Goal: Transaction & Acquisition: Purchase product/service

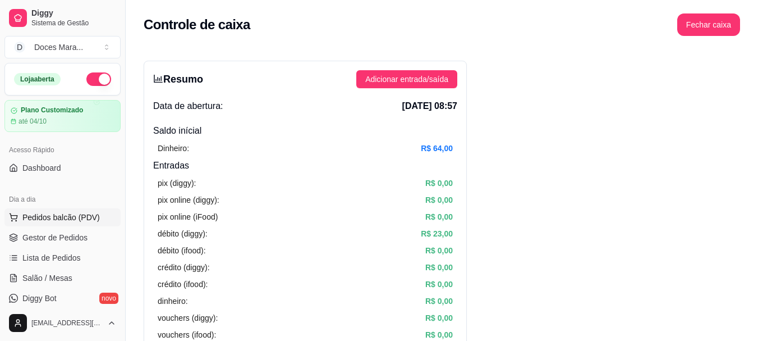
click at [61, 219] on span "Pedidos balcão (PDV)" at bounding box center [60, 217] width 77 height 11
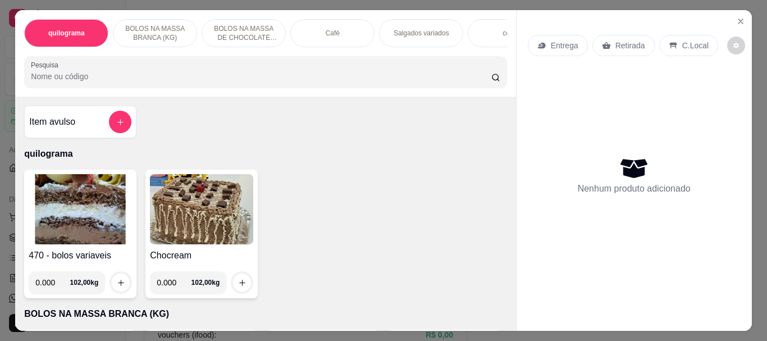
click at [52, 82] on input "Pesquisa" at bounding box center [261, 76] width 460 height 11
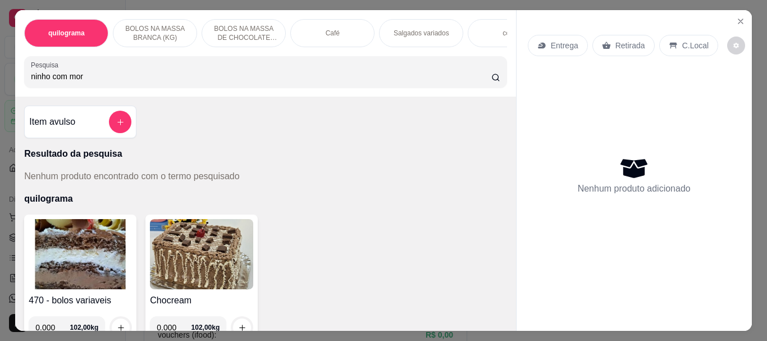
click at [94, 82] on input "ninho com mor" at bounding box center [261, 76] width 460 height 11
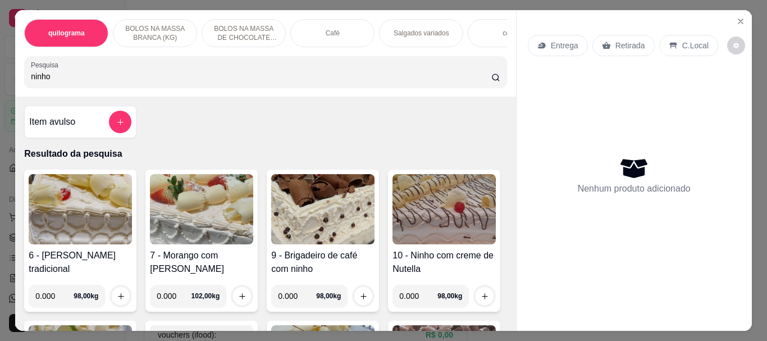
drag, startPoint x: 73, startPoint y: 80, endPoint x: 0, endPoint y: 81, distance: 73.0
click at [0, 81] on div "quilograma BOLOS NA MASSA BRANCA (KG) BOLOS NA MASSA DE CHOCOLATE preço por (KG…" at bounding box center [383, 170] width 767 height 341
type input "torta"
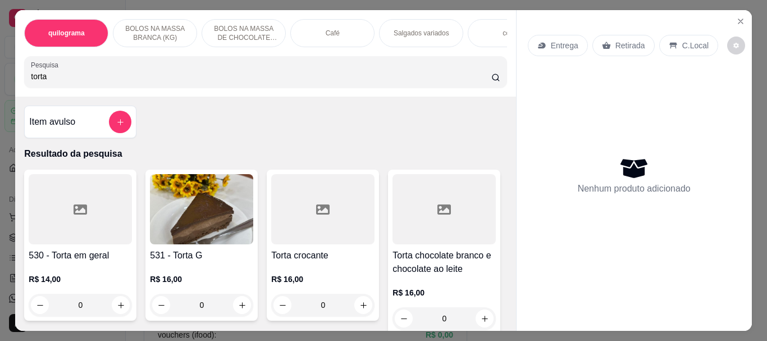
click at [193, 200] on img at bounding box center [201, 209] width 103 height 70
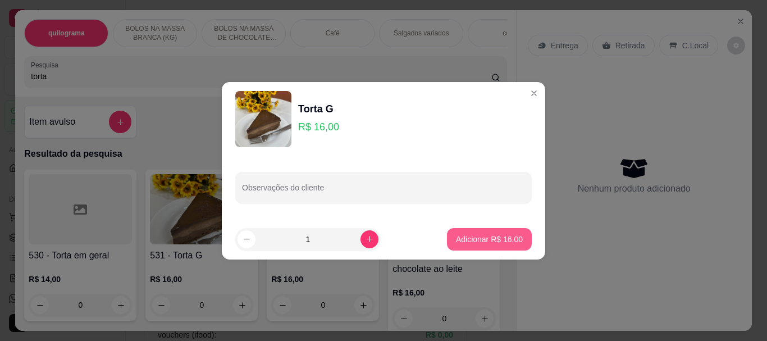
click at [471, 241] on p "Adicionar R$ 16,00" at bounding box center [489, 238] width 67 height 11
type input "1"
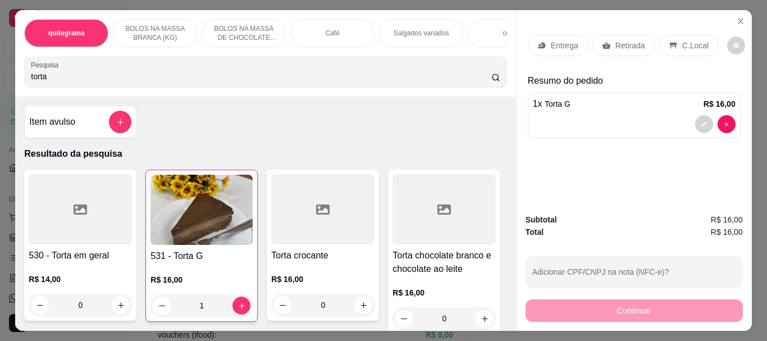
click at [623, 40] on p "Retirada" at bounding box center [630, 45] width 30 height 11
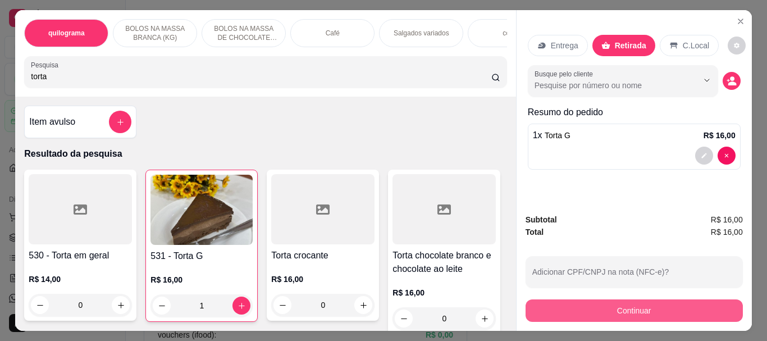
click at [631, 304] on button "Continuar" at bounding box center [633, 310] width 217 height 22
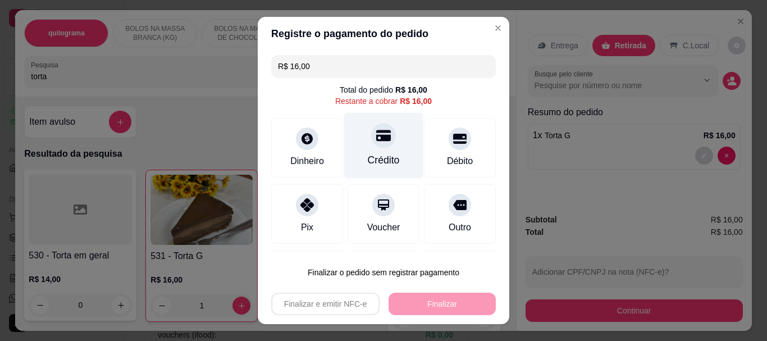
click at [376, 139] on icon at bounding box center [383, 135] width 15 height 11
type input "R$ 0,00"
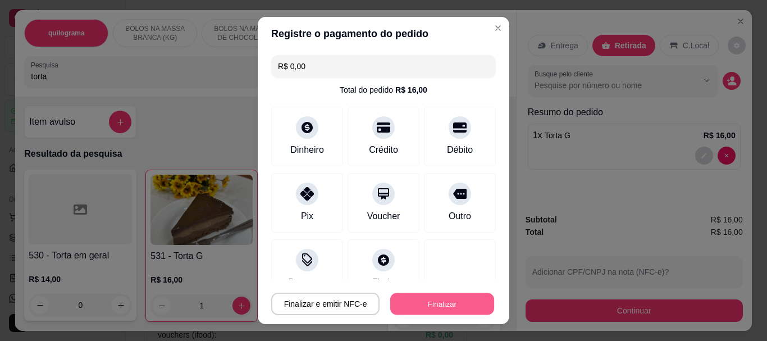
click at [439, 308] on button "Finalizar" at bounding box center [442, 303] width 104 height 22
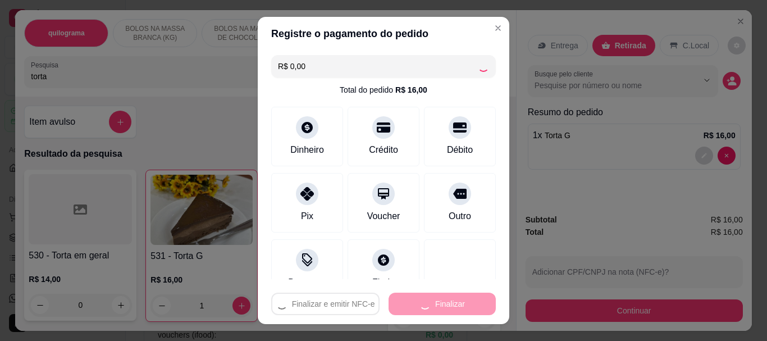
type input "0"
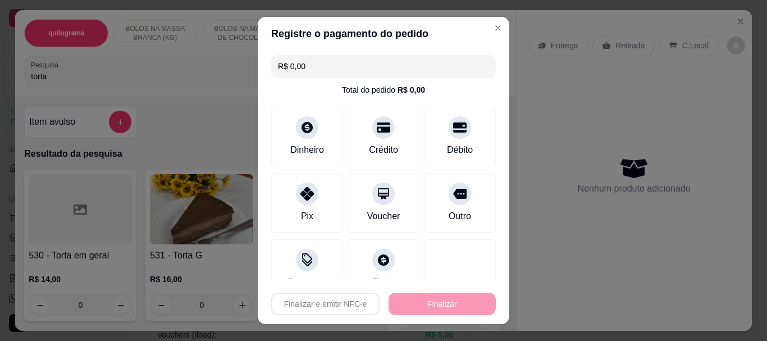
type input "-R$ 16,00"
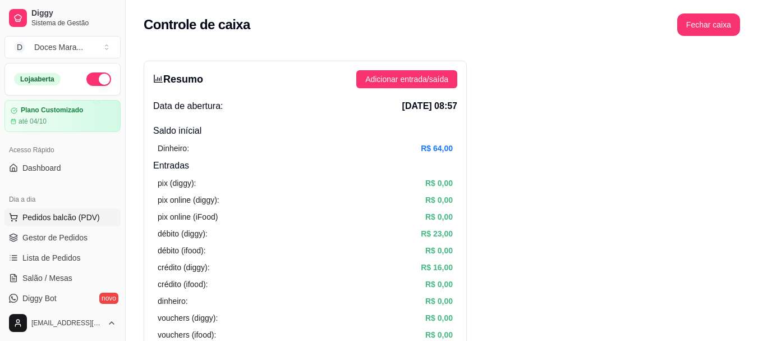
click at [82, 215] on span "Pedidos balcão (PDV)" at bounding box center [60, 217] width 77 height 11
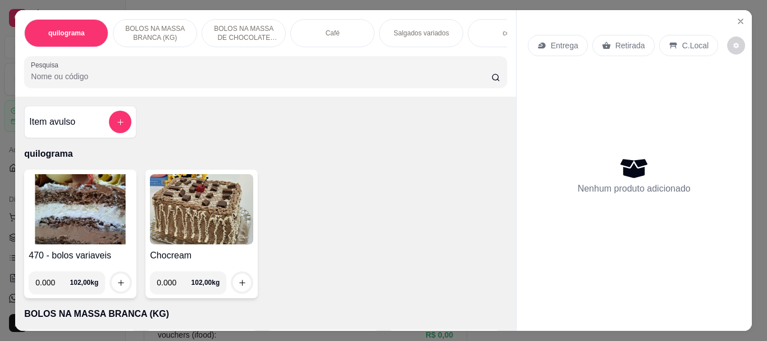
click at [64, 217] on img at bounding box center [80, 209] width 103 height 70
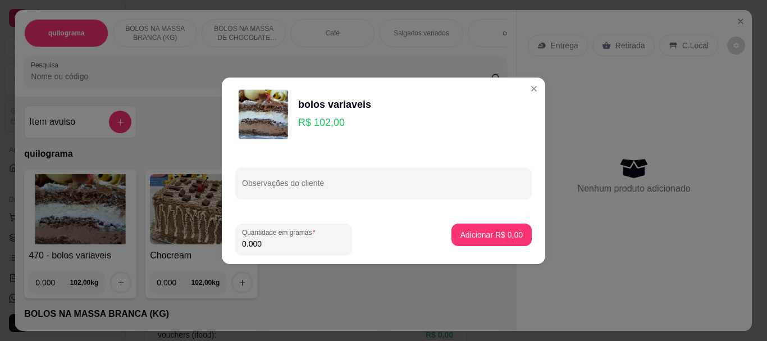
drag, startPoint x: 270, startPoint y: 242, endPoint x: 212, endPoint y: 239, distance: 57.9
click at [213, 239] on div "bolos variaveis R$ 102,00 Observações do cliente Quantidade em gramas 0.000 Adi…" at bounding box center [383, 170] width 767 height 341
type input "0.160"
click at [471, 240] on button "Adicionar R$ 16,32" at bounding box center [489, 234] width 85 height 22
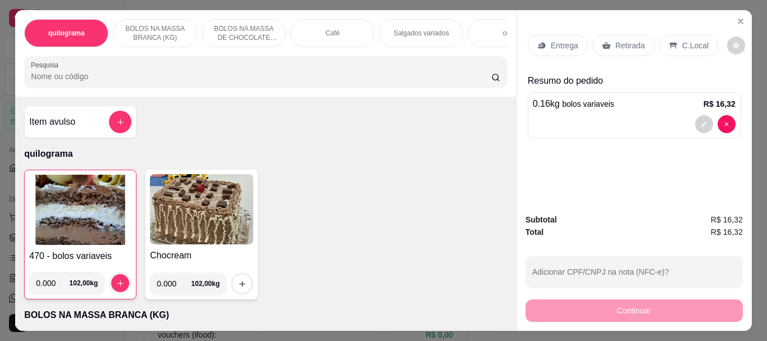
click at [632, 44] on p "Retirada" at bounding box center [630, 45] width 30 height 11
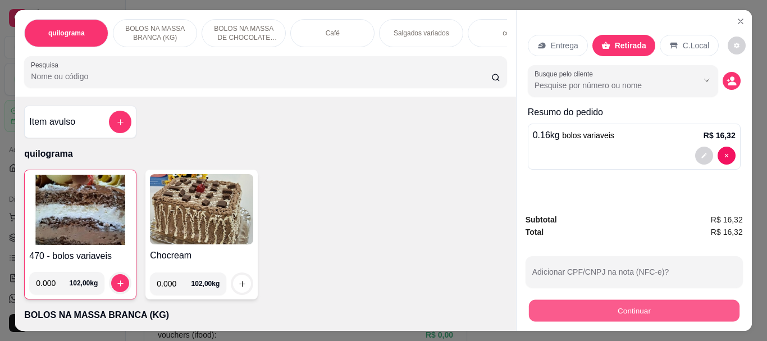
click at [606, 314] on button "Continuar" at bounding box center [633, 310] width 210 height 22
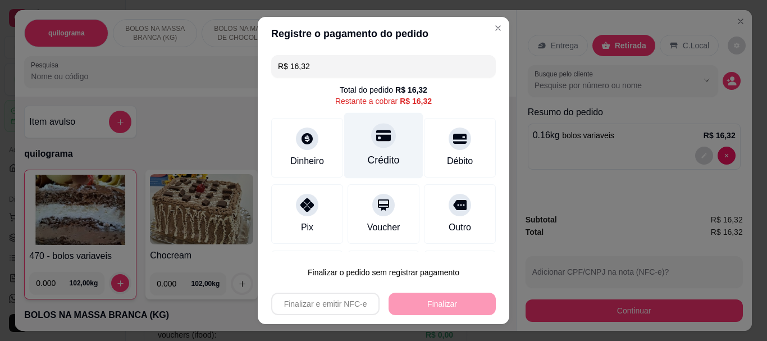
click at [362, 150] on div "Crédito" at bounding box center [383, 146] width 79 height 66
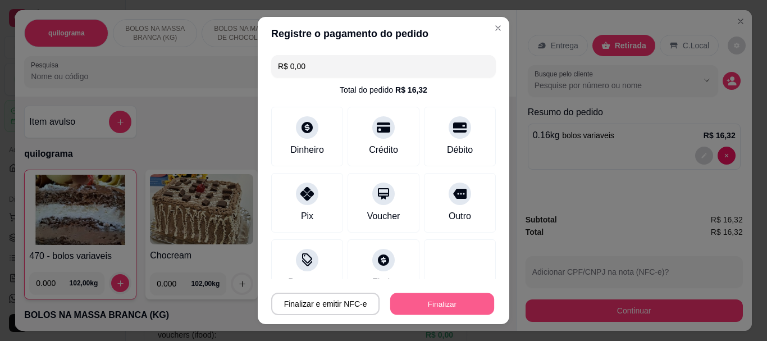
click at [437, 295] on button "Finalizar" at bounding box center [442, 303] width 104 height 22
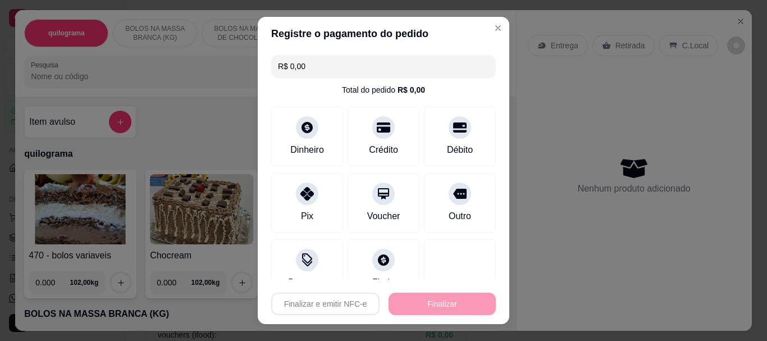
type input "-R$ 16,32"
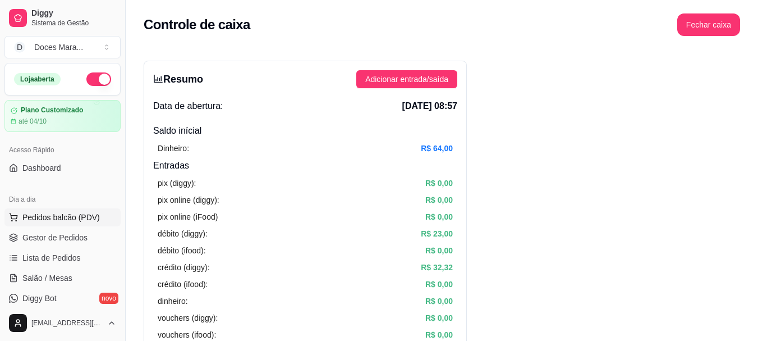
click at [33, 215] on span "Pedidos balcão (PDV)" at bounding box center [60, 217] width 77 height 11
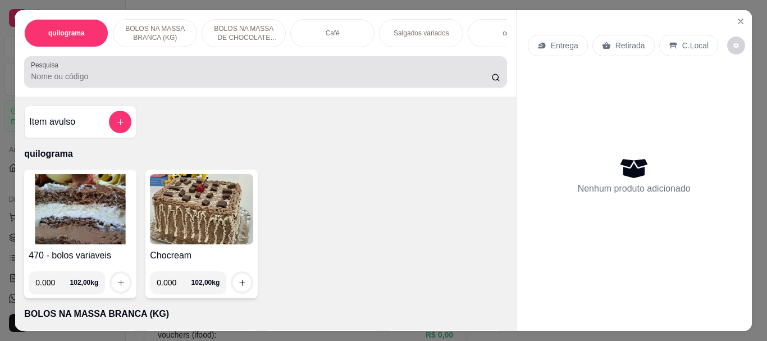
click at [91, 79] on input "Pesquisa" at bounding box center [261, 76] width 460 height 11
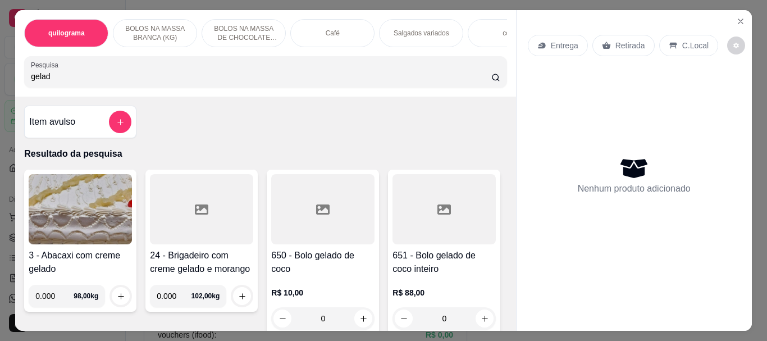
type input "gelad"
click at [276, 232] on div at bounding box center [322, 209] width 103 height 70
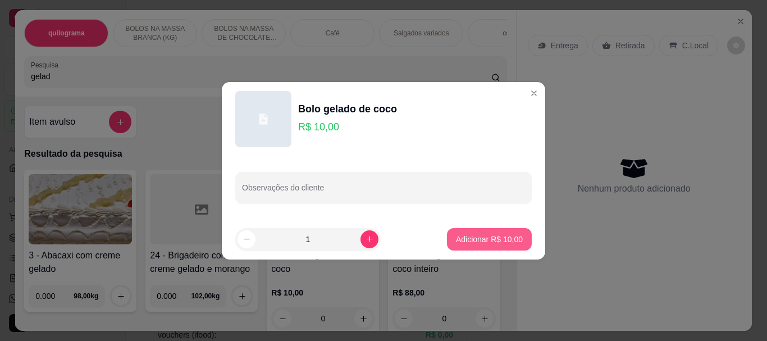
click at [480, 233] on p "Adicionar R$ 10,00" at bounding box center [489, 238] width 67 height 11
type input "1"
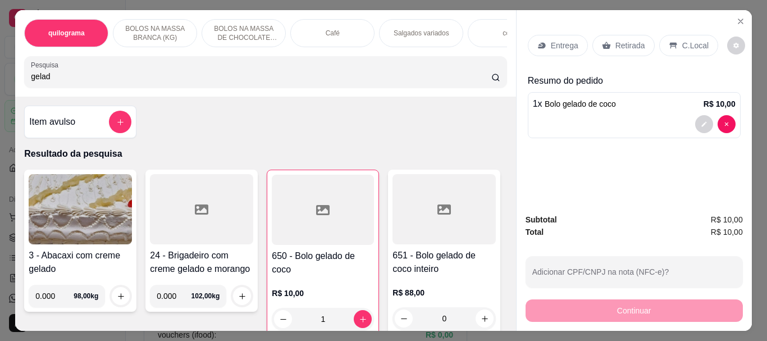
click at [603, 42] on icon at bounding box center [606, 45] width 8 height 7
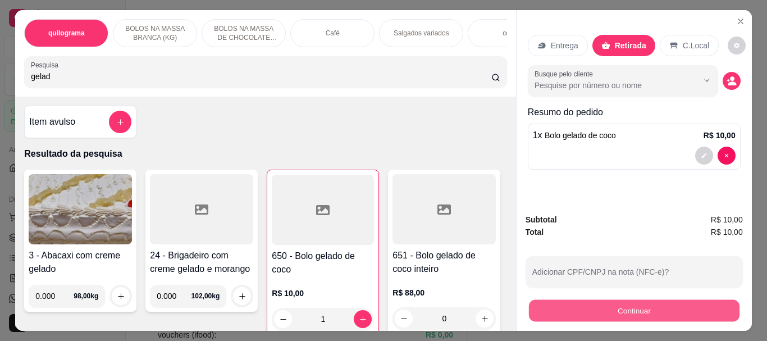
click at [602, 301] on button "Continuar" at bounding box center [633, 310] width 210 height 22
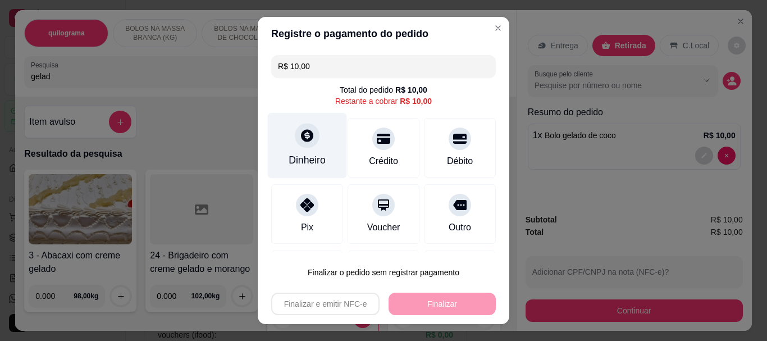
drag, startPoint x: 299, startPoint y: 145, endPoint x: 293, endPoint y: 143, distance: 6.6
click at [295, 143] on div at bounding box center [307, 135] width 25 height 25
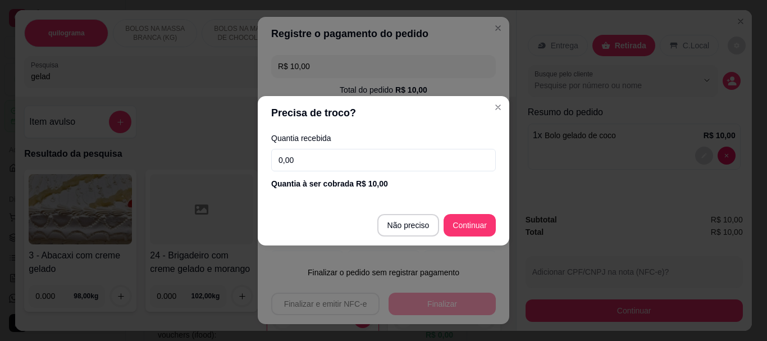
drag, startPoint x: 301, startPoint y: 160, endPoint x: 226, endPoint y: 153, distance: 75.6
click at [226, 153] on div "Precisa de troco? Quantia recebida 0,00 Quantia à ser cobrada R$ 10,00 Não prec…" at bounding box center [383, 170] width 767 height 341
type input "10,00"
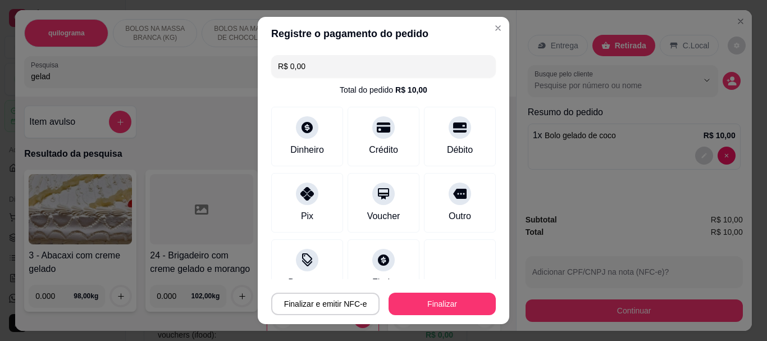
type input "R$ 0,00"
click at [448, 295] on button "Finalizar" at bounding box center [441, 303] width 107 height 22
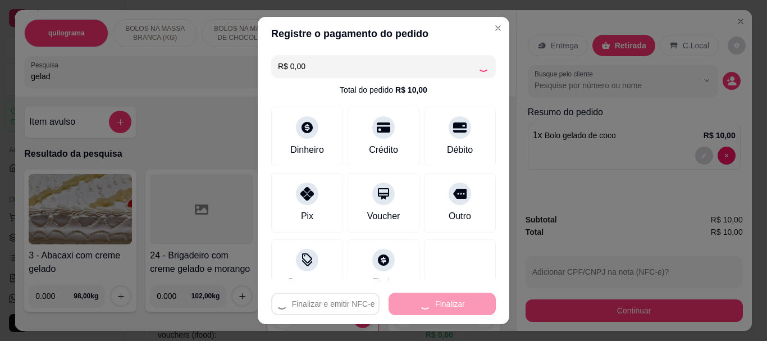
type input "0"
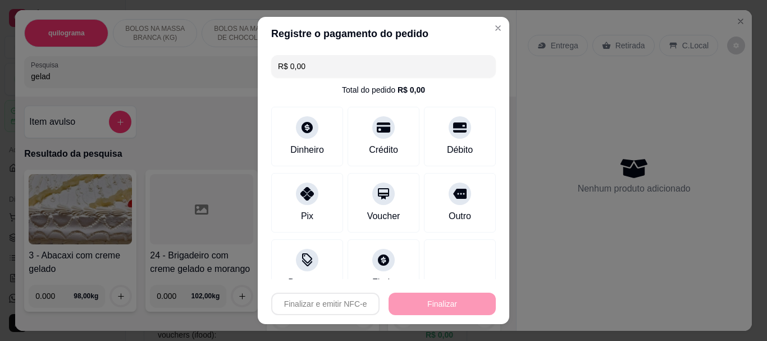
type input "-R$ 10,00"
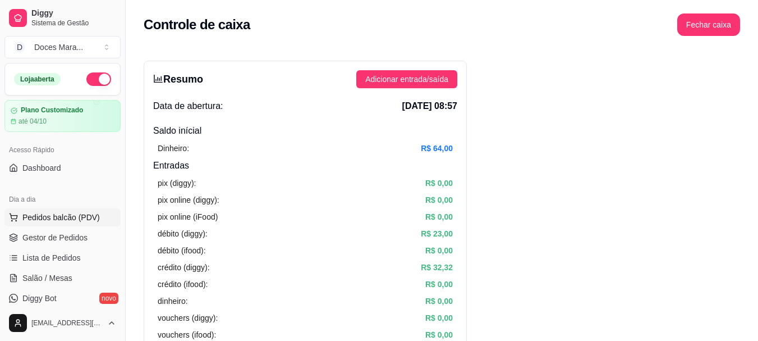
click at [33, 216] on span "Pedidos balcão (PDV)" at bounding box center [60, 217] width 77 height 11
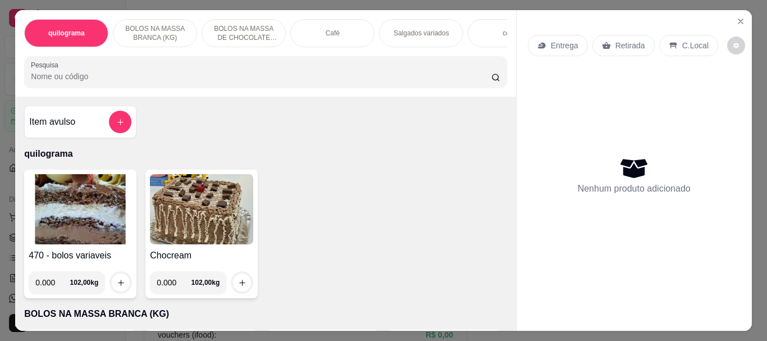
click at [93, 207] on img at bounding box center [80, 209] width 103 height 70
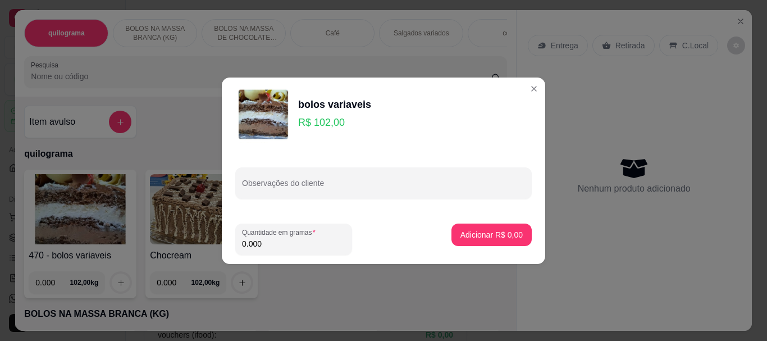
drag, startPoint x: 276, startPoint y: 244, endPoint x: 175, endPoint y: 233, distance: 102.1
click at [175, 233] on div "bolos variaveis R$ 102,00 Observações do cliente Quantidade em gramas 0.000 Adi…" at bounding box center [383, 170] width 767 height 341
type input "0.230"
click at [495, 230] on p "Adicionar R$ 23,46" at bounding box center [489, 234] width 67 height 11
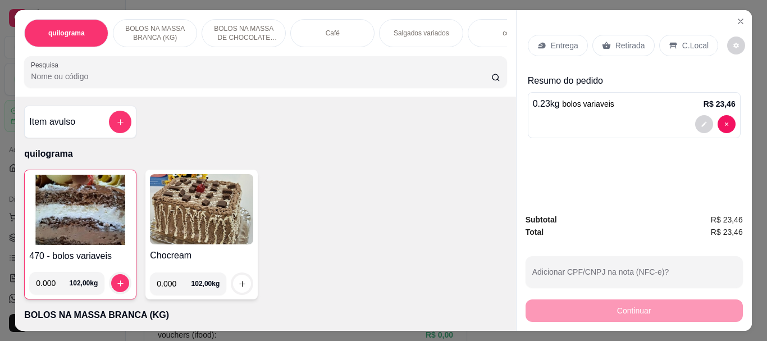
click at [629, 43] on p "Retirada" at bounding box center [630, 45] width 30 height 11
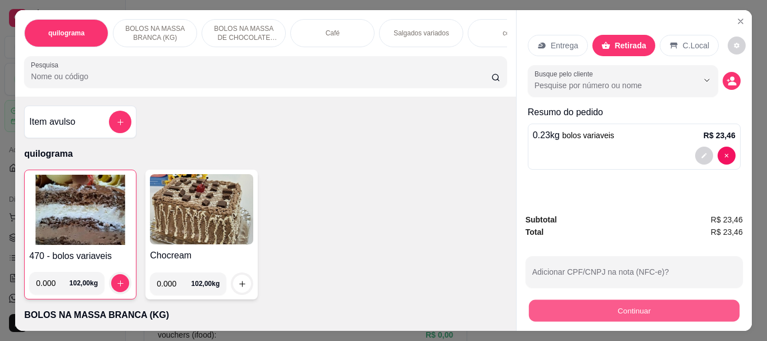
click at [623, 304] on button "Continuar" at bounding box center [633, 310] width 210 height 22
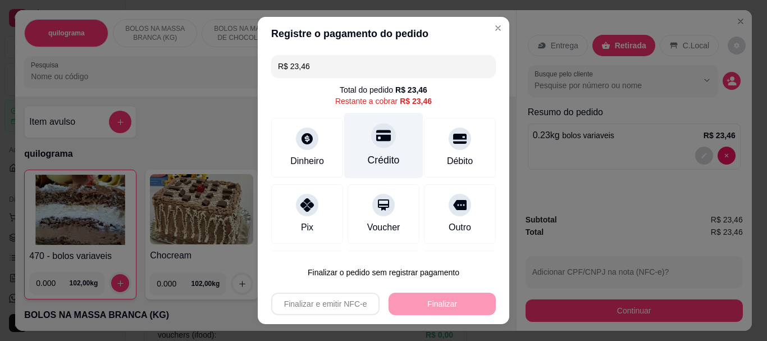
click at [376, 140] on icon at bounding box center [383, 135] width 15 height 11
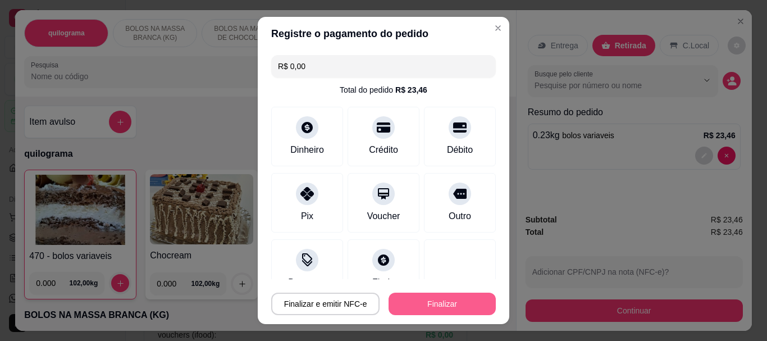
click at [467, 299] on button "Finalizar" at bounding box center [441, 303] width 107 height 22
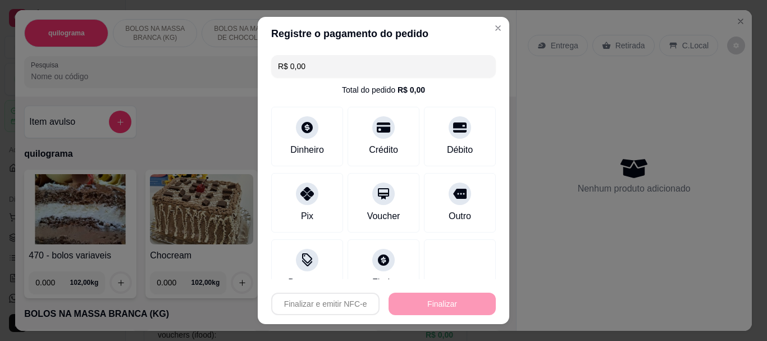
type input "-R$ 23,46"
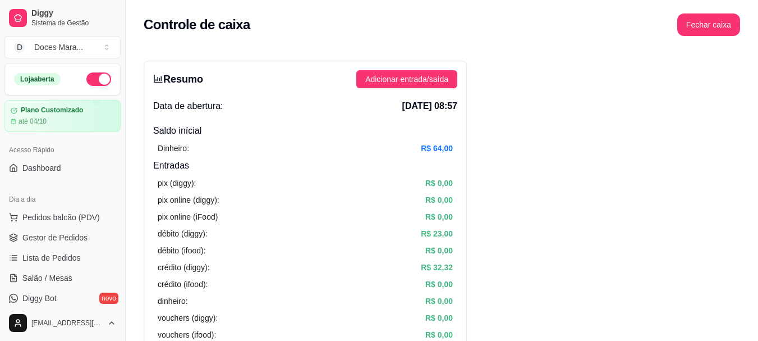
click at [47, 214] on span "Pedidos balcão (PDV)" at bounding box center [60, 217] width 77 height 11
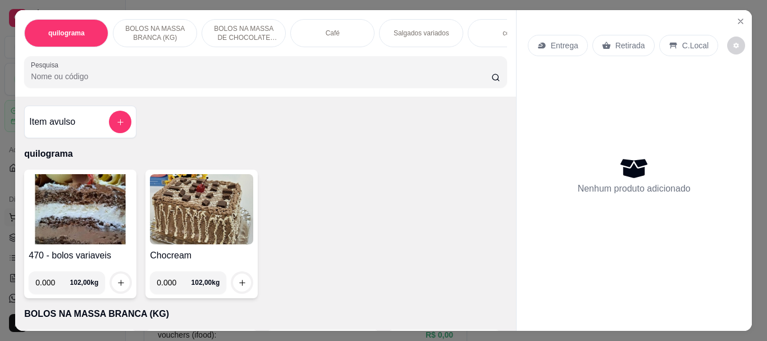
click at [47, 214] on img at bounding box center [80, 209] width 103 height 70
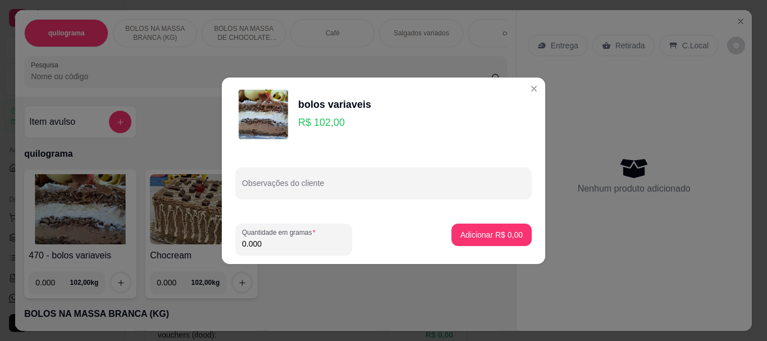
click at [280, 239] on input "0.000" at bounding box center [293, 243] width 103 height 11
type input "0.170"
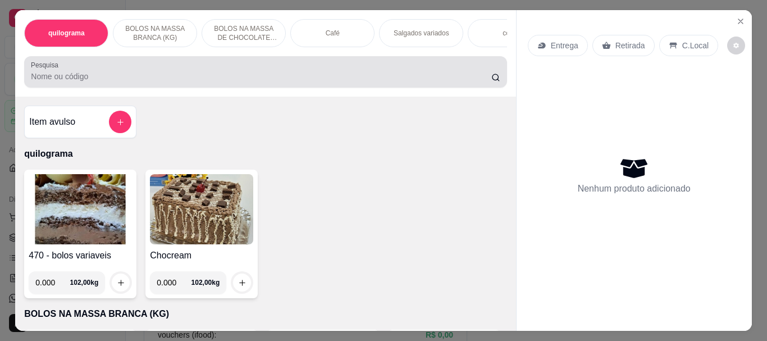
click at [73, 80] on input "Pesquisa" at bounding box center [261, 76] width 460 height 11
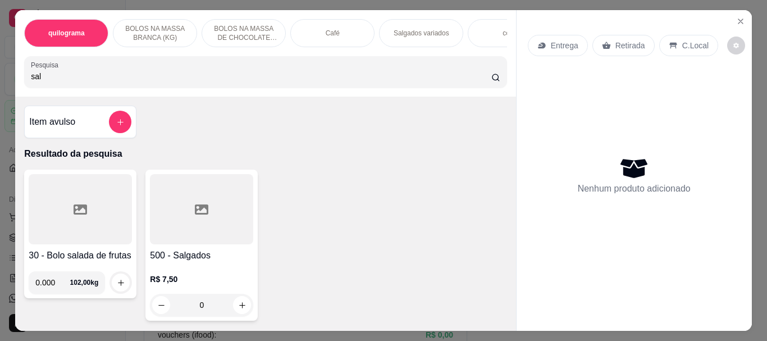
type input "sal"
click at [166, 227] on div at bounding box center [201, 209] width 103 height 70
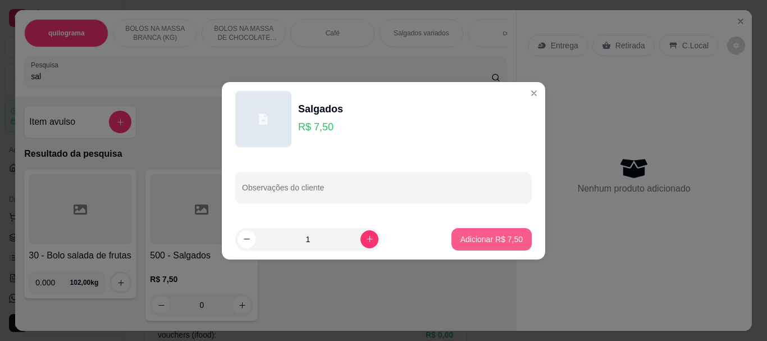
click at [484, 237] on p "Adicionar R$ 7,50" at bounding box center [491, 238] width 62 height 11
type input "1"
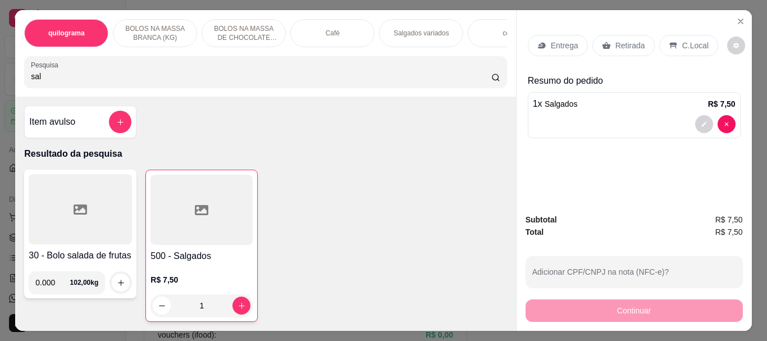
click at [634, 40] on p "Retirada" at bounding box center [630, 45] width 30 height 11
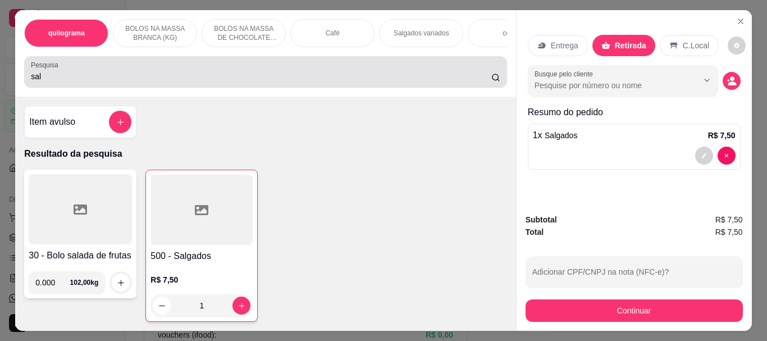
click at [102, 82] on input "sal" at bounding box center [261, 76] width 460 height 11
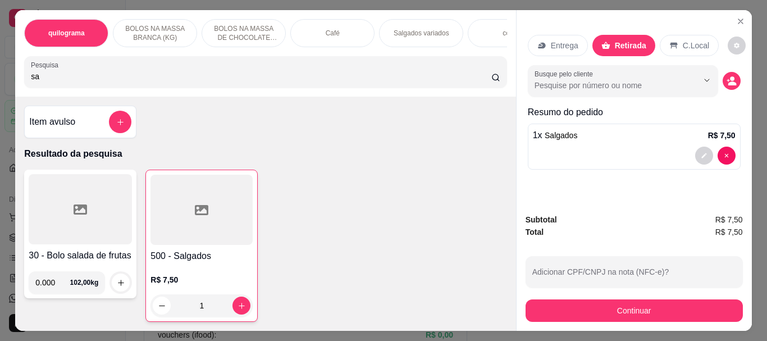
type input "s"
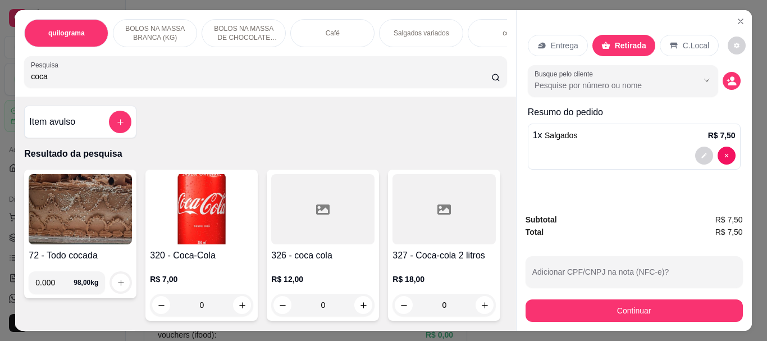
type input "coca"
click at [224, 241] on img at bounding box center [201, 209] width 103 height 70
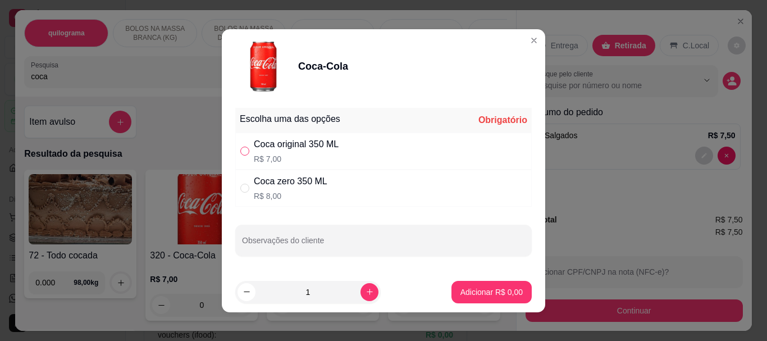
click at [242, 152] on input "" at bounding box center [244, 150] width 9 height 9
radio input "true"
click at [502, 290] on p "Adicionar R$ 7,00" at bounding box center [491, 291] width 62 height 11
type input "1"
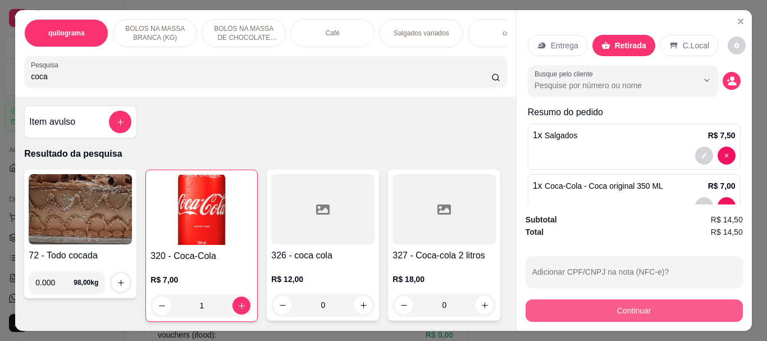
click at [635, 309] on button "Continuar" at bounding box center [633, 310] width 217 height 22
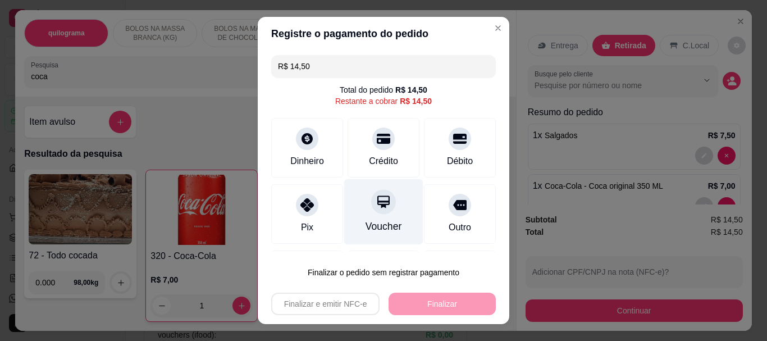
click at [356, 218] on div "Voucher" at bounding box center [383, 212] width 79 height 66
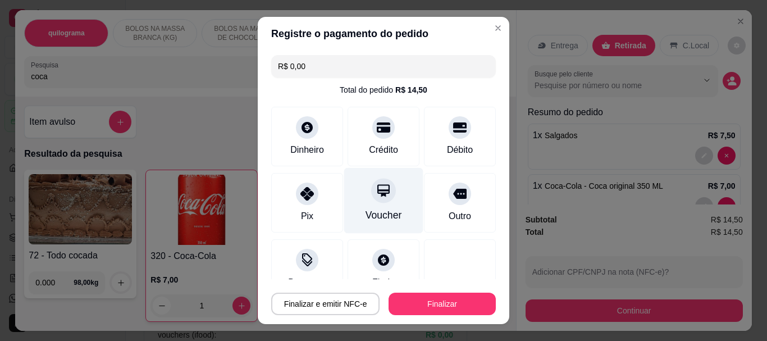
type input "R$ 0,00"
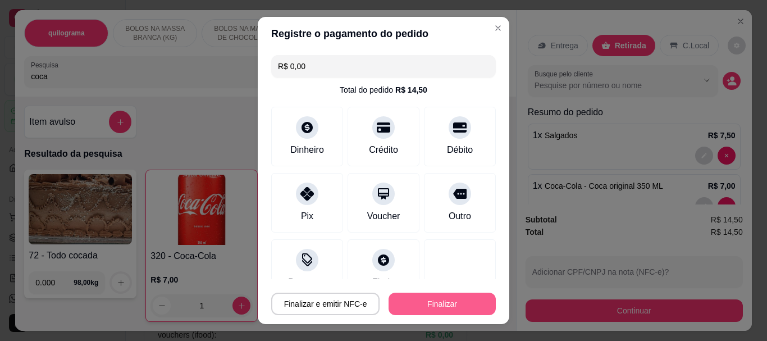
click at [419, 296] on button "Finalizar" at bounding box center [441, 303] width 107 height 22
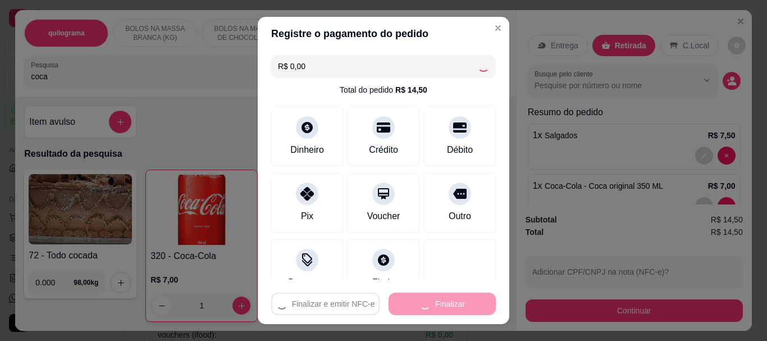
type input "0"
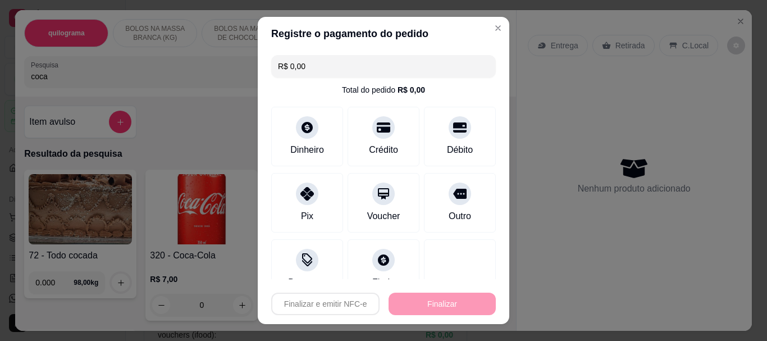
type input "-R$ 14,50"
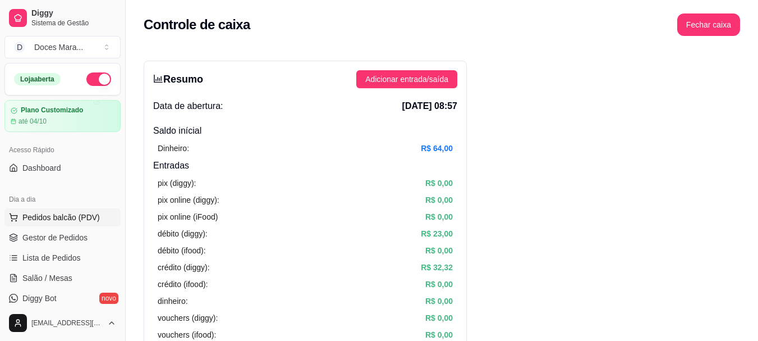
click at [67, 216] on span "Pedidos balcão (PDV)" at bounding box center [60, 217] width 77 height 11
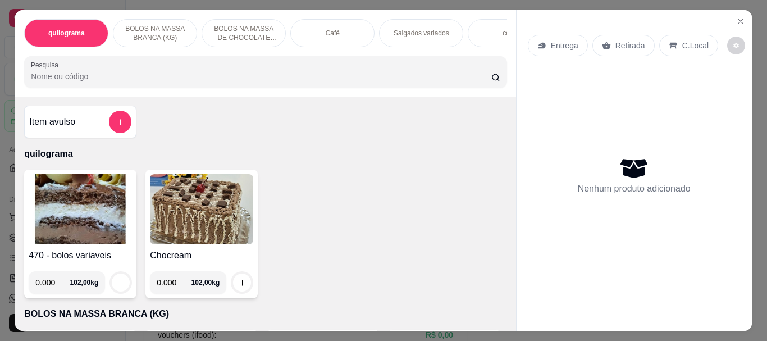
click at [98, 223] on img at bounding box center [80, 209] width 103 height 70
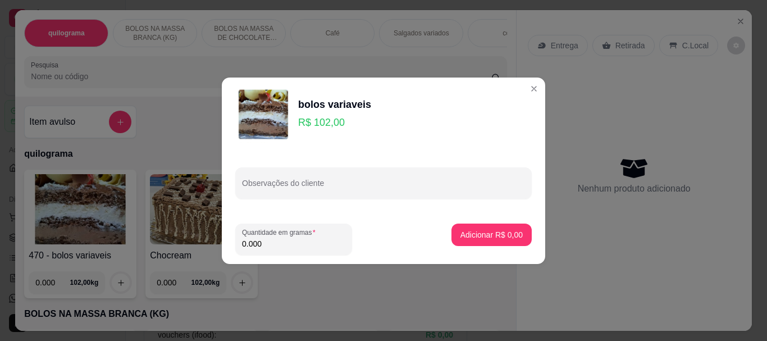
drag, startPoint x: 259, startPoint y: 245, endPoint x: 271, endPoint y: 241, distance: 13.0
click at [259, 244] on input "0.000" at bounding box center [293, 243] width 103 height 11
type input "0.190"
click at [458, 237] on p "Adicionar R$ 19,38" at bounding box center [489, 234] width 67 height 11
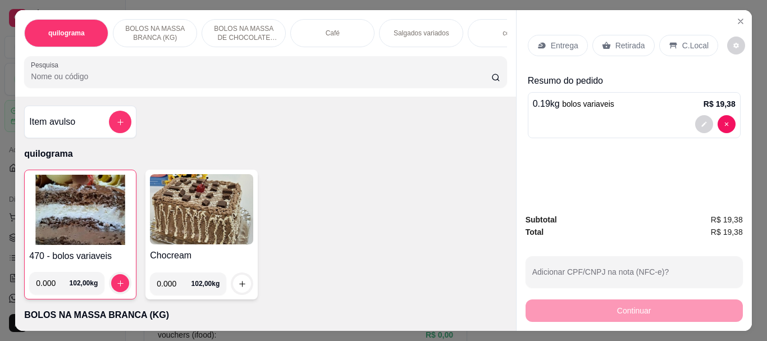
click at [60, 223] on img at bounding box center [80, 210] width 102 height 70
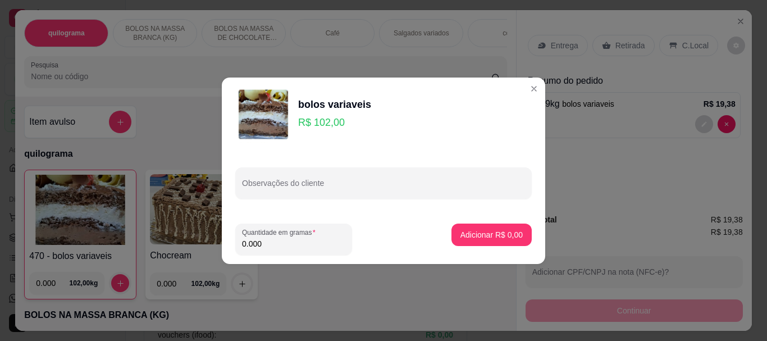
click at [265, 245] on input "0.000" at bounding box center [293, 243] width 103 height 11
type input "0.150"
click at [456, 233] on p "Adicionar R$ 15,30" at bounding box center [489, 234] width 67 height 11
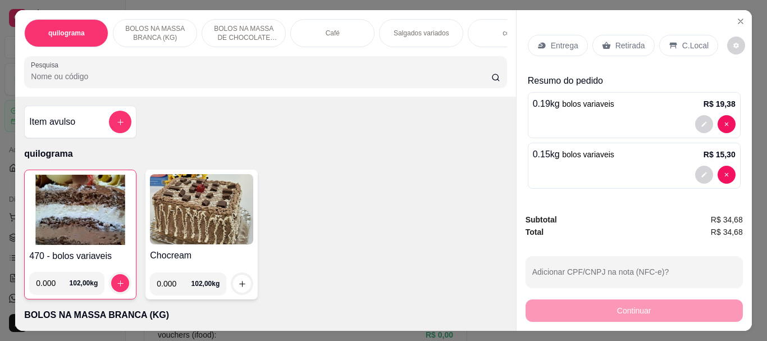
click at [120, 204] on img at bounding box center [80, 210] width 102 height 70
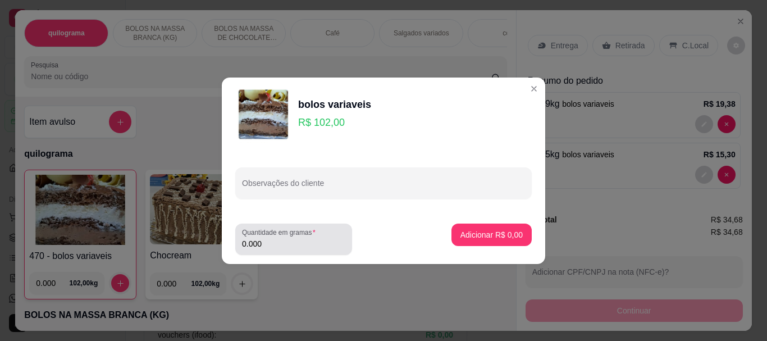
click at [292, 240] on input "0.000" at bounding box center [293, 243] width 103 height 11
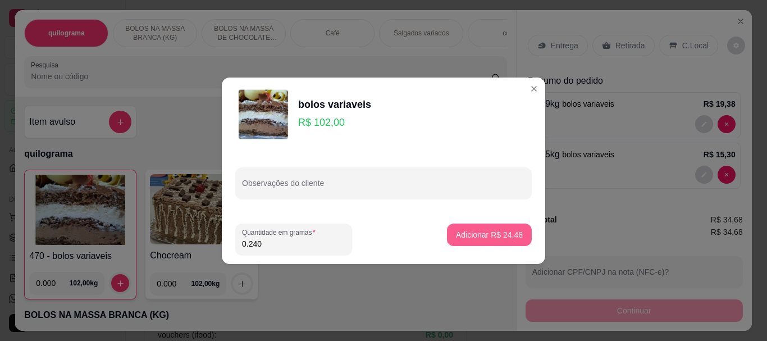
type input "0.240"
click at [503, 237] on p "Adicionar R$ 24,48" at bounding box center [489, 234] width 65 height 11
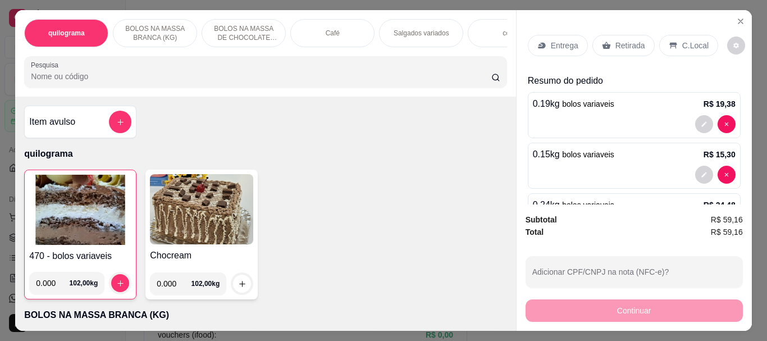
click at [628, 40] on p "Retirada" at bounding box center [630, 45] width 30 height 11
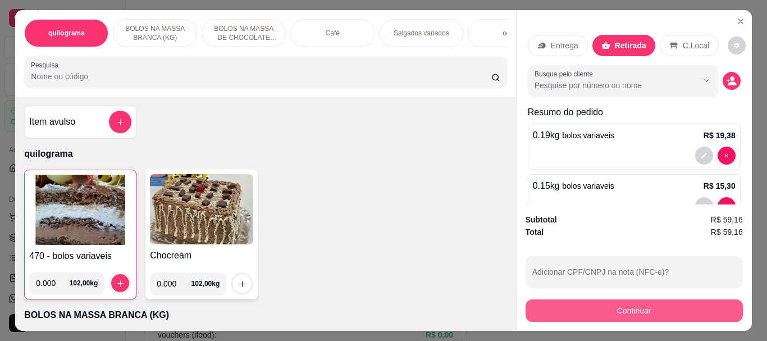
click at [616, 299] on button "Continuar" at bounding box center [633, 310] width 217 height 22
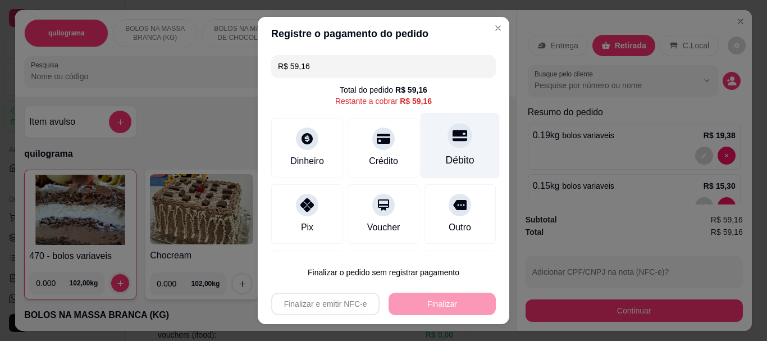
click at [446, 162] on div "Débito" at bounding box center [460, 160] width 29 height 15
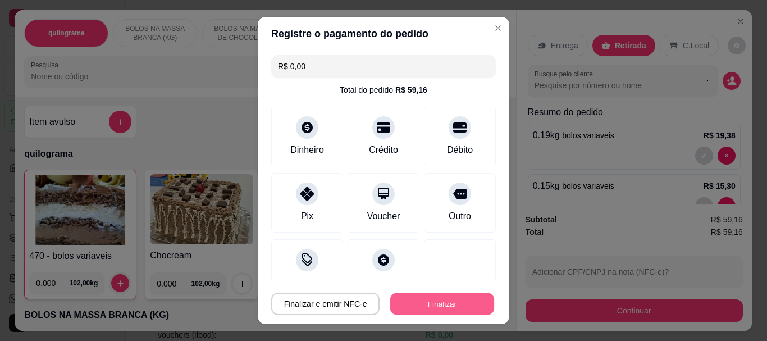
click at [412, 310] on button "Finalizar" at bounding box center [442, 303] width 104 height 22
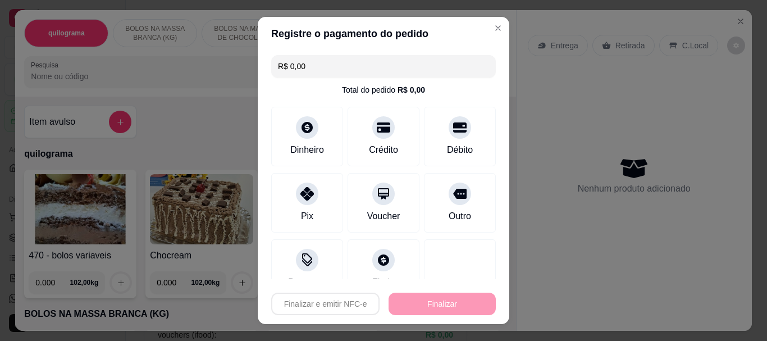
type input "-R$ 59,16"
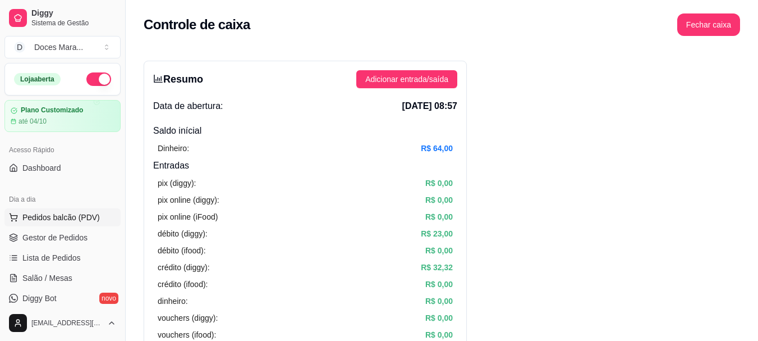
click at [50, 218] on span "Pedidos balcão (PDV)" at bounding box center [60, 217] width 77 height 11
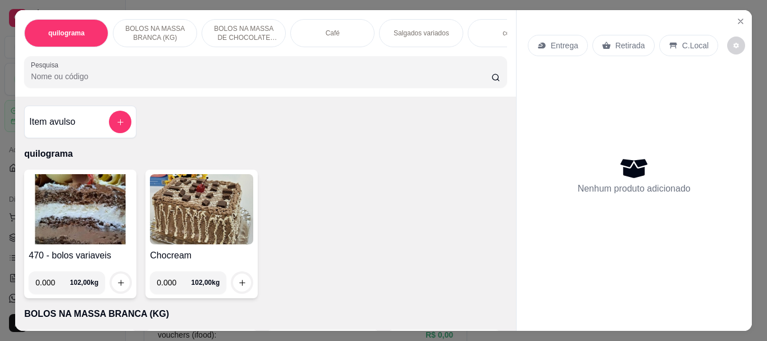
click at [75, 181] on img at bounding box center [80, 209] width 103 height 70
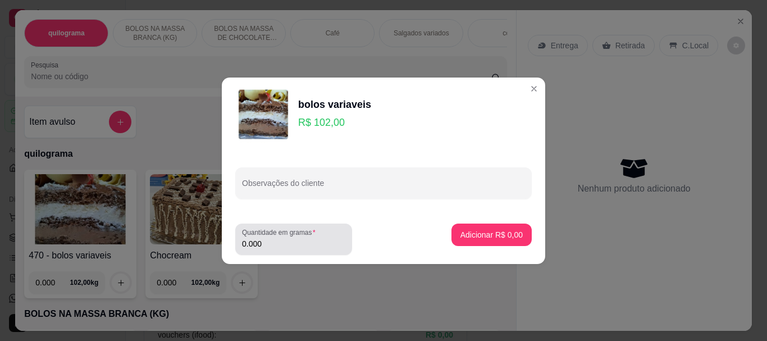
click at [269, 240] on input "0.000" at bounding box center [293, 243] width 103 height 11
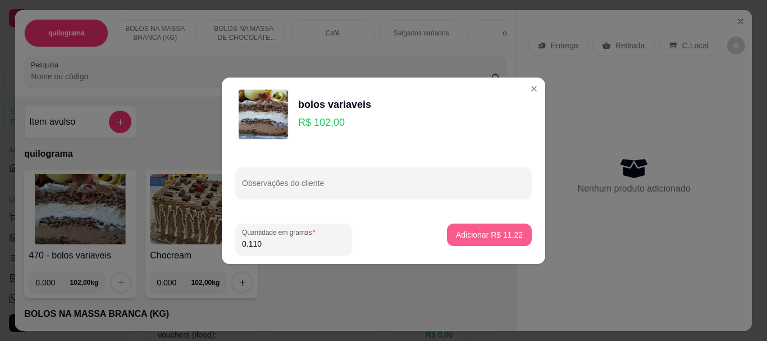
type input "0.110"
click at [502, 242] on button "Adicionar R$ 11,22" at bounding box center [489, 234] width 82 height 22
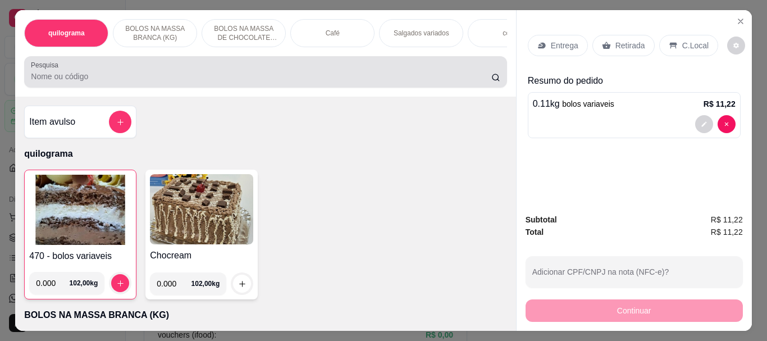
click at [119, 79] on input "Pesquisa" at bounding box center [261, 76] width 460 height 11
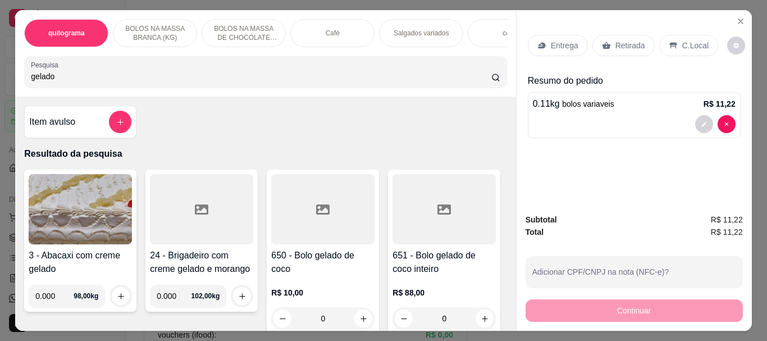
type input "gelado"
click at [282, 210] on div at bounding box center [322, 209] width 103 height 70
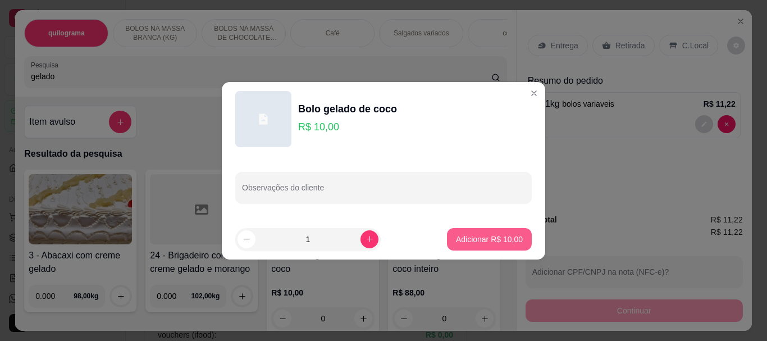
click at [476, 236] on p "Adicionar R$ 10,00" at bounding box center [489, 238] width 67 height 11
type input "1"
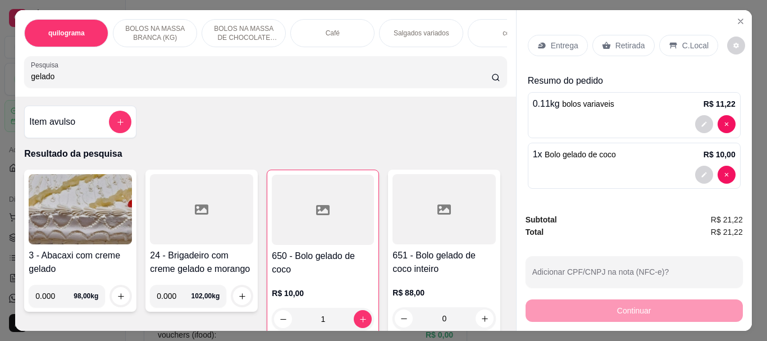
click at [320, 26] on div "Café" at bounding box center [332, 33] width 84 height 28
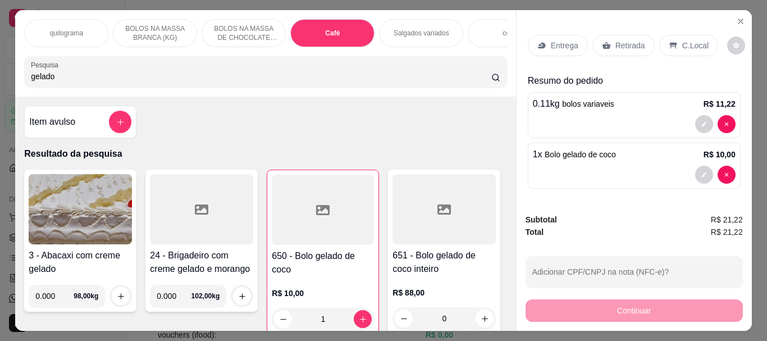
scroll to position [30, 0]
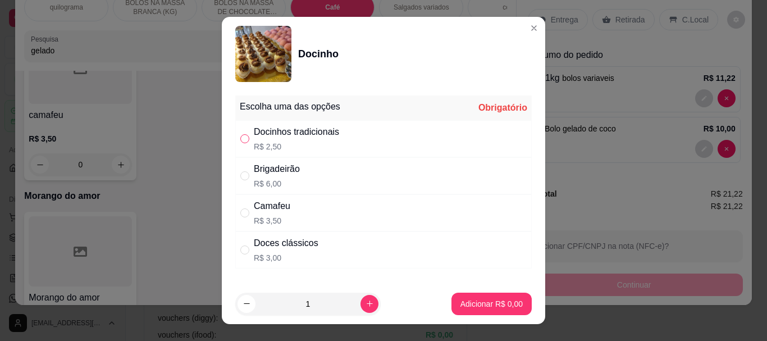
click at [240, 139] on input "" at bounding box center [244, 138] width 9 height 9
radio input "true"
click at [469, 296] on button "Adicionar R$ 2,50" at bounding box center [491, 303] width 80 height 22
type input "1"
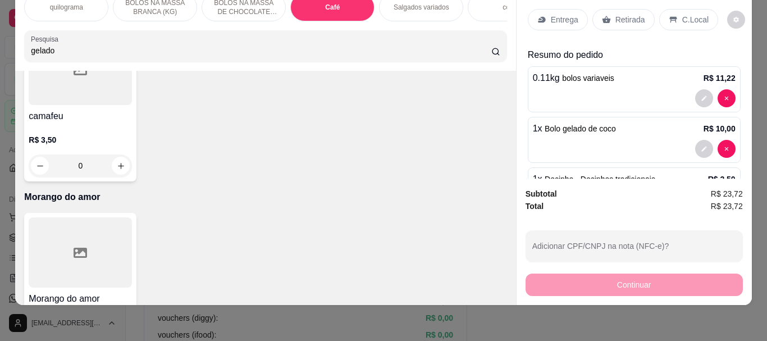
click at [626, 14] on p "Retirada" at bounding box center [630, 19] width 30 height 11
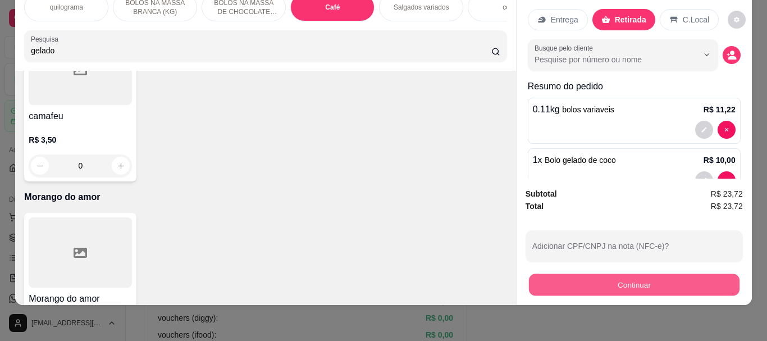
click at [623, 283] on button "Continuar" at bounding box center [633, 284] width 210 height 22
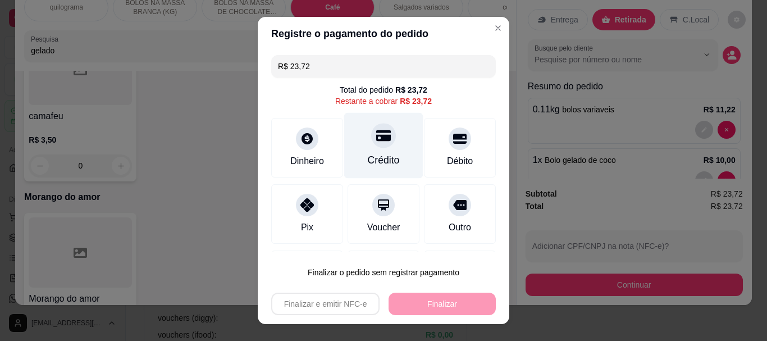
click at [374, 152] on div "Crédito" at bounding box center [383, 146] width 79 height 66
type input "R$ 0,00"
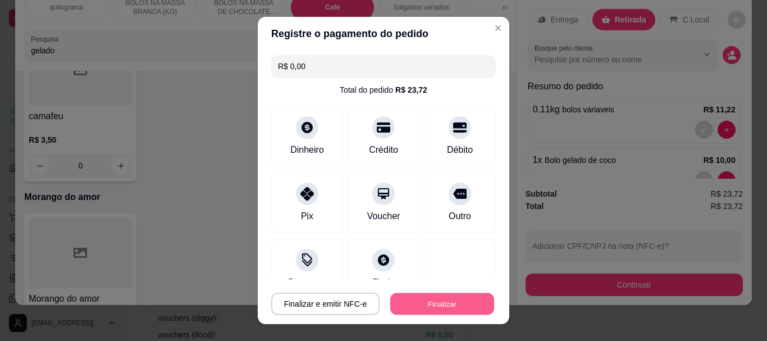
click at [426, 299] on button "Finalizar" at bounding box center [442, 303] width 104 height 22
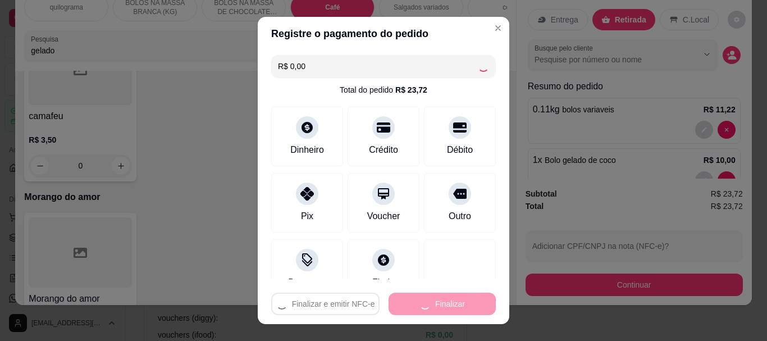
type input "0"
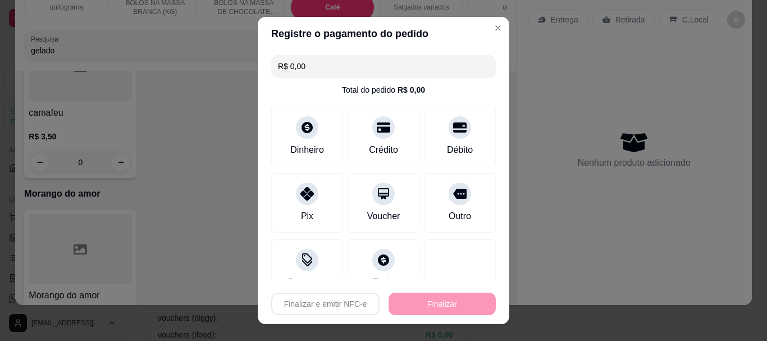
type input "-R$ 23,72"
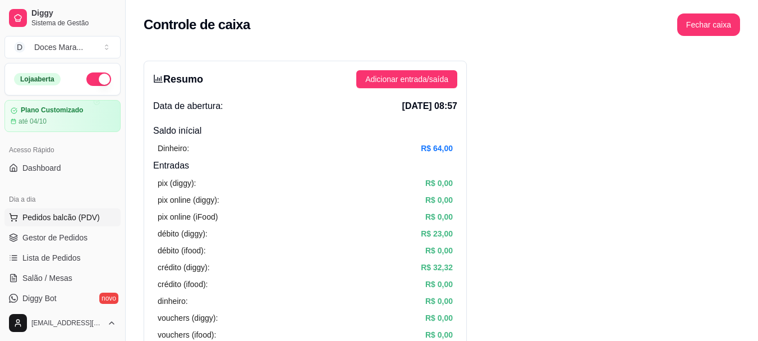
click at [52, 221] on span "Pedidos balcão (PDV)" at bounding box center [60, 217] width 77 height 11
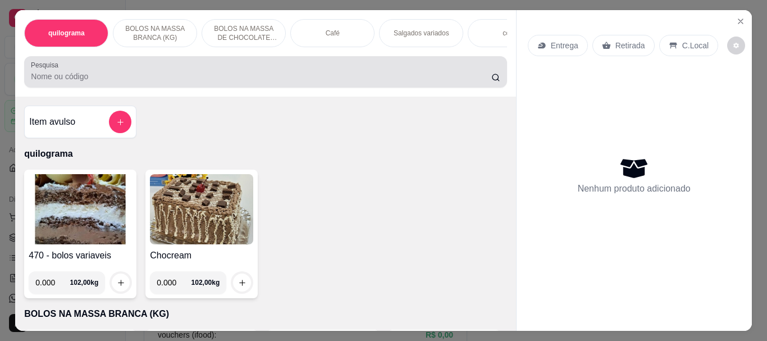
click at [24, 82] on div "Pesquisa" at bounding box center [265, 71] width 482 height 31
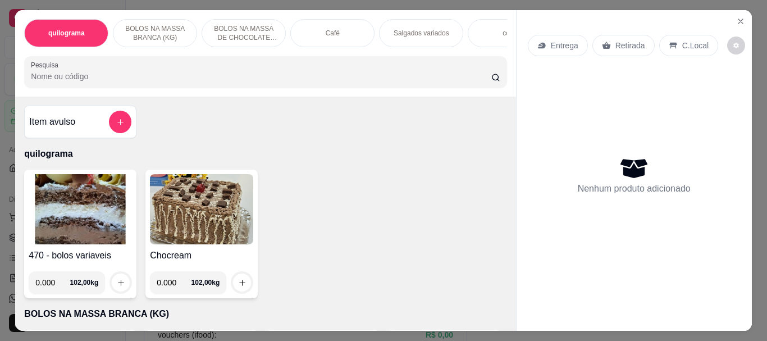
click at [305, 24] on div "Café" at bounding box center [332, 33] width 84 height 28
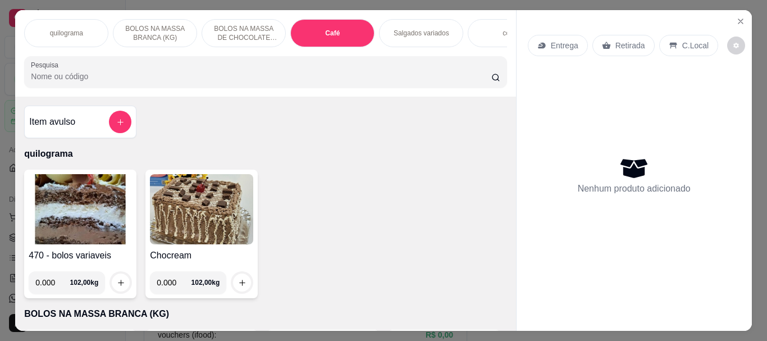
scroll to position [30, 0]
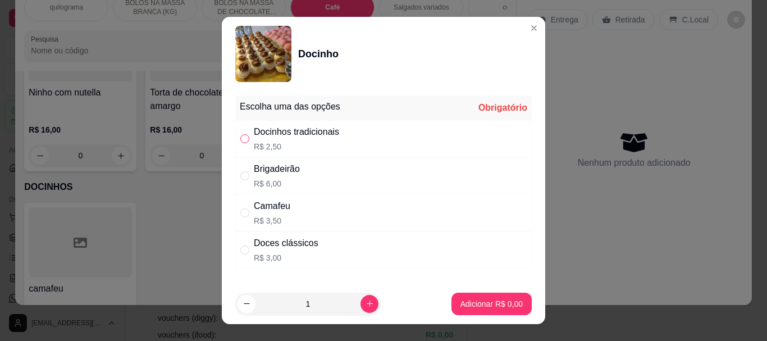
click at [241, 139] on input "" at bounding box center [244, 138] width 9 height 9
radio input "true"
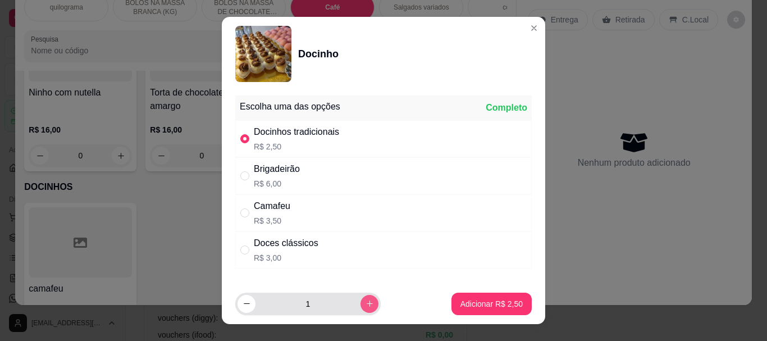
click at [365, 303] on icon "increase-product-quantity" at bounding box center [369, 303] width 8 height 8
type input "3"
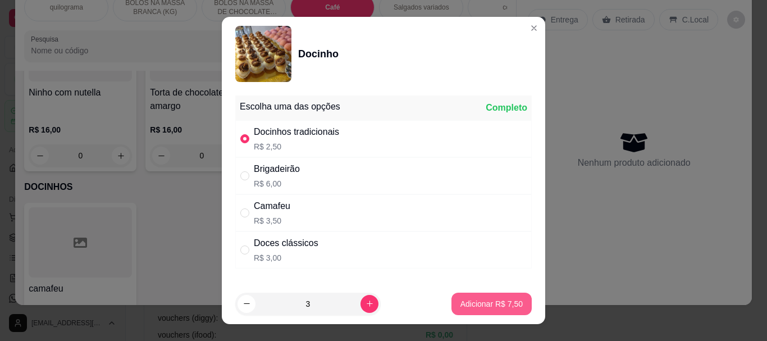
click at [465, 302] on p "Adicionar R$ 7,50" at bounding box center [491, 303] width 62 height 11
type input "3"
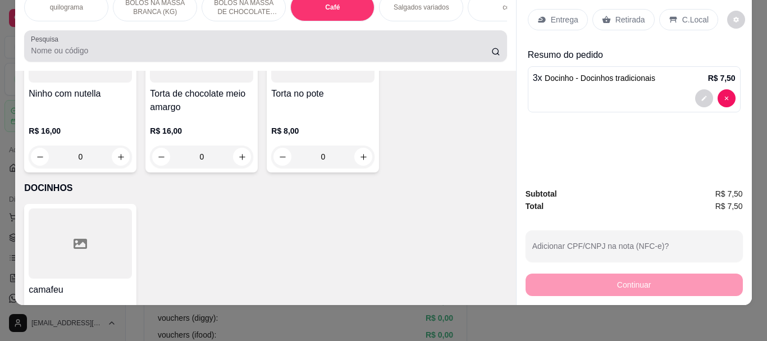
click at [45, 46] on input "Pesquisa" at bounding box center [261, 50] width 460 height 11
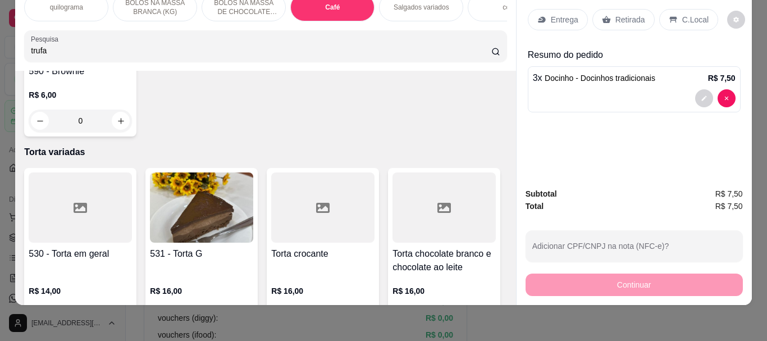
scroll to position [4309, 0]
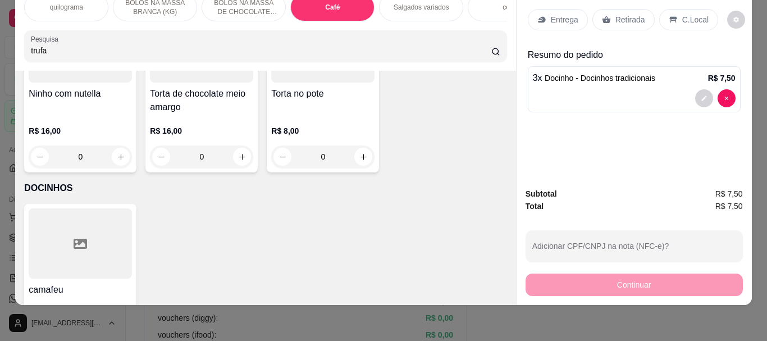
type input "trufa"
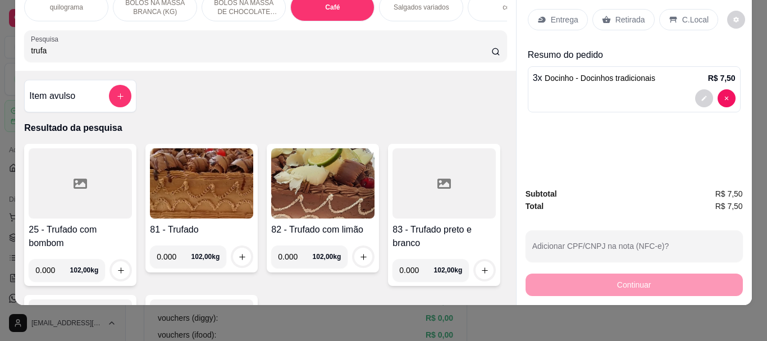
click at [103, 195] on div at bounding box center [80, 183] width 103 height 70
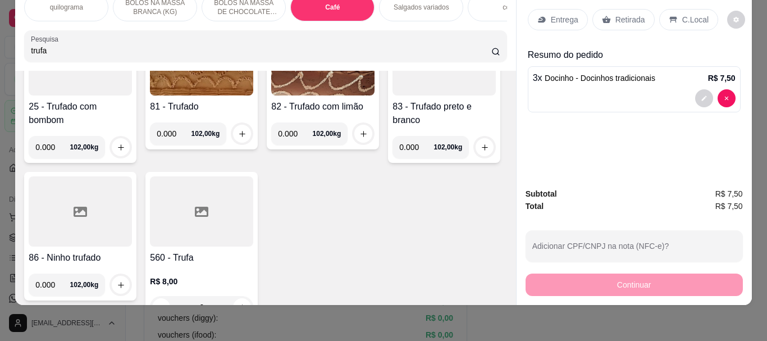
scroll to position [168, 0]
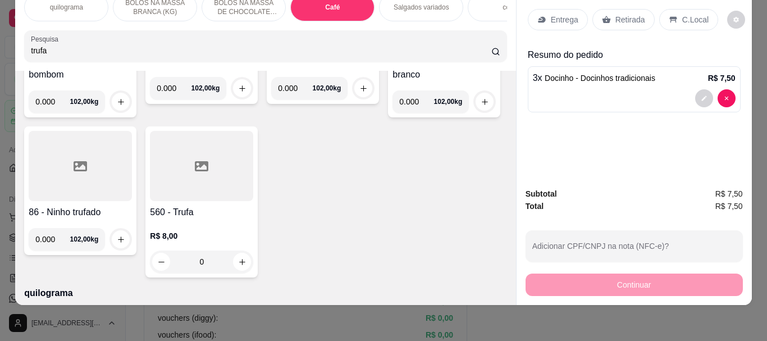
click at [253, 167] on div at bounding box center [201, 166] width 103 height 70
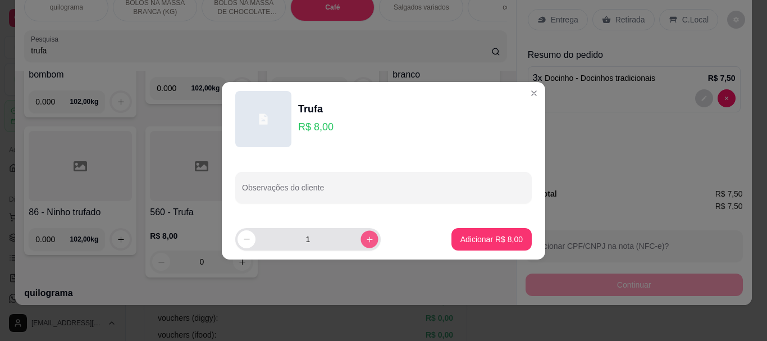
click at [366, 241] on button "increase-product-quantity" at bounding box center [368, 238] width 17 height 17
click at [365, 240] on button "increase-product-quantity" at bounding box center [368, 238] width 17 height 17
type input "3"
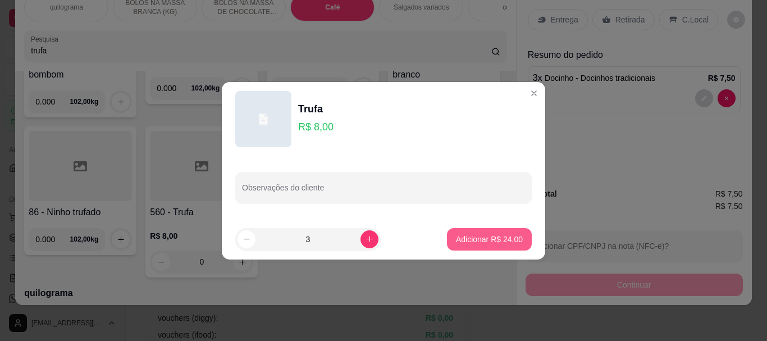
click at [481, 239] on p "Adicionar R$ 24,00" at bounding box center [489, 238] width 67 height 11
type input "3"
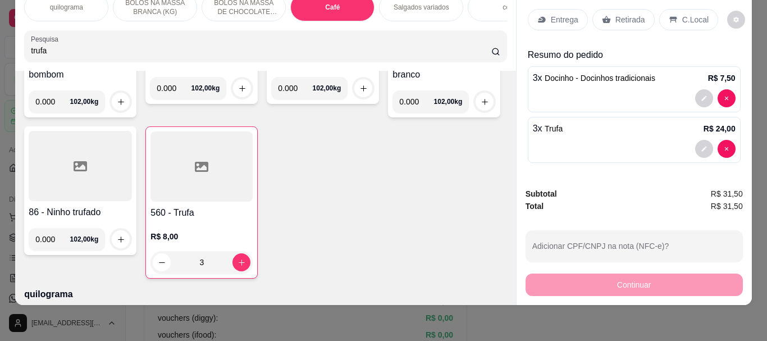
click at [124, 47] on input "trufa" at bounding box center [261, 50] width 460 height 11
type input "t"
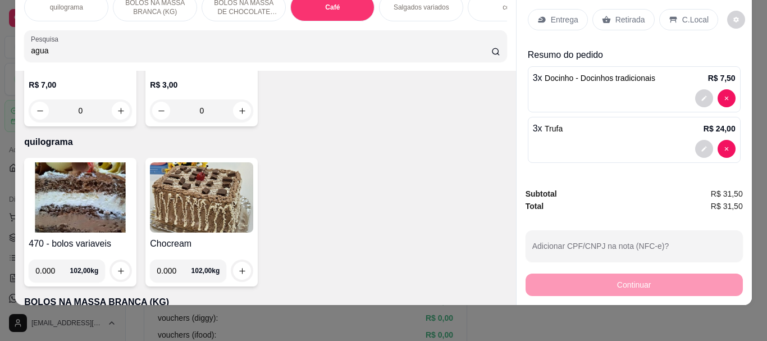
scroll to position [1106, 0]
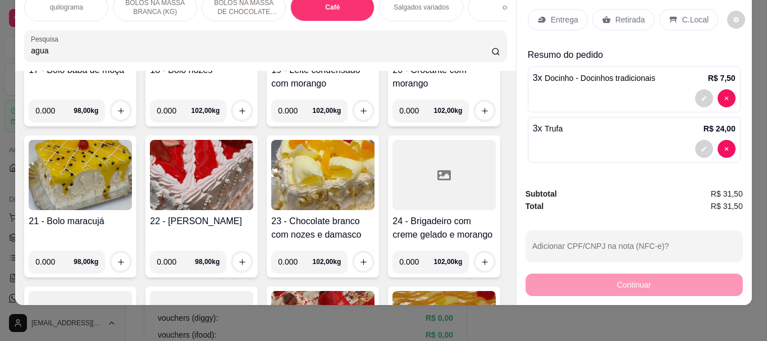
type input "agua"
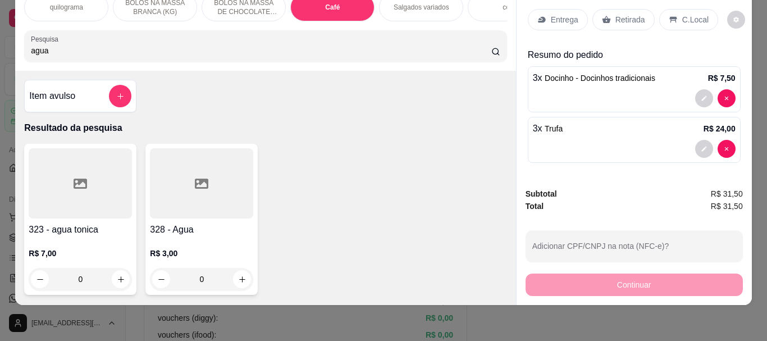
click at [217, 185] on div at bounding box center [201, 183] width 103 height 70
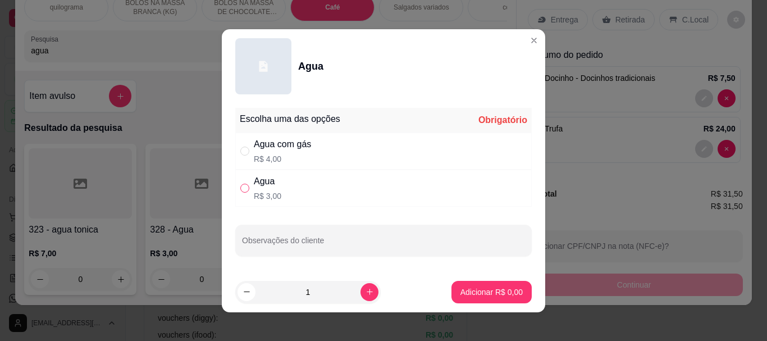
click at [242, 188] on input "" at bounding box center [244, 188] width 9 height 9
radio input "true"
click at [481, 288] on p "Adicionar R$ 3,00" at bounding box center [491, 291] width 62 height 11
type input "1"
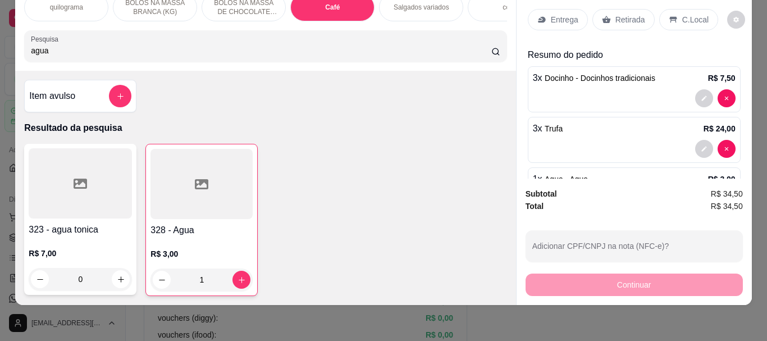
click at [615, 14] on p "Retirada" at bounding box center [630, 19] width 30 height 11
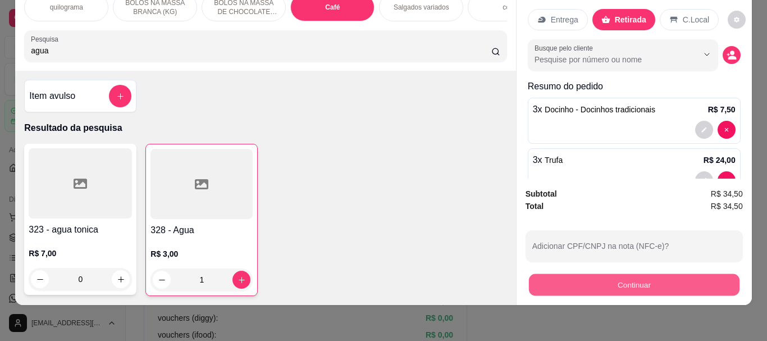
click at [636, 282] on button "Continuar" at bounding box center [633, 284] width 210 height 22
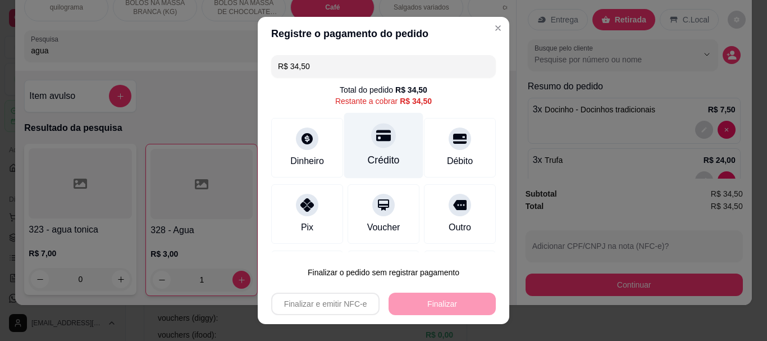
click at [373, 156] on div "Crédito" at bounding box center [384, 160] width 32 height 15
type input "R$ 0,00"
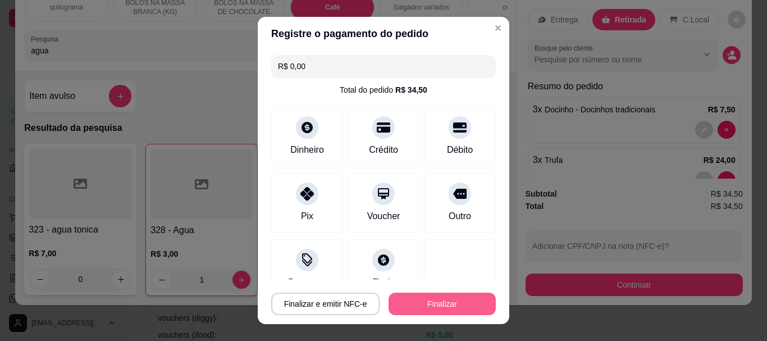
click at [418, 306] on button "Finalizar" at bounding box center [441, 303] width 107 height 22
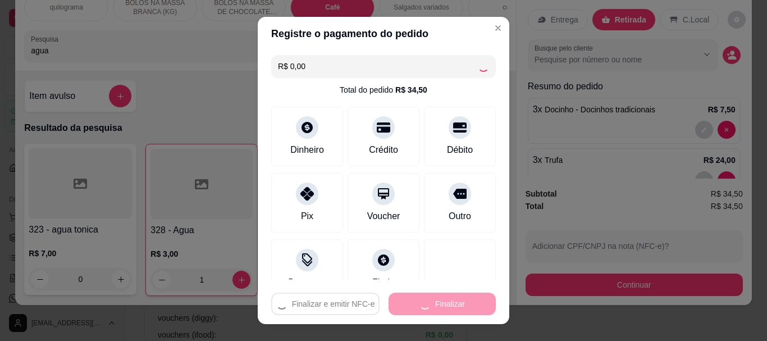
type input "0"
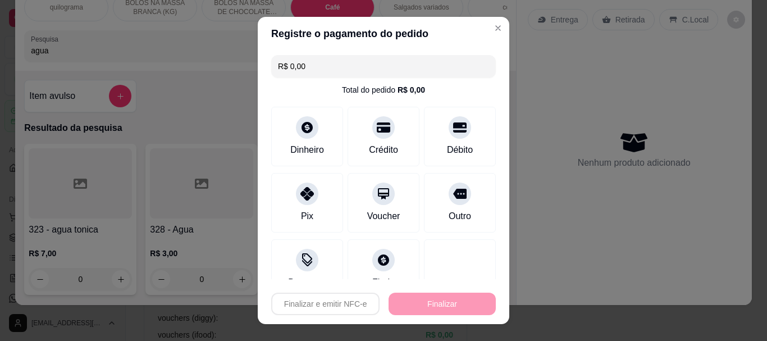
type input "-R$ 34,50"
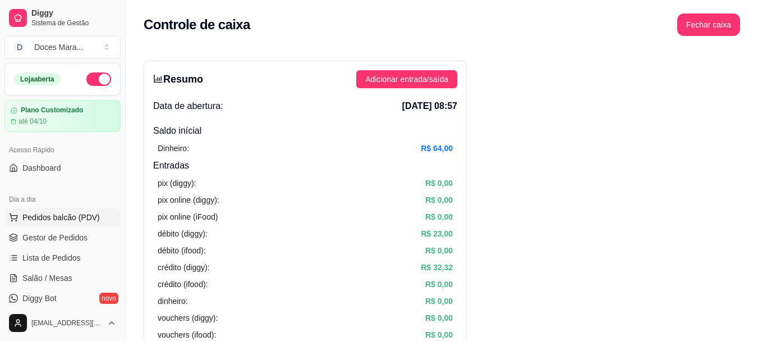
click at [69, 212] on span "Pedidos balcão (PDV)" at bounding box center [60, 217] width 77 height 11
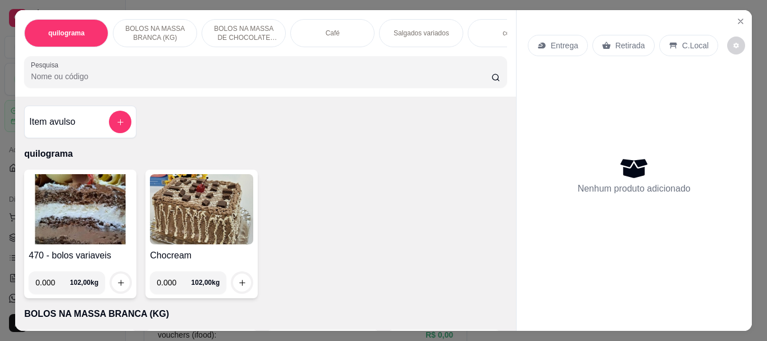
click at [51, 201] on img at bounding box center [80, 209] width 103 height 70
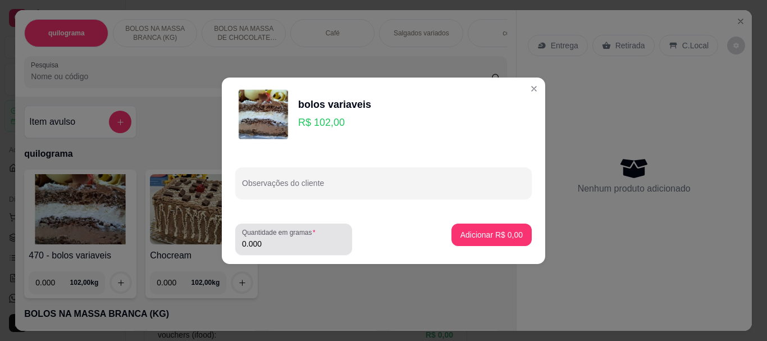
click at [260, 239] on input "0.000" at bounding box center [293, 243] width 103 height 11
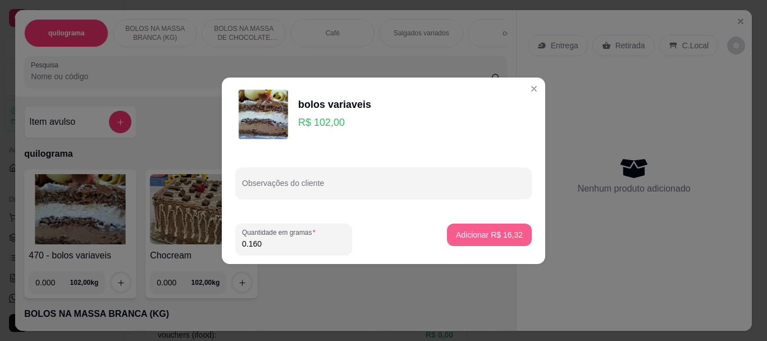
type input "0.160"
click at [492, 235] on p "Adicionar R$ 16,32" at bounding box center [489, 234] width 67 height 11
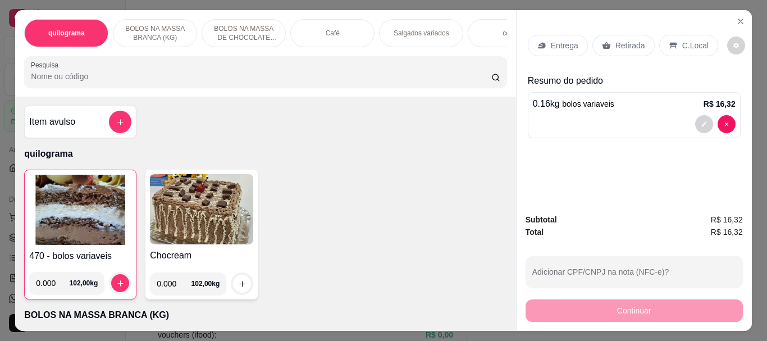
click at [336, 31] on div "Café" at bounding box center [332, 33] width 84 height 28
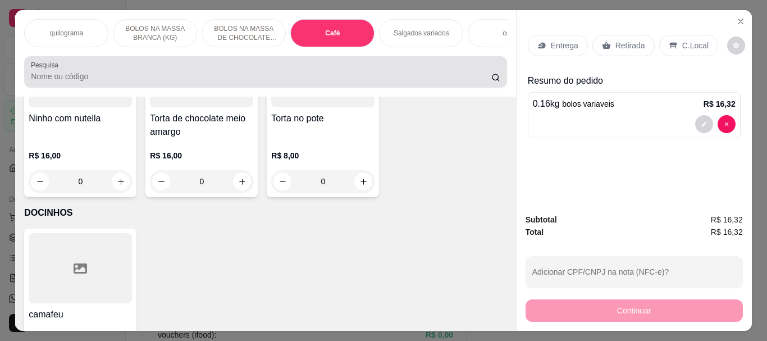
scroll to position [30, 0]
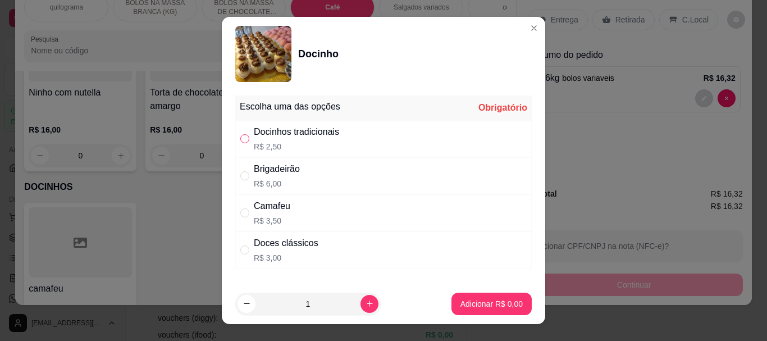
click at [242, 135] on input "" at bounding box center [244, 138] width 9 height 9
radio input "true"
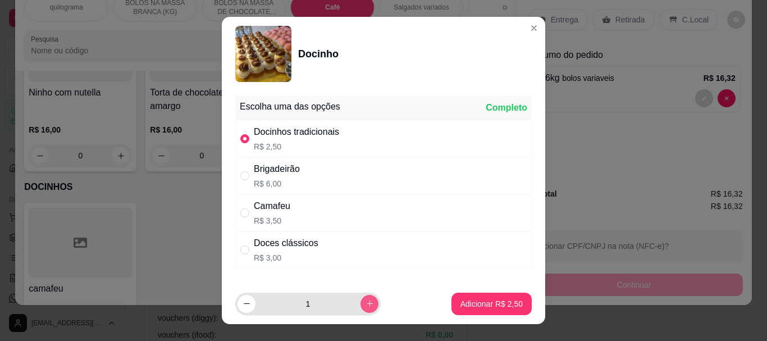
click at [366, 304] on icon "increase-product-quantity" at bounding box center [369, 303] width 6 height 6
click at [366, 304] on icon "increase-product-quantity" at bounding box center [369, 304] width 6 height 6
type input "3"
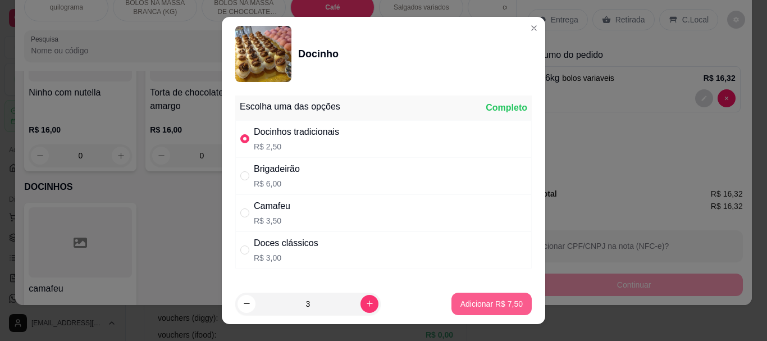
click at [469, 302] on p "Adicionar R$ 7,50" at bounding box center [491, 303] width 62 height 11
type input "3"
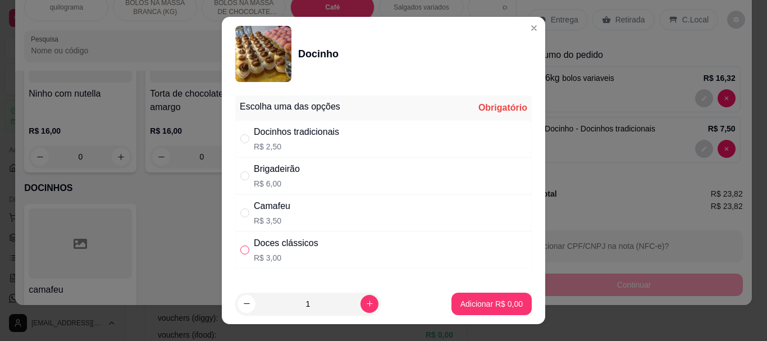
click at [241, 247] on input "" at bounding box center [244, 249] width 9 height 9
radio input "true"
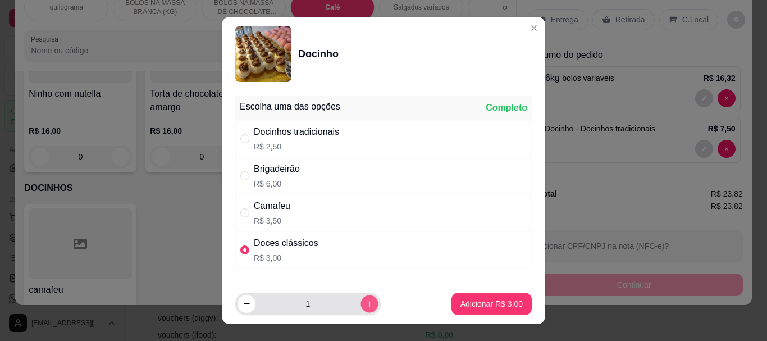
click at [365, 303] on icon "increase-product-quantity" at bounding box center [369, 303] width 8 height 8
type input "3"
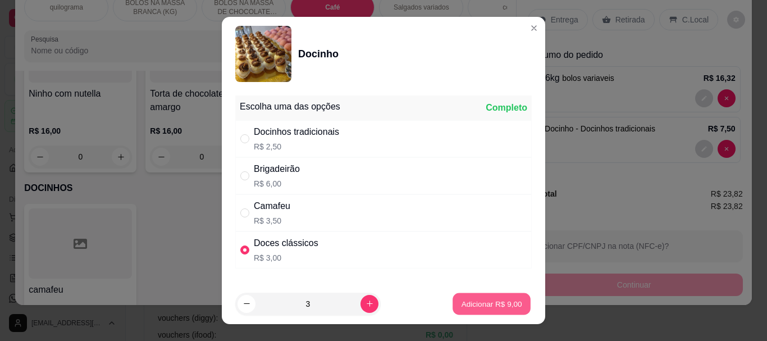
click at [478, 304] on p "Adicionar R$ 9,00" at bounding box center [491, 303] width 61 height 11
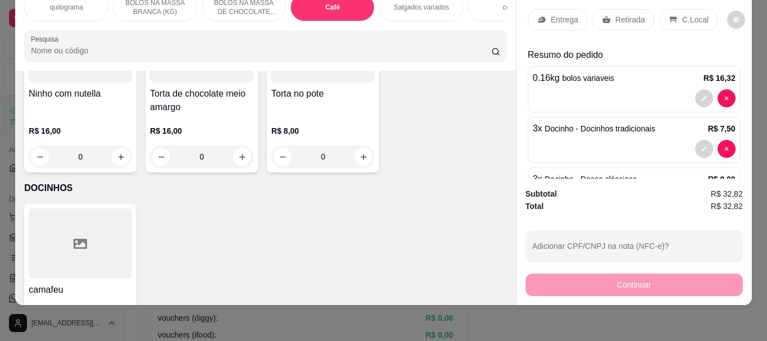
scroll to position [0, 0]
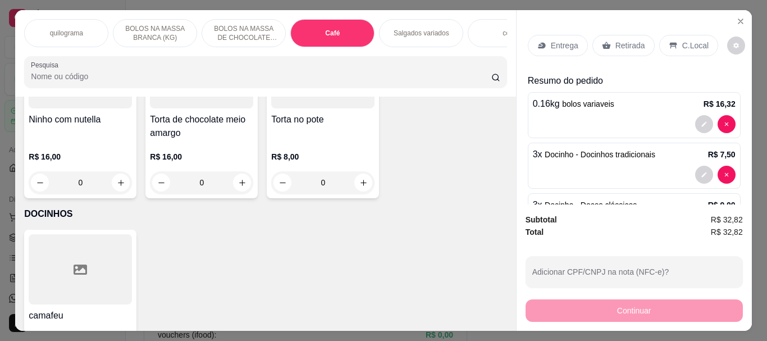
click at [615, 40] on p "Retirada" at bounding box center [630, 45] width 30 height 11
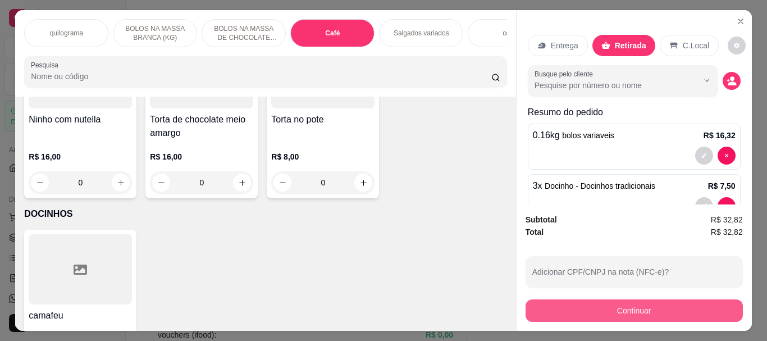
click at [661, 300] on button "Continuar" at bounding box center [633, 310] width 217 height 22
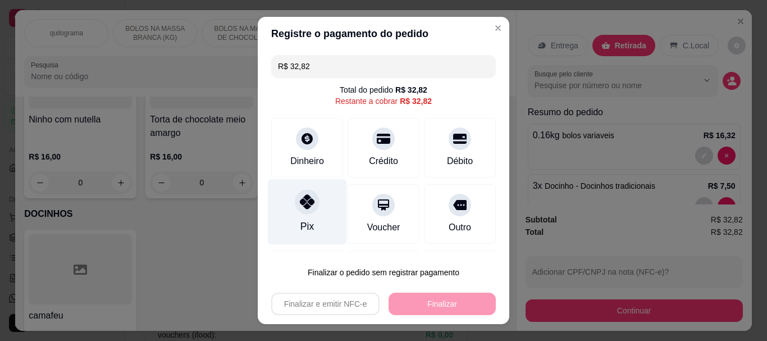
click at [300, 203] on icon at bounding box center [307, 202] width 15 height 15
type input "R$ 0,00"
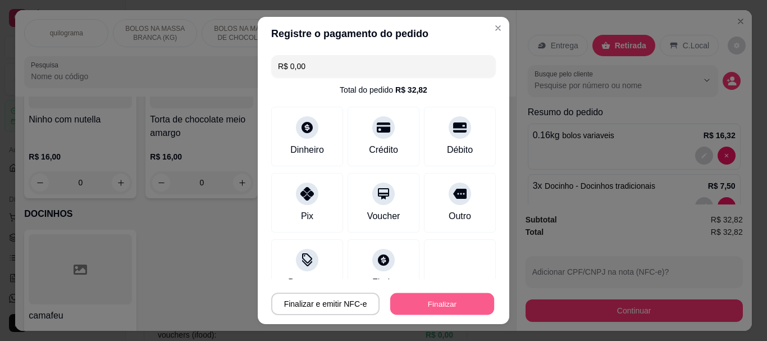
click at [456, 300] on button "Finalizar" at bounding box center [442, 303] width 104 height 22
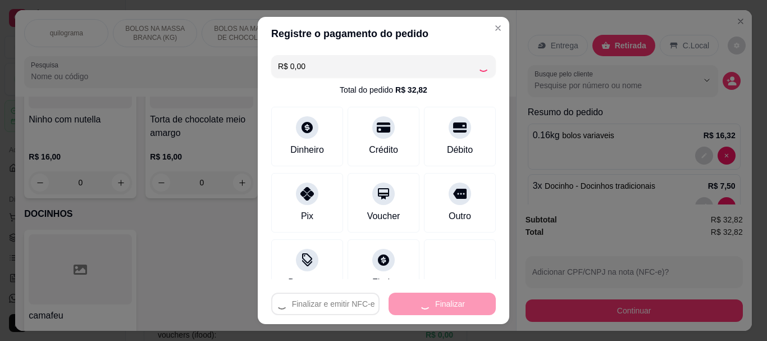
type input "0"
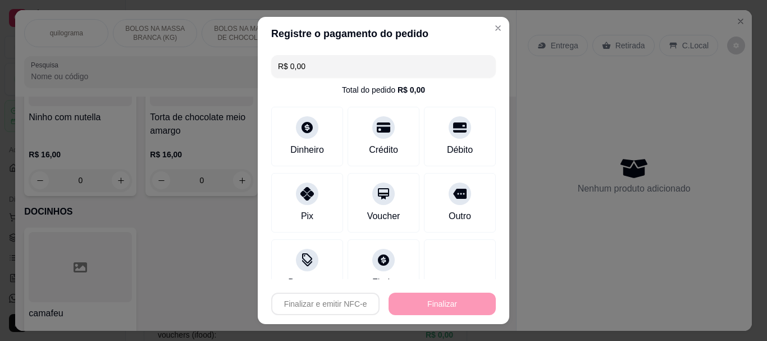
type input "-R$ 32,82"
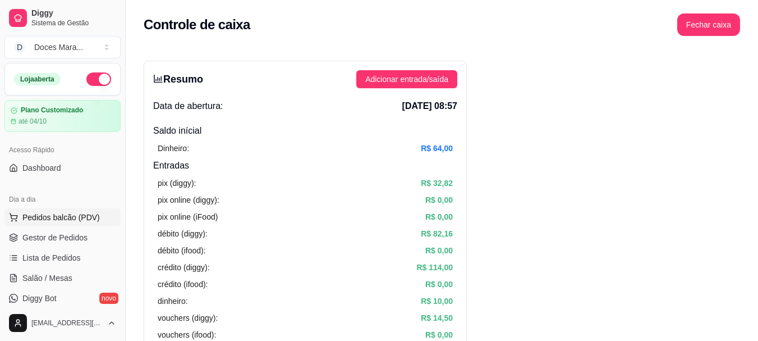
click at [77, 221] on span "Pedidos balcão (PDV)" at bounding box center [60, 217] width 77 height 11
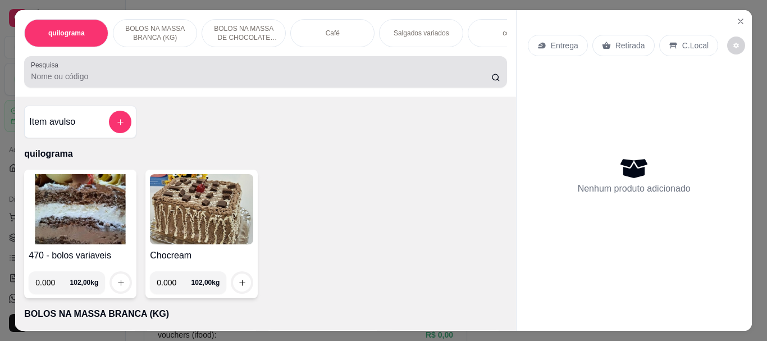
click at [67, 82] on input "Pesquisa" at bounding box center [261, 76] width 460 height 11
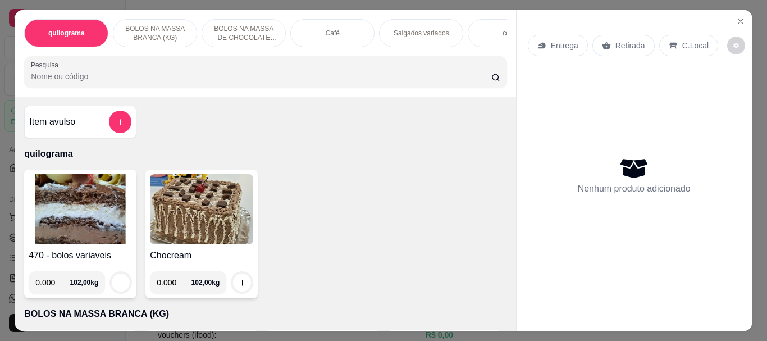
click at [80, 206] on img at bounding box center [80, 209] width 103 height 70
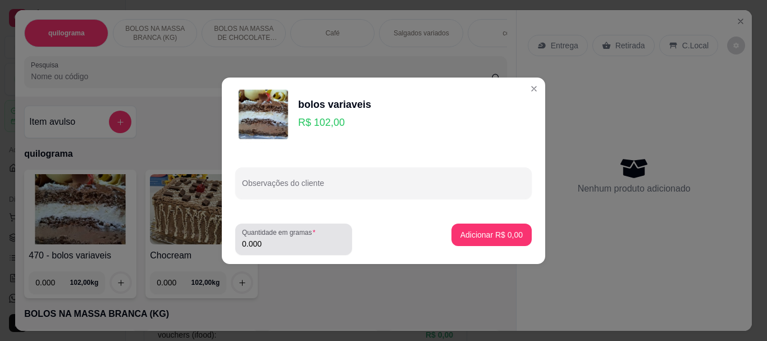
click at [269, 244] on input "0.000" at bounding box center [293, 243] width 103 height 11
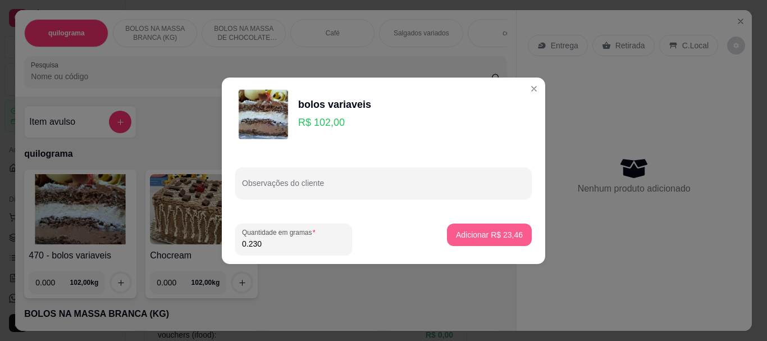
type input "0.230"
click at [451, 226] on button "Adicionar R$ 23,46" at bounding box center [489, 234] width 82 height 22
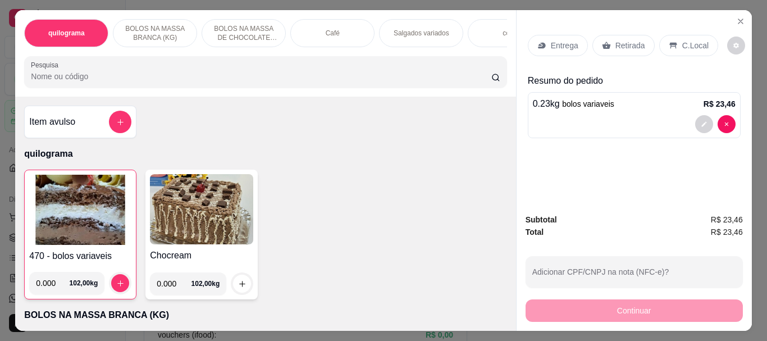
click at [137, 82] on input "Pesquisa" at bounding box center [261, 76] width 460 height 11
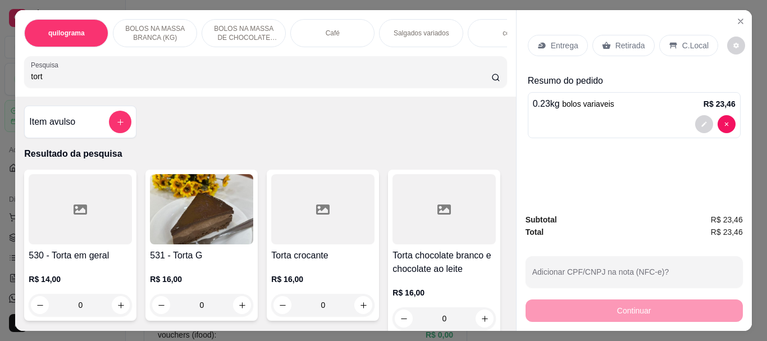
type input "tort"
click at [230, 199] on img at bounding box center [201, 209] width 103 height 70
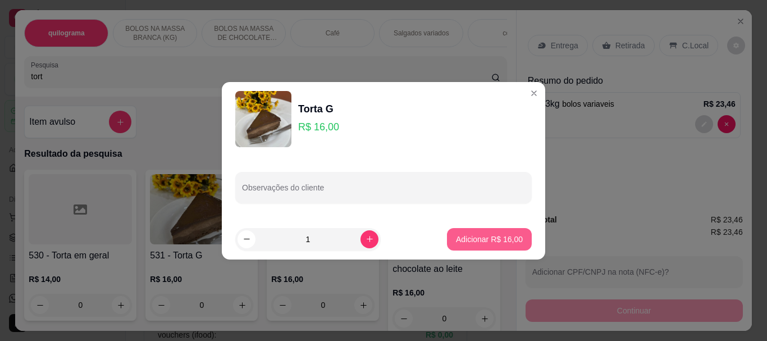
click at [474, 241] on p "Adicionar R$ 16,00" at bounding box center [489, 238] width 67 height 11
type input "1"
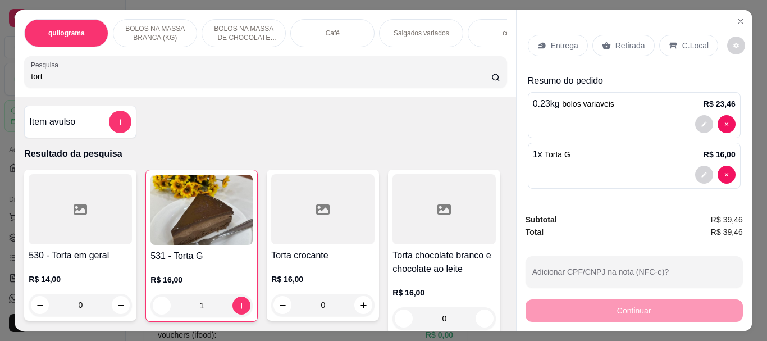
drag, startPoint x: 80, startPoint y: 86, endPoint x: 0, endPoint y: 84, distance: 80.3
click at [0, 84] on div "quilograma BOLOS NA MASSA BRANCA (KG) BOLOS NA MASSA DE CHOCOLATE preço por (KG…" at bounding box center [383, 170] width 767 height 341
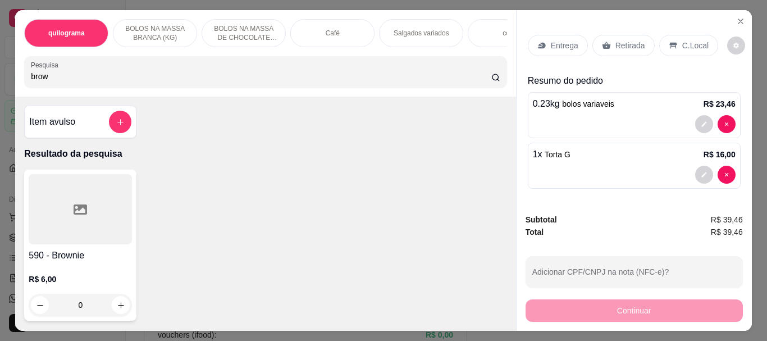
type input "brow"
click at [102, 221] on div at bounding box center [80, 209] width 103 height 70
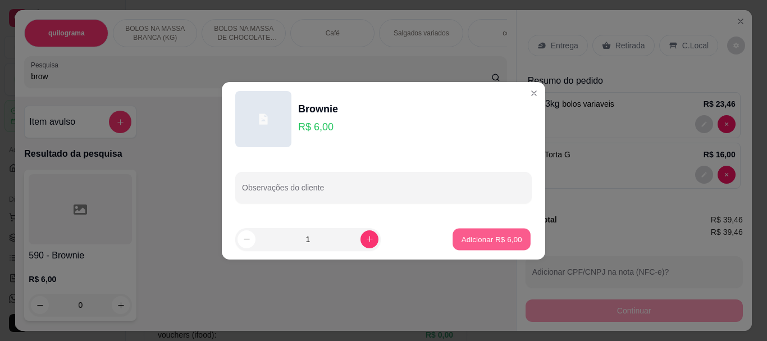
click at [461, 239] on p "Adicionar R$ 6,00" at bounding box center [491, 238] width 61 height 11
type input "1"
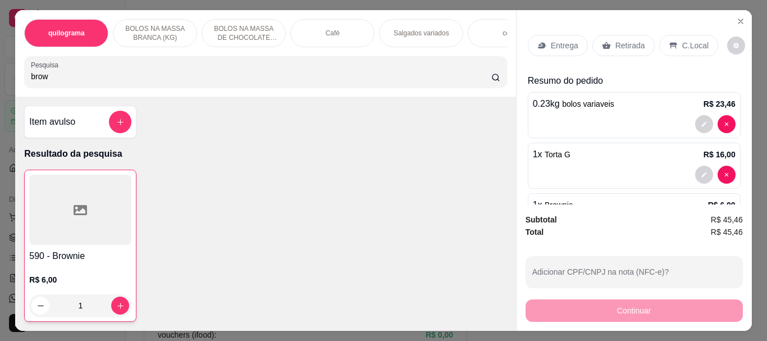
click at [644, 43] on div "Retirada" at bounding box center [623, 45] width 62 height 21
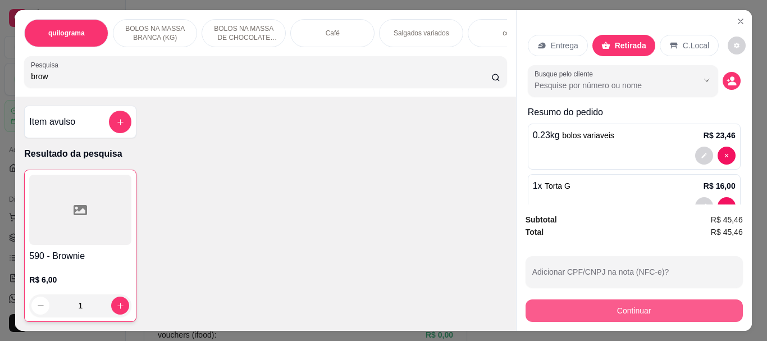
click at [626, 305] on button "Continuar" at bounding box center [633, 310] width 217 height 22
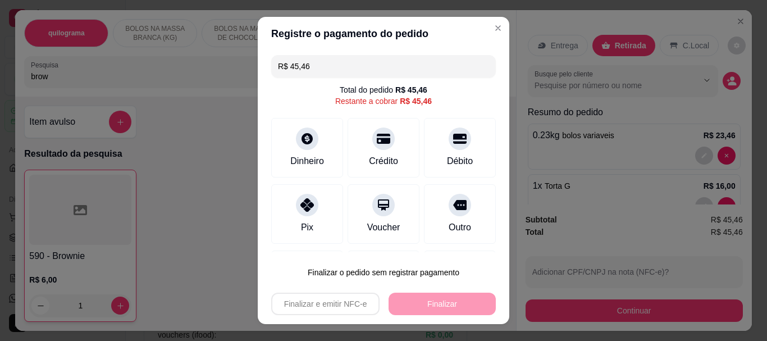
drag, startPoint x: 441, startPoint y: 140, endPoint x: 451, endPoint y: 278, distance: 138.5
click at [448, 144] on div at bounding box center [459, 138] width 22 height 22
type input "R$ 0,00"
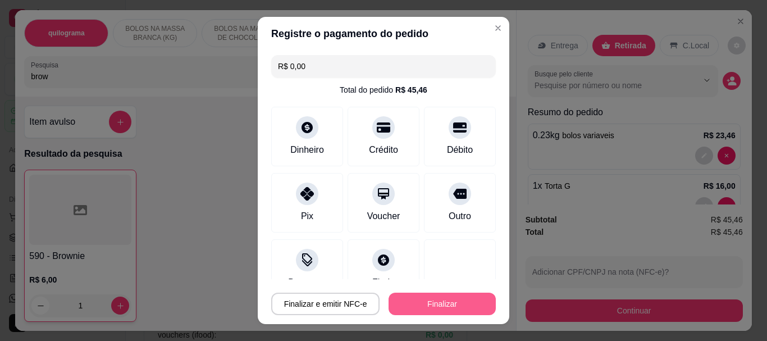
click at [446, 300] on button "Finalizar" at bounding box center [441, 303] width 107 height 22
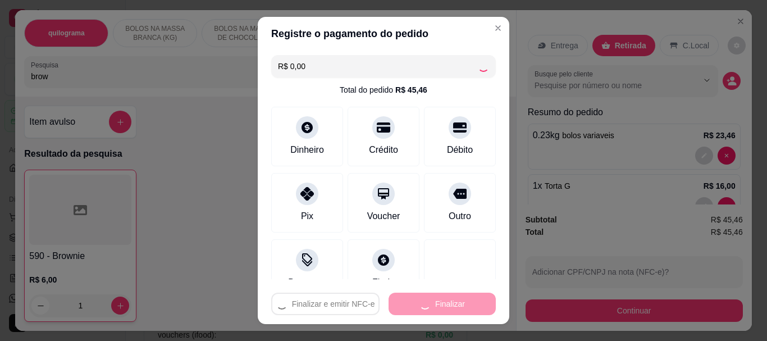
type input "0"
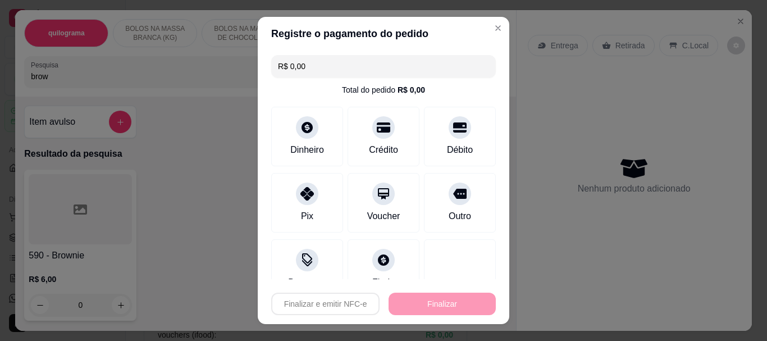
type input "-R$ 45,46"
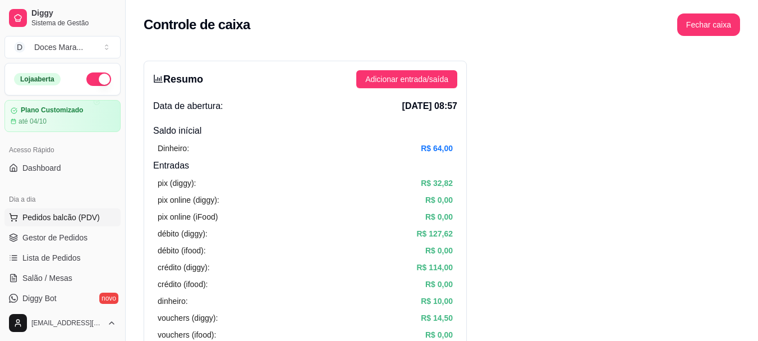
click at [71, 214] on span "Pedidos balcão (PDV)" at bounding box center [60, 217] width 77 height 11
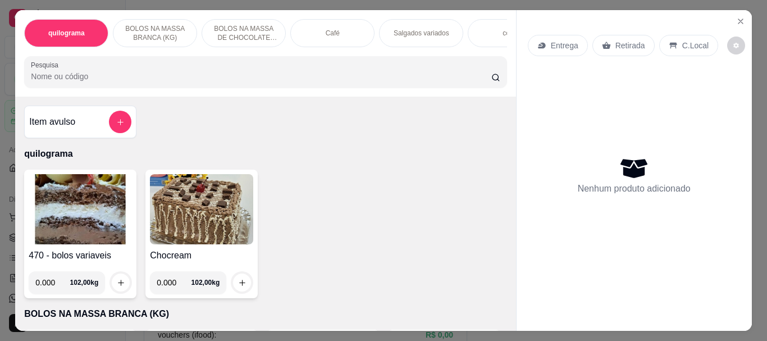
click at [76, 205] on img at bounding box center [80, 209] width 103 height 70
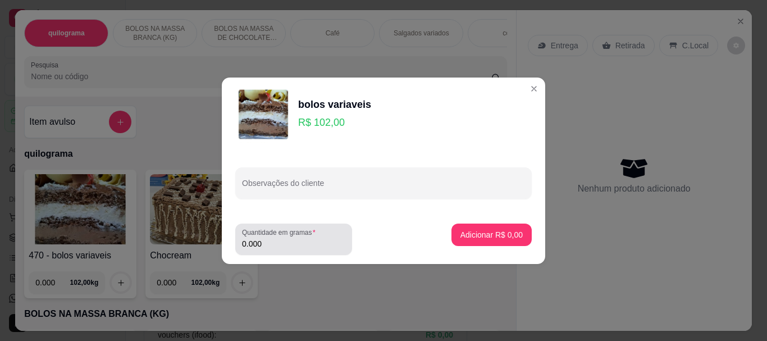
click at [264, 240] on input "0.000" at bounding box center [293, 243] width 103 height 11
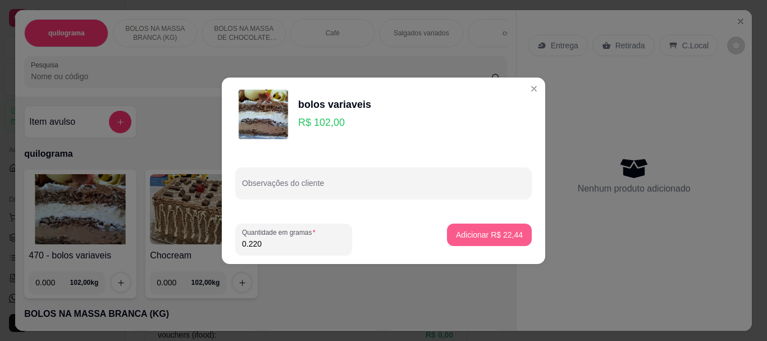
type input "0.220"
click at [470, 235] on p "Adicionar R$ 22,44" at bounding box center [489, 234] width 67 height 11
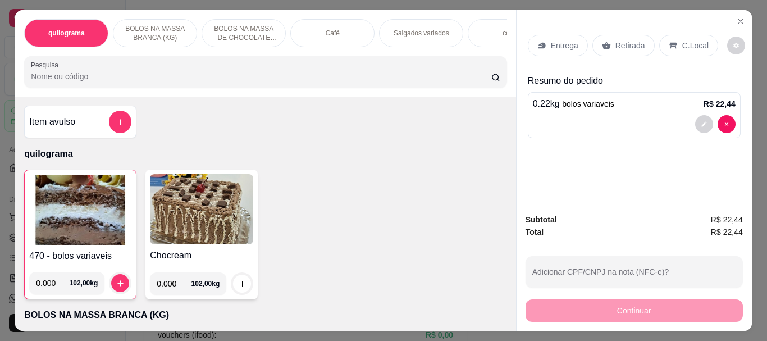
click at [351, 21] on div "Café" at bounding box center [332, 33] width 84 height 28
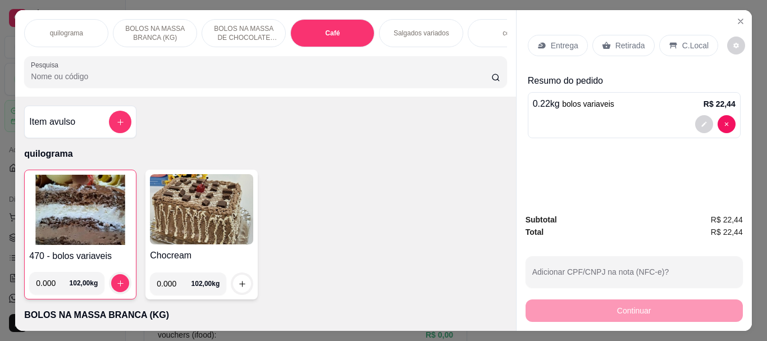
scroll to position [30, 0]
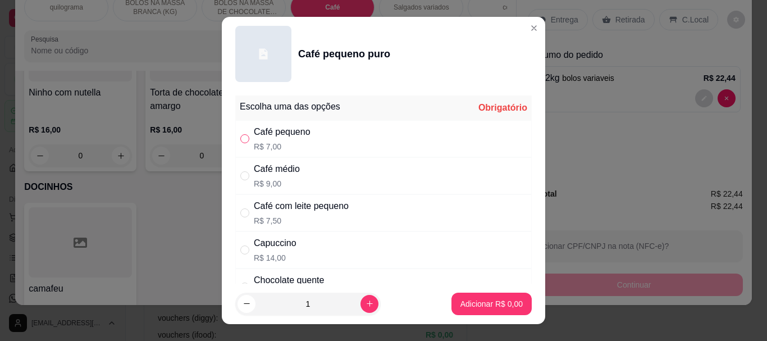
click at [240, 139] on input "" at bounding box center [244, 138] width 9 height 9
radio input "true"
click at [493, 303] on p "Adicionar R$ 7,00" at bounding box center [491, 303] width 62 height 11
type input "1"
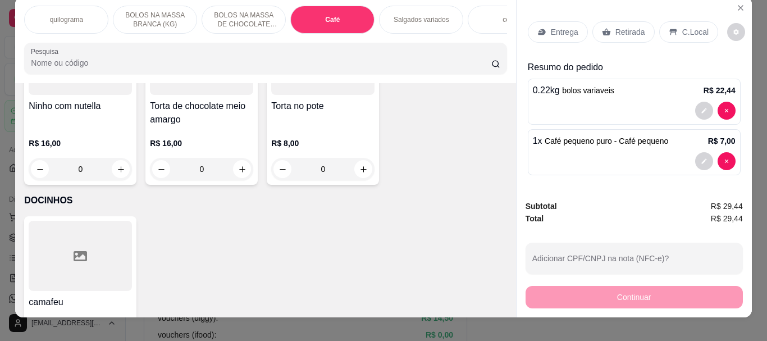
scroll to position [0, 0]
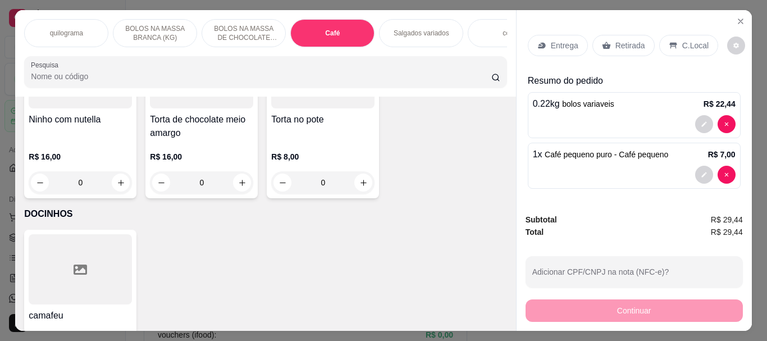
click at [615, 43] on p "Retirada" at bounding box center [630, 45] width 30 height 11
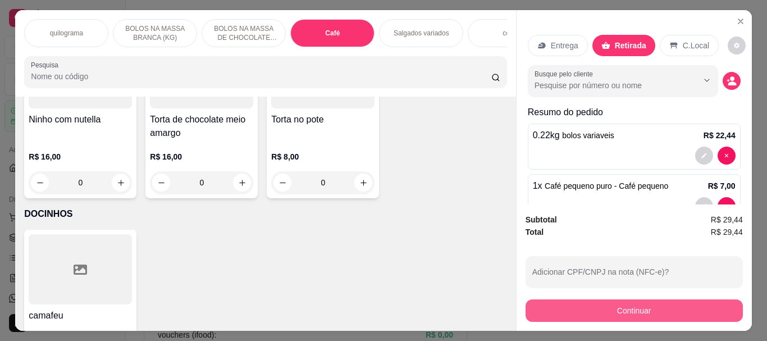
click at [648, 308] on button "Continuar" at bounding box center [633, 310] width 217 height 22
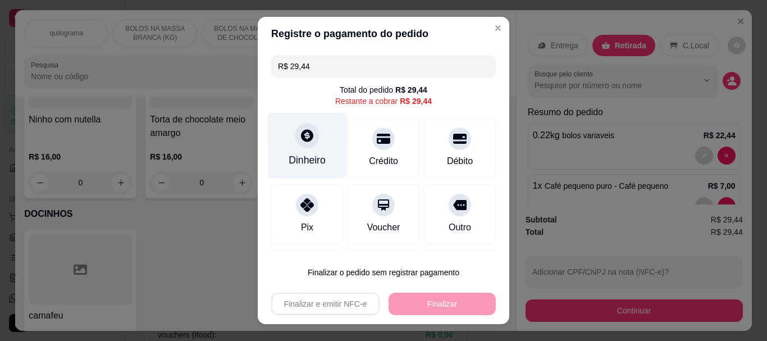
click at [300, 130] on icon at bounding box center [307, 136] width 15 height 15
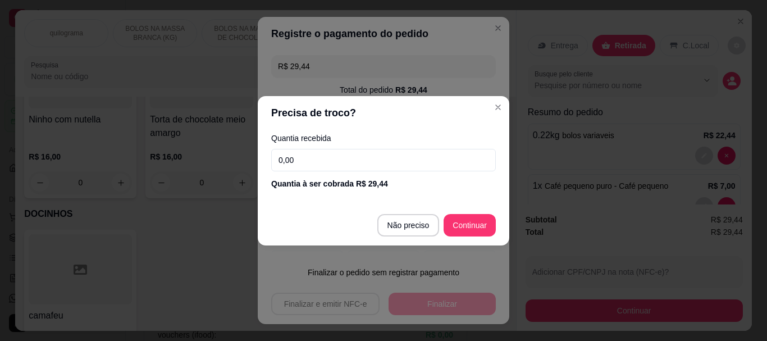
click at [313, 160] on input "0,00" at bounding box center [383, 160] width 224 height 22
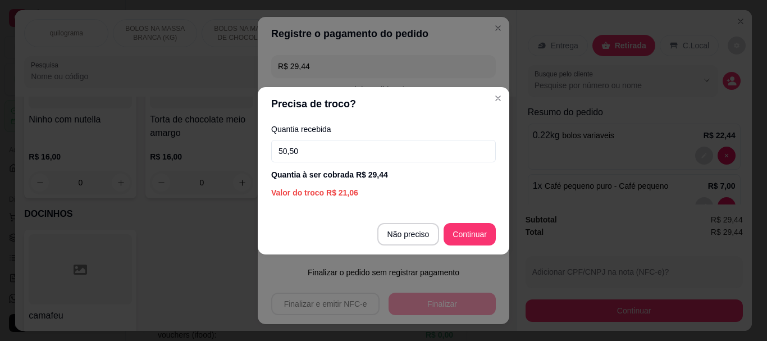
type input "50,50"
type input "R$ 0,00"
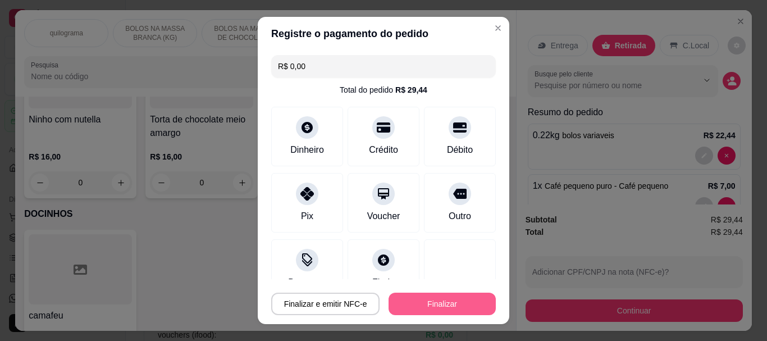
click at [428, 299] on button "Finalizar" at bounding box center [441, 303] width 107 height 22
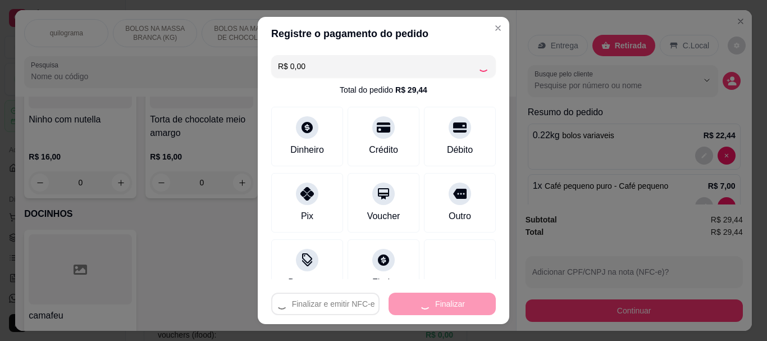
type input "0"
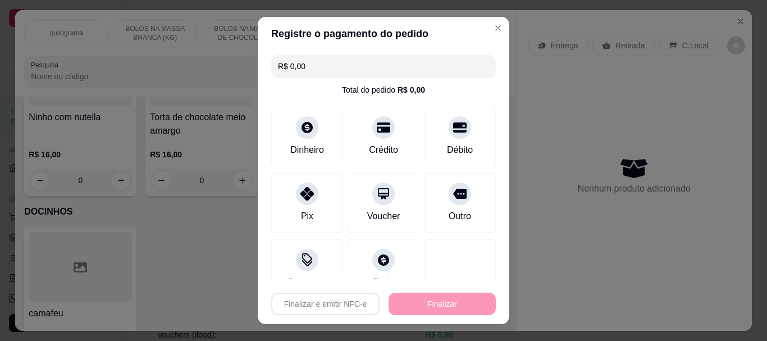
type input "-R$ 29,44"
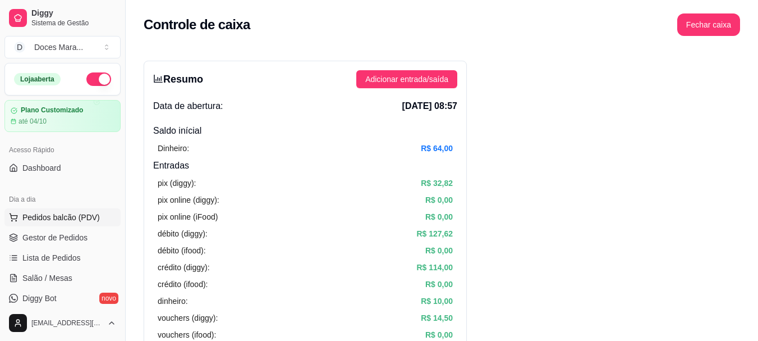
click at [77, 214] on span "Pedidos balcão (PDV)" at bounding box center [60, 217] width 77 height 11
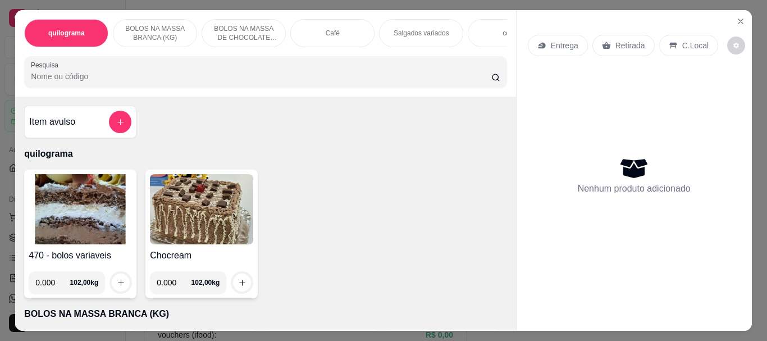
click at [79, 210] on img at bounding box center [80, 209] width 103 height 70
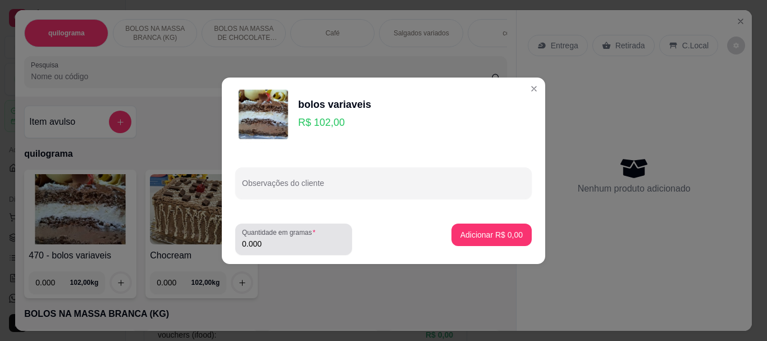
click at [273, 236] on label "Quantidade em gramas" at bounding box center [280, 232] width 77 height 10
click at [273, 238] on input "0.000" at bounding box center [293, 243] width 103 height 11
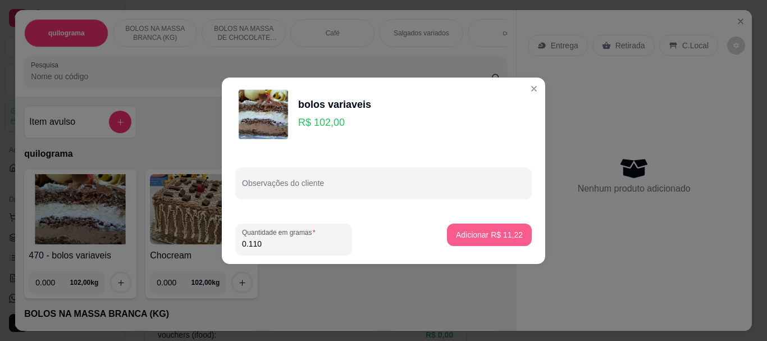
type input "0.110"
click at [487, 242] on button "Adicionar R$ 11,22" at bounding box center [489, 234] width 85 height 22
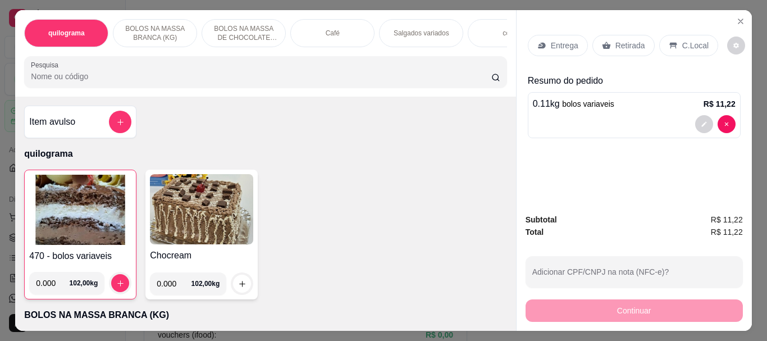
click at [331, 22] on div "Café" at bounding box center [332, 33] width 84 height 28
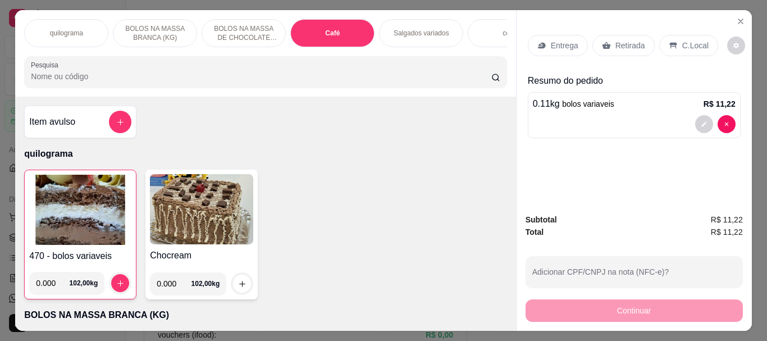
scroll to position [30, 0]
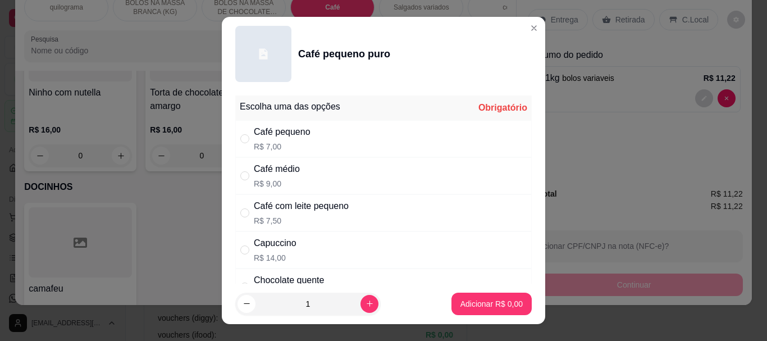
drag, startPoint x: 242, startPoint y: 141, endPoint x: 296, endPoint y: 166, distance: 59.0
click at [241, 140] on input "" at bounding box center [244, 138] width 9 height 9
radio input "true"
click at [489, 300] on p "Adicionar R$ 7,00" at bounding box center [491, 303] width 62 height 11
type input "1"
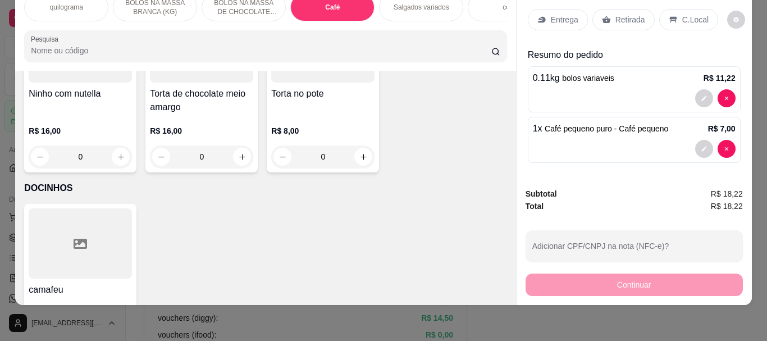
click at [625, 15] on p "Retirada" at bounding box center [630, 19] width 30 height 11
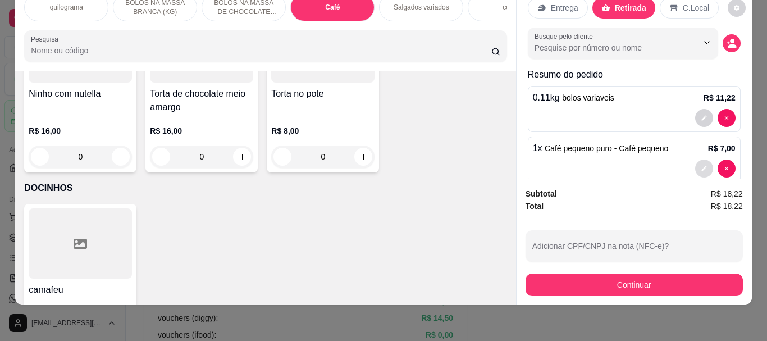
scroll to position [31, 0]
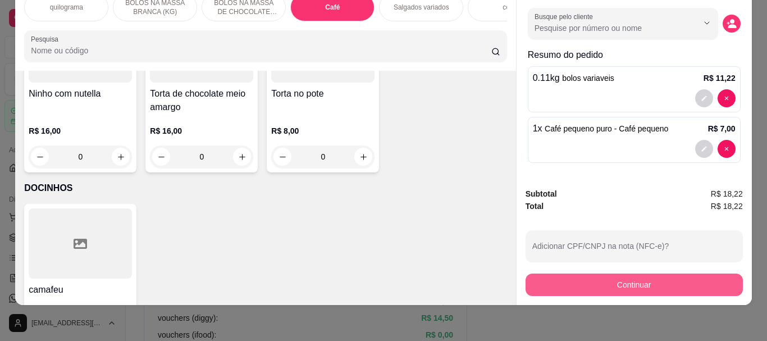
click at [609, 278] on button "Continuar" at bounding box center [633, 284] width 217 height 22
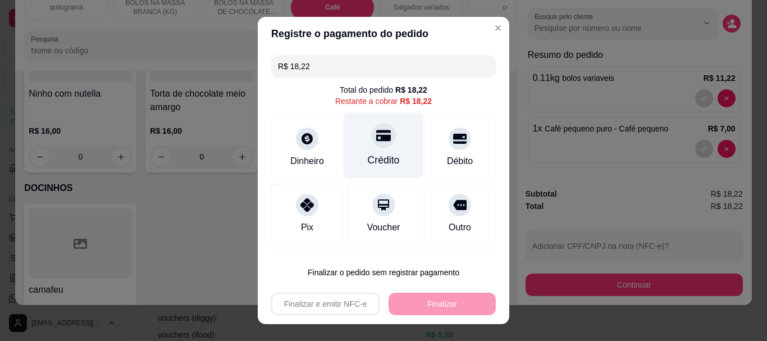
click at [371, 145] on div at bounding box center [383, 135] width 25 height 25
type input "R$ 0,00"
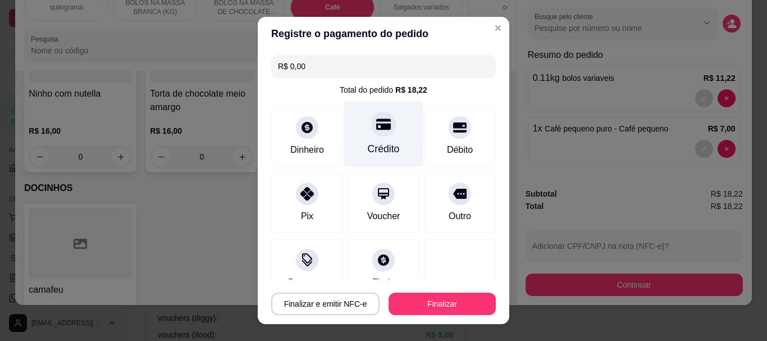
click at [364, 140] on div "Crédito" at bounding box center [383, 135] width 79 height 66
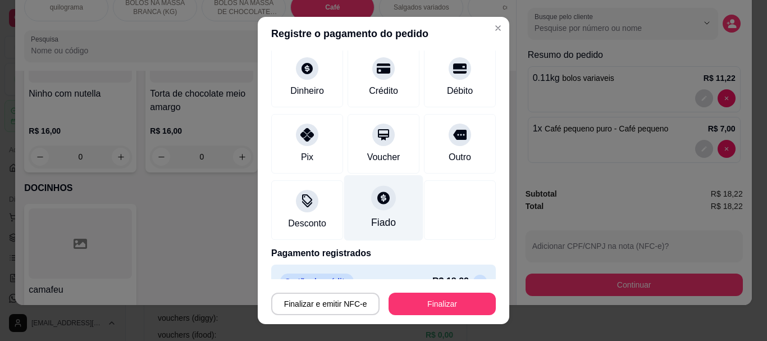
scroll to position [82, 0]
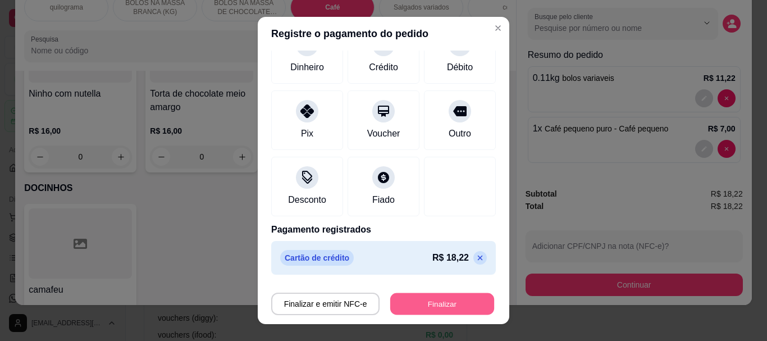
click at [434, 297] on button "Finalizar" at bounding box center [442, 303] width 104 height 22
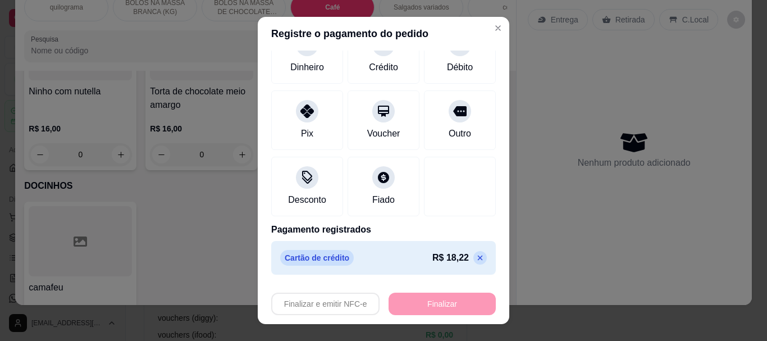
type input "0"
type input "-R$ 18,22"
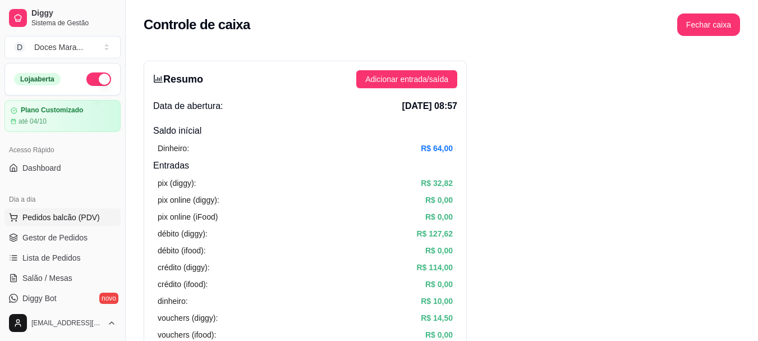
click at [44, 220] on span "Pedidos balcão (PDV)" at bounding box center [60, 217] width 77 height 11
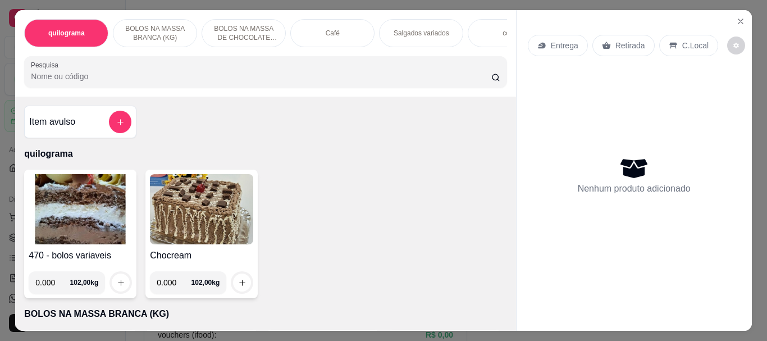
click at [329, 29] on p "Café" at bounding box center [332, 33] width 14 height 9
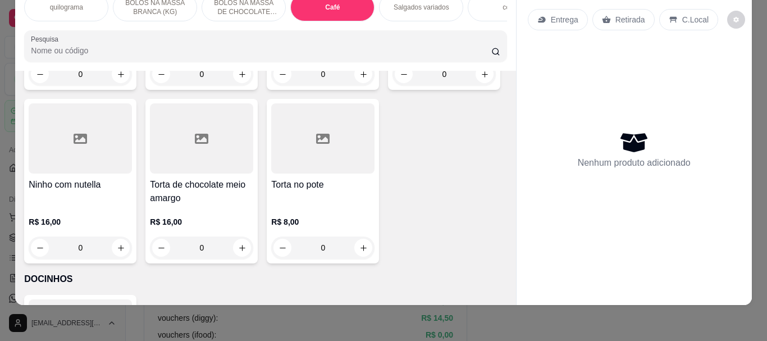
scroll to position [3751, 0]
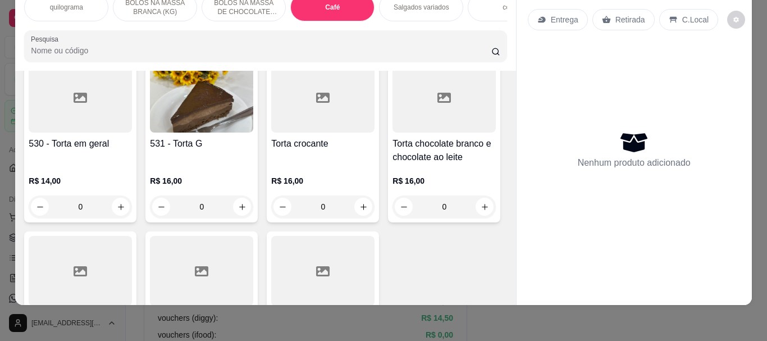
click at [117, 54] on input "Pesquisa" at bounding box center [261, 50] width 460 height 11
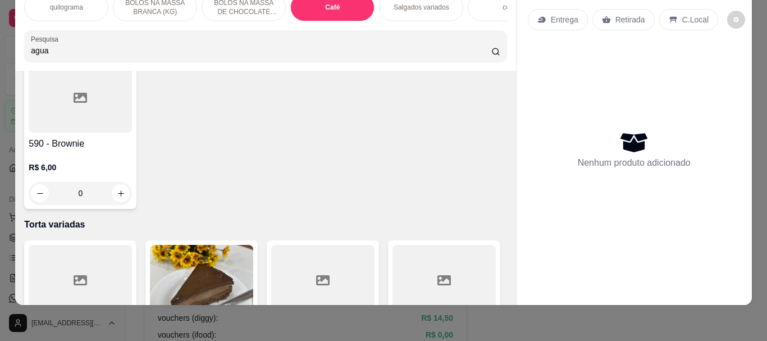
scroll to position [3933, 0]
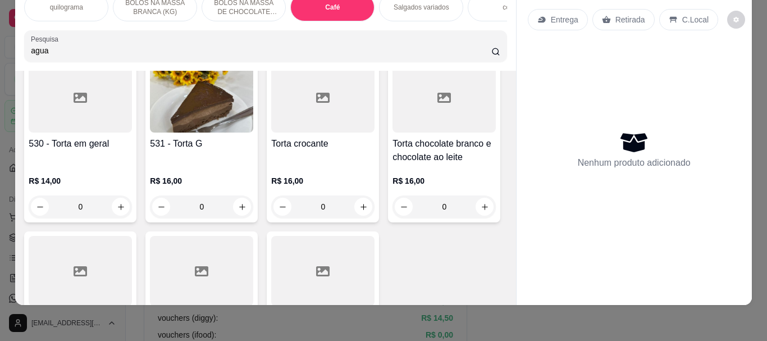
type input "agua"
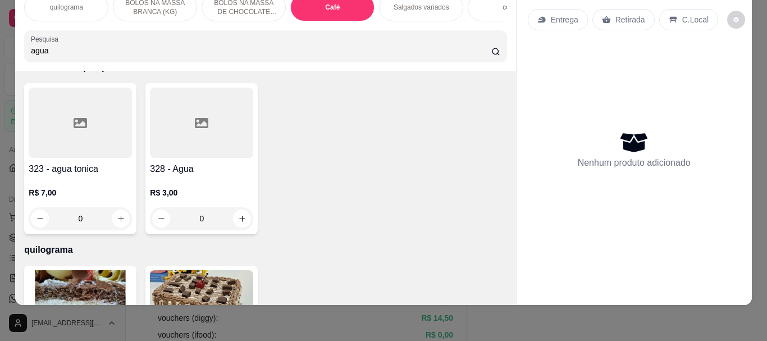
scroll to position [56, 0]
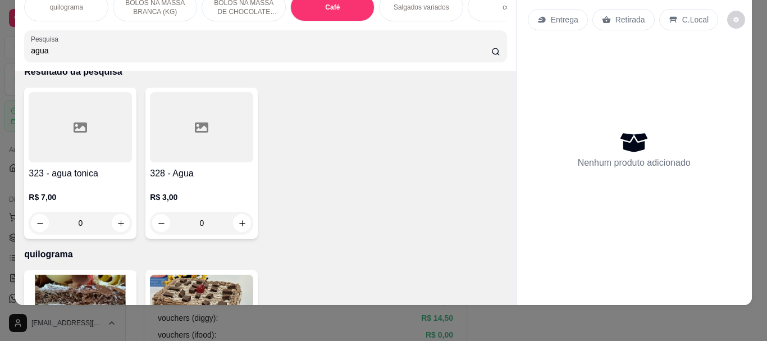
click at [207, 131] on div at bounding box center [201, 127] width 103 height 70
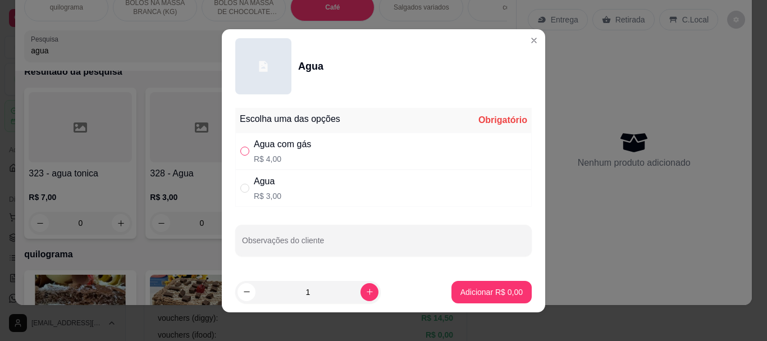
click at [242, 155] on label "" at bounding box center [244, 151] width 9 height 12
click at [242, 155] on input "" at bounding box center [244, 150] width 9 height 9
click at [240, 152] on input "" at bounding box center [244, 150] width 9 height 9
radio input "true"
click at [465, 297] on button "Adicionar R$ 4,00" at bounding box center [491, 292] width 78 height 22
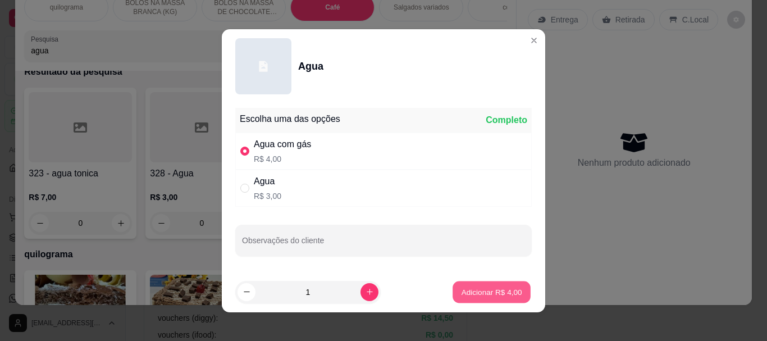
type input "1"
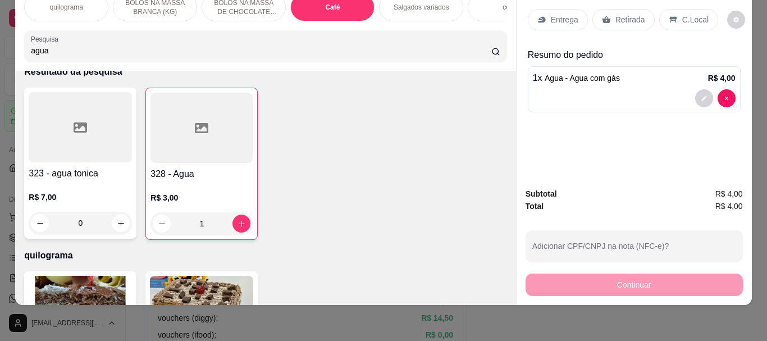
click at [629, 14] on p "Retirada" at bounding box center [630, 19] width 30 height 11
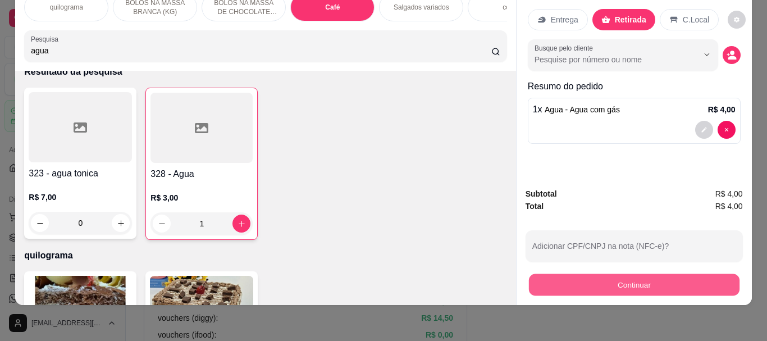
click at [622, 273] on button "Continuar" at bounding box center [633, 284] width 210 height 22
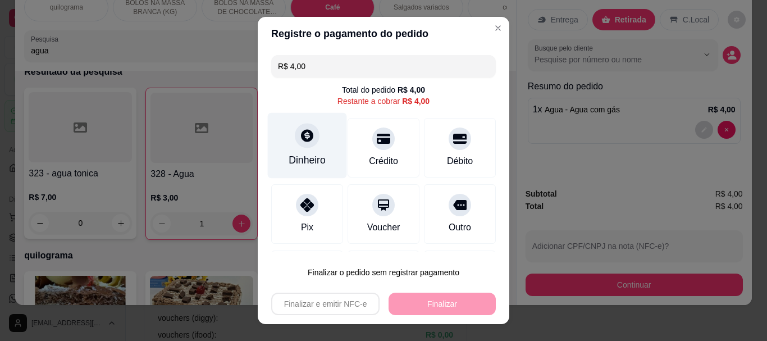
click at [301, 136] on icon at bounding box center [307, 136] width 12 height 12
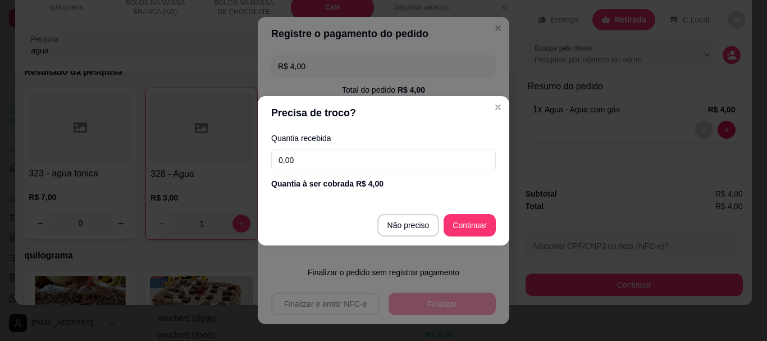
click at [314, 166] on input "0,00" at bounding box center [383, 160] width 224 height 22
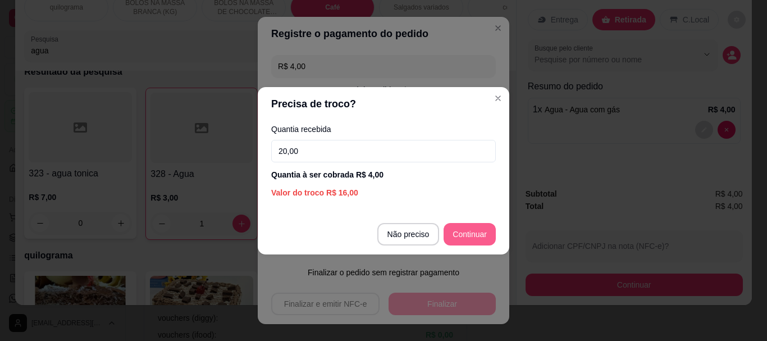
type input "20,00"
type input "R$ 0,00"
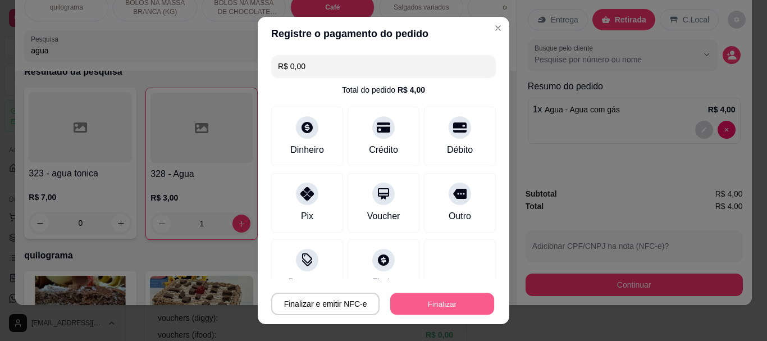
click at [428, 313] on button "Finalizar" at bounding box center [442, 303] width 104 height 22
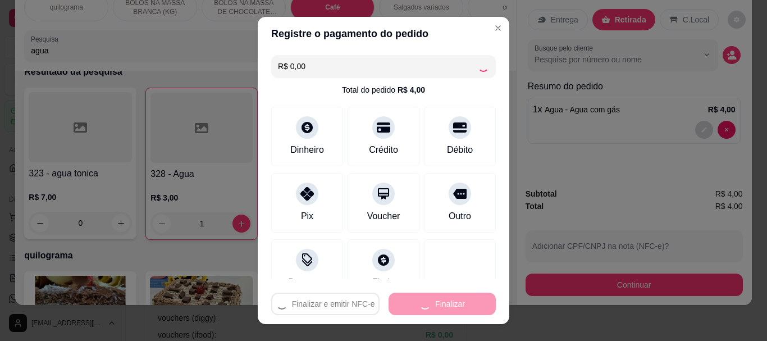
type input "0"
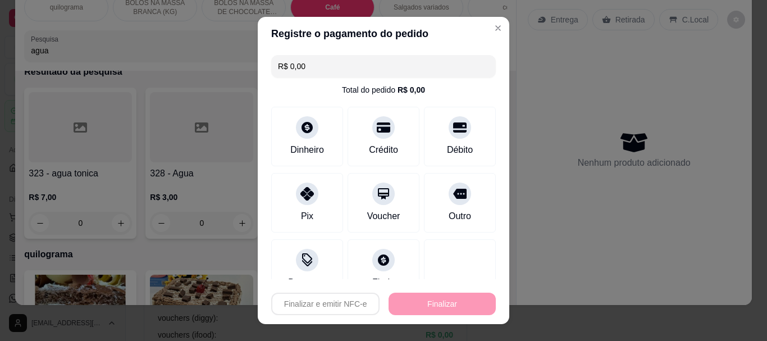
type input "-R$ 4,00"
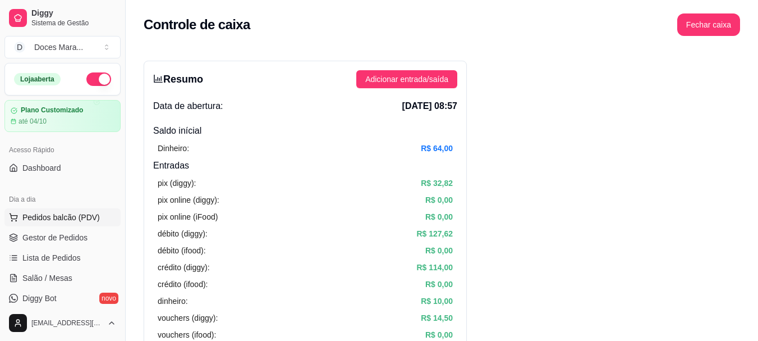
click at [67, 219] on span "Pedidos balcão (PDV)" at bounding box center [60, 217] width 77 height 11
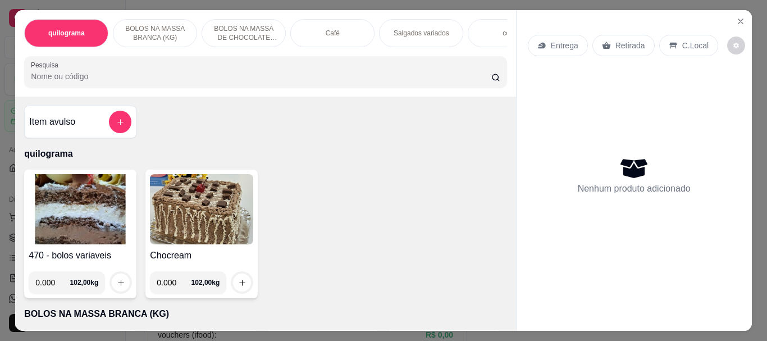
click at [43, 207] on img at bounding box center [80, 209] width 103 height 70
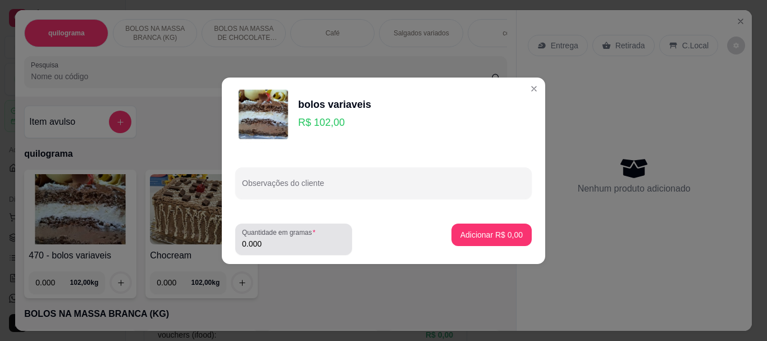
click at [270, 246] on input "0.000" at bounding box center [293, 243] width 103 height 11
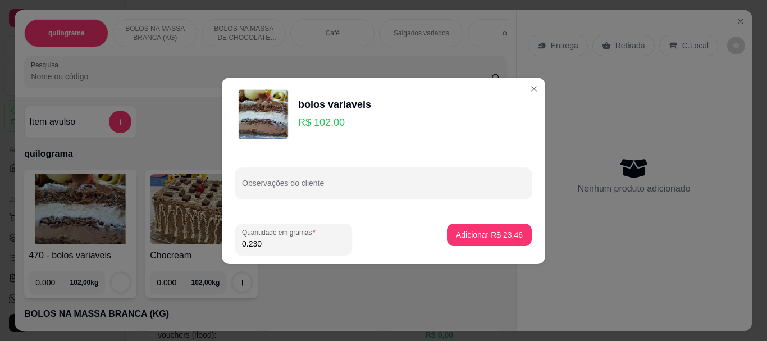
type input "0.230"
click at [471, 219] on footer "Quantidade em gramas 0.230 Adicionar R$ 23,46" at bounding box center [383, 238] width 323 height 49
click at [470, 235] on p "Adicionar R$ 23,46" at bounding box center [489, 234] width 67 height 11
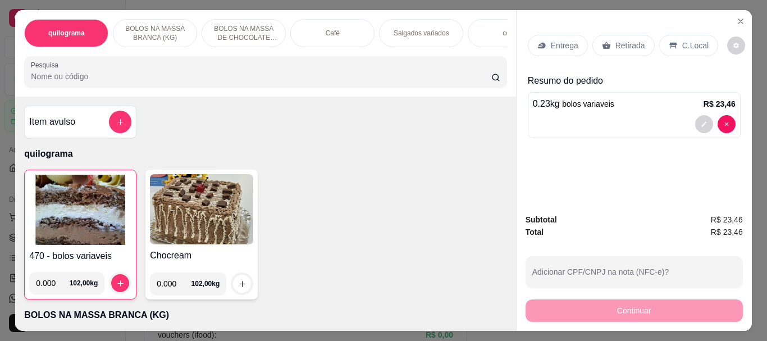
click at [131, 77] on input "Pesquisa" at bounding box center [261, 76] width 460 height 11
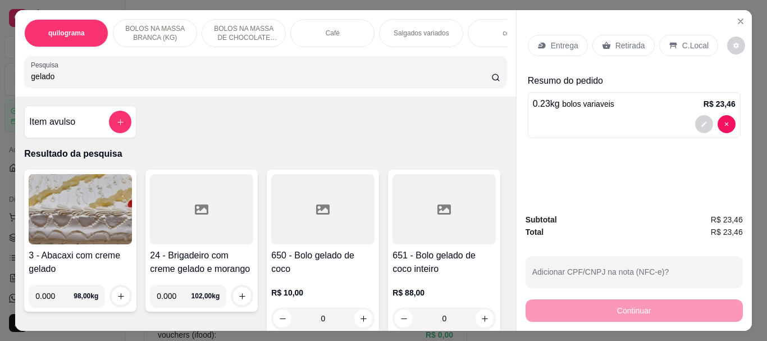
type input "gelado"
click at [318, 235] on div at bounding box center [322, 209] width 103 height 70
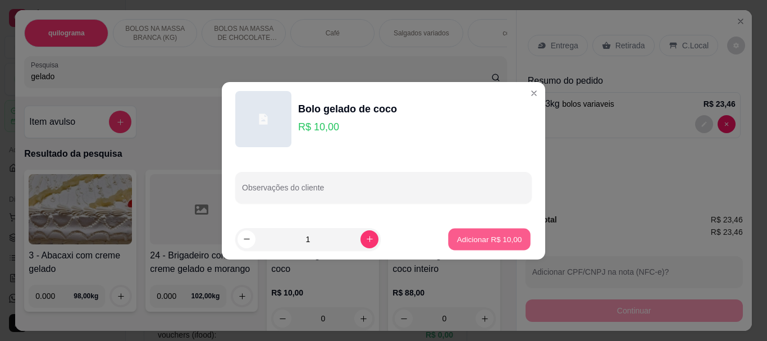
click at [466, 236] on p "Adicionar R$ 10,00" at bounding box center [489, 238] width 65 height 11
type input "1"
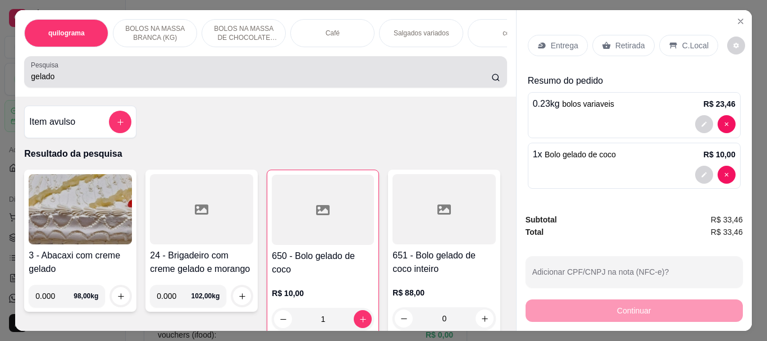
click at [98, 88] on div "Pesquisa gelado" at bounding box center [265, 71] width 482 height 31
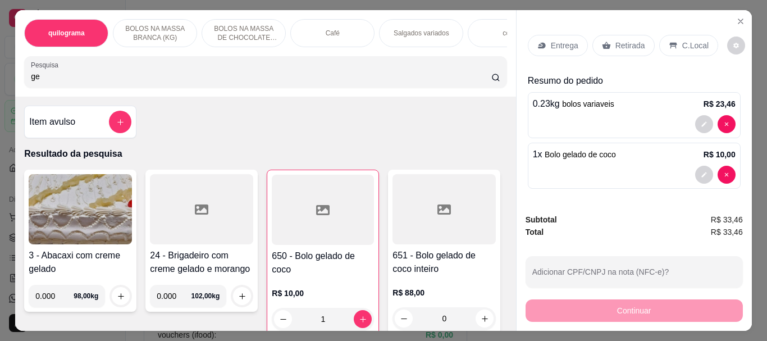
type input "g"
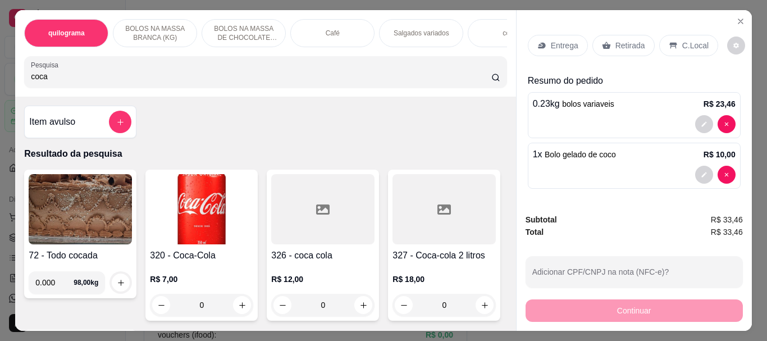
type input "coca"
click at [199, 214] on img at bounding box center [201, 209] width 103 height 70
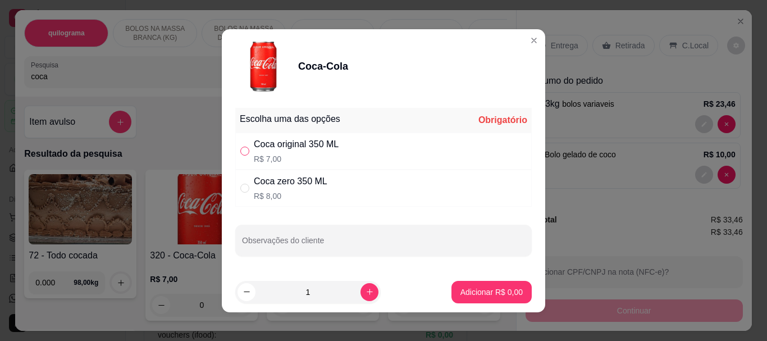
click at [243, 152] on input "" at bounding box center [244, 150] width 9 height 9
radio input "true"
click at [506, 291] on p "Adicionar R$ 7,00" at bounding box center [491, 291] width 62 height 11
type input "1"
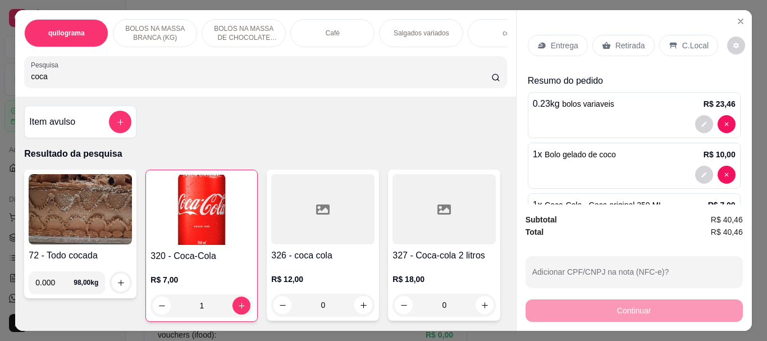
click at [626, 40] on p "Retirada" at bounding box center [630, 45] width 30 height 11
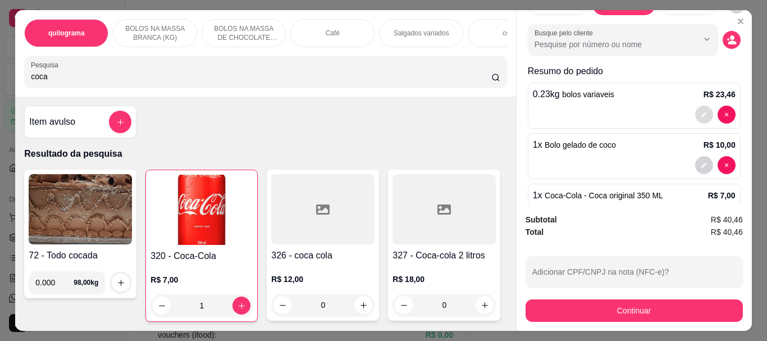
scroll to position [82, 0]
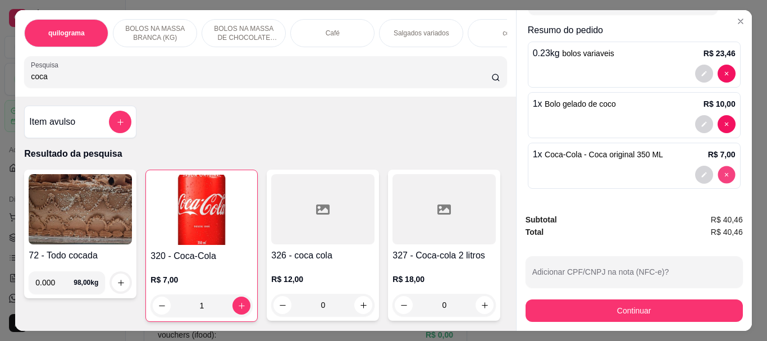
type input "0"
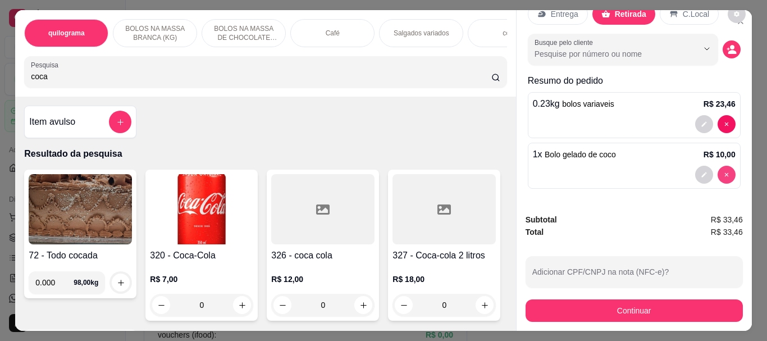
scroll to position [31, 0]
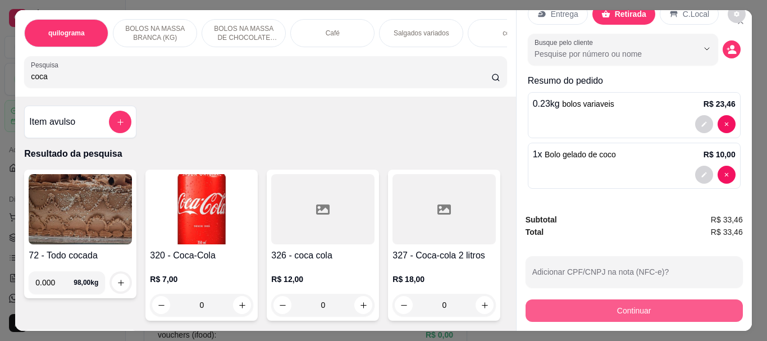
click at [617, 301] on button "Continuar" at bounding box center [633, 310] width 217 height 22
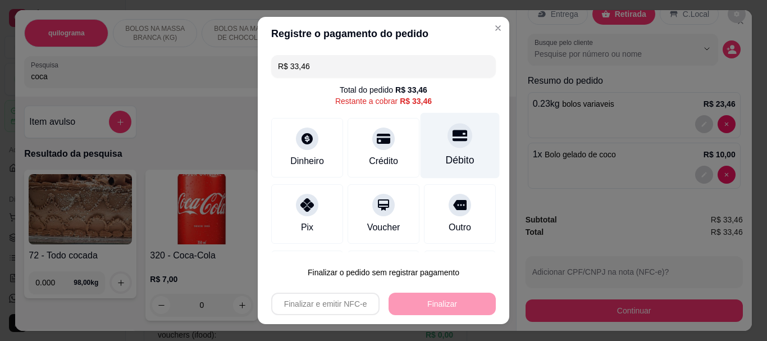
click at [452, 136] on icon at bounding box center [459, 135] width 15 height 11
type input "R$ 0,00"
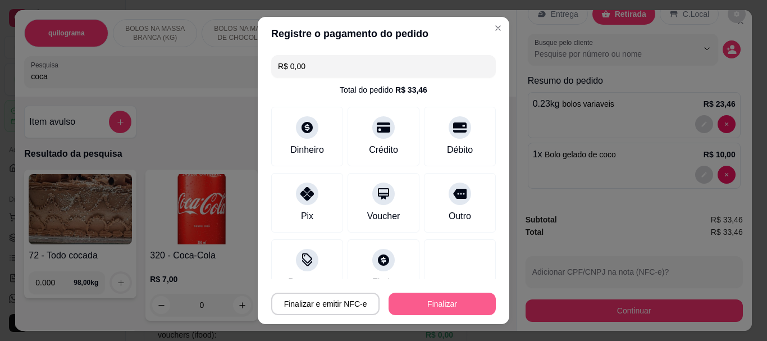
click at [446, 306] on button "Finalizar" at bounding box center [441, 303] width 107 height 22
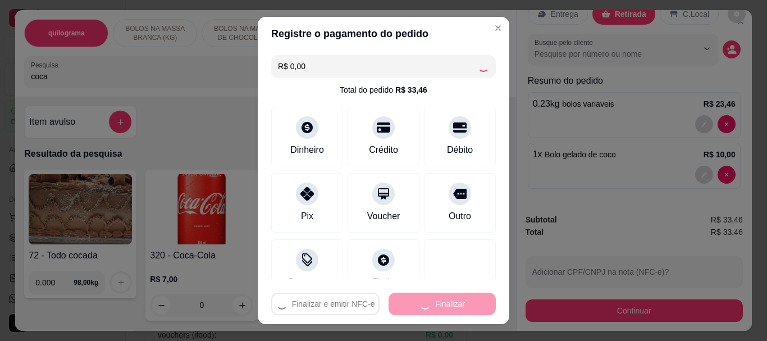
type input "0"
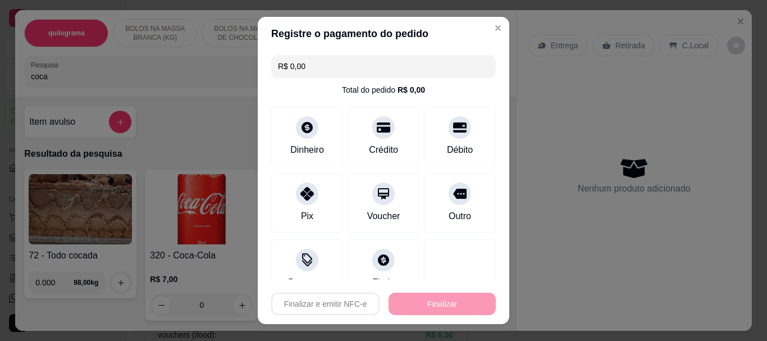
type input "-R$ 33,46"
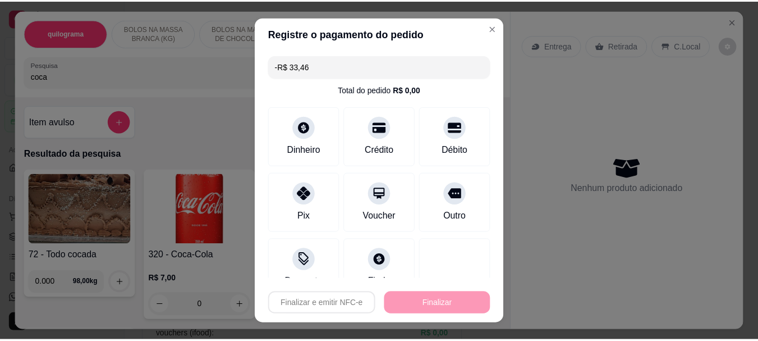
scroll to position [0, 0]
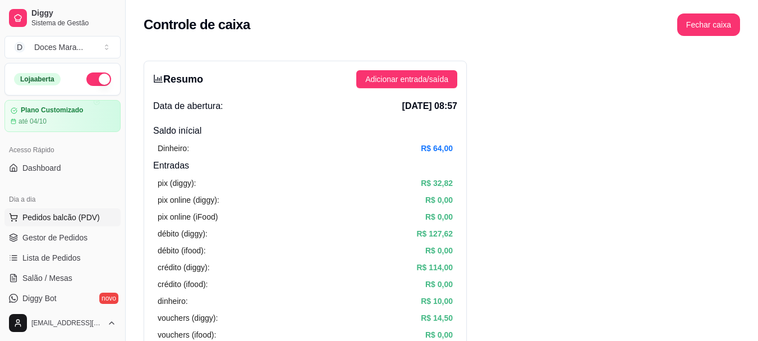
click at [74, 219] on span "Pedidos balcão (PDV)" at bounding box center [60, 217] width 77 height 11
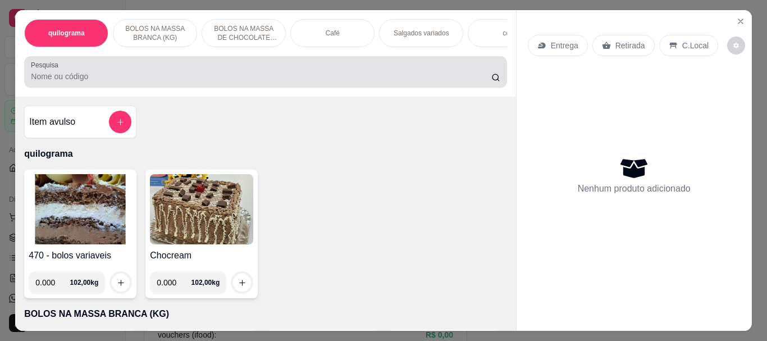
click at [158, 82] on input "Pesquisa" at bounding box center [261, 76] width 460 height 11
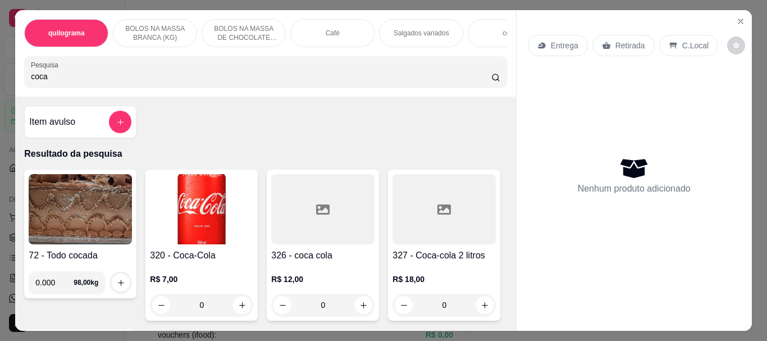
type input "coca"
click at [199, 208] on img at bounding box center [201, 209] width 103 height 70
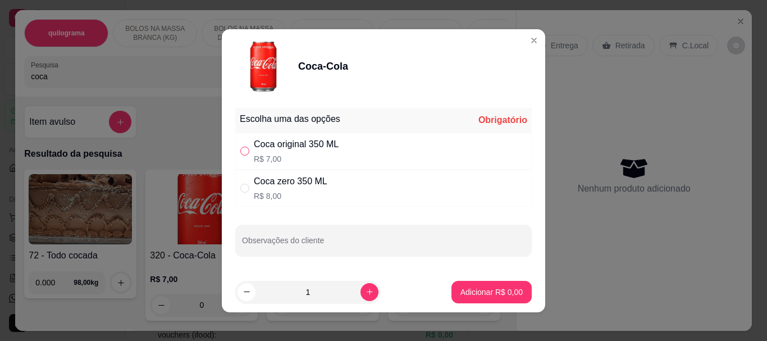
click at [241, 153] on input "" at bounding box center [244, 150] width 9 height 9
radio input "true"
click at [461, 290] on p "Adicionar R$ 7,00" at bounding box center [491, 291] width 61 height 11
type input "1"
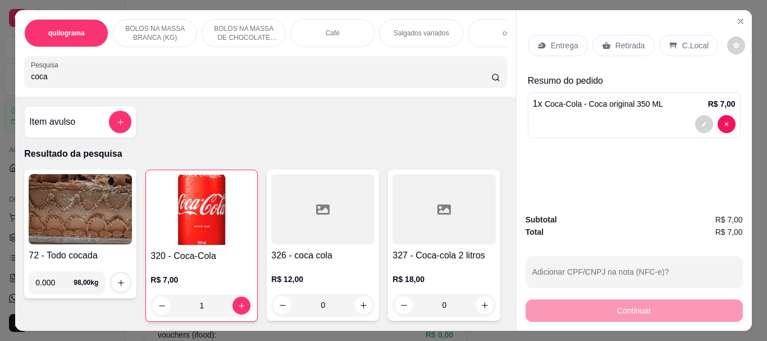
click at [634, 40] on p "Retirada" at bounding box center [630, 45] width 30 height 11
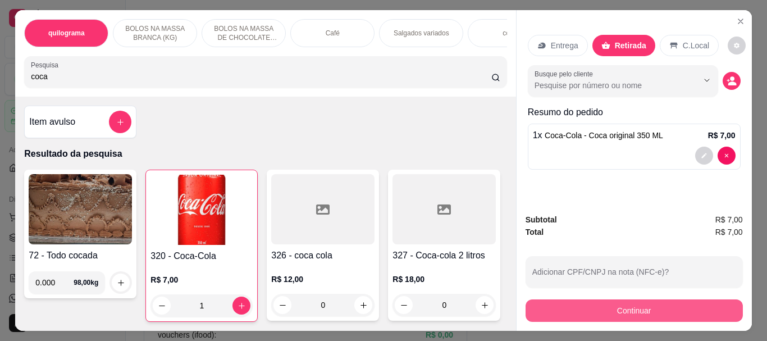
click at [594, 308] on button "Continuar" at bounding box center [633, 310] width 217 height 22
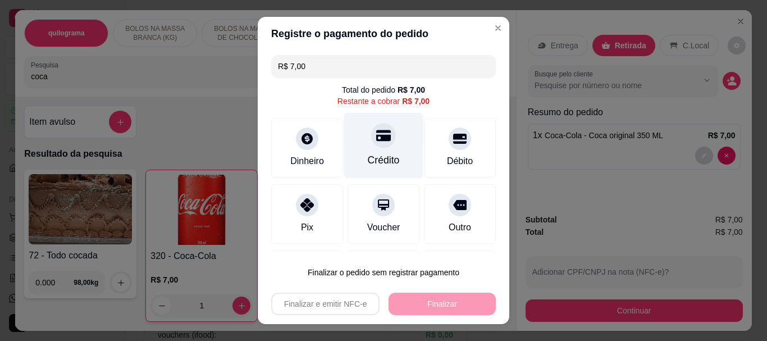
click at [386, 133] on div "Crédito" at bounding box center [383, 146] width 79 height 66
type input "R$ 0,00"
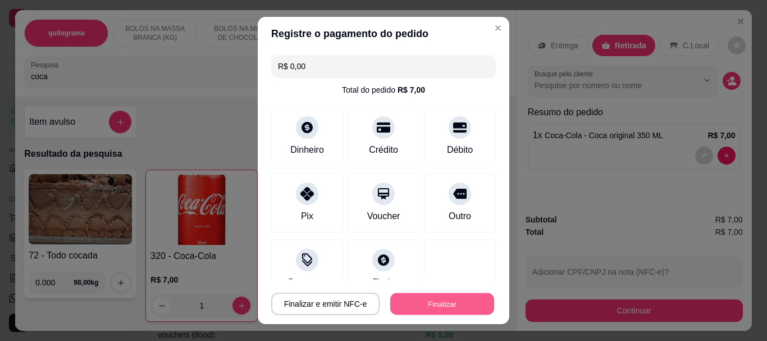
click at [436, 307] on button "Finalizar" at bounding box center [442, 303] width 104 height 22
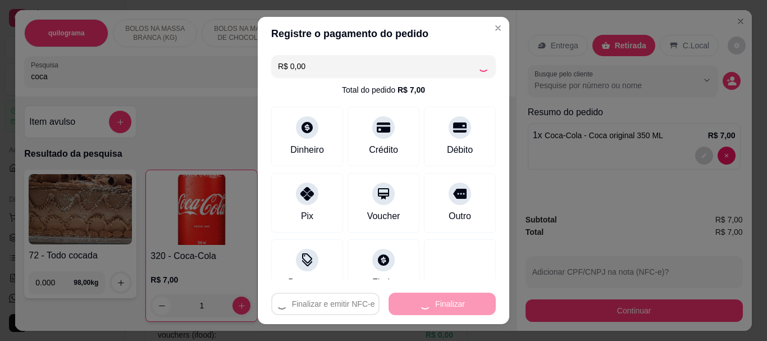
type input "0"
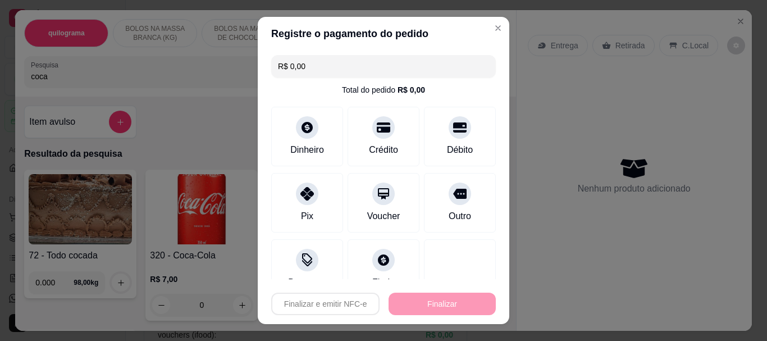
type input "-R$ 7,00"
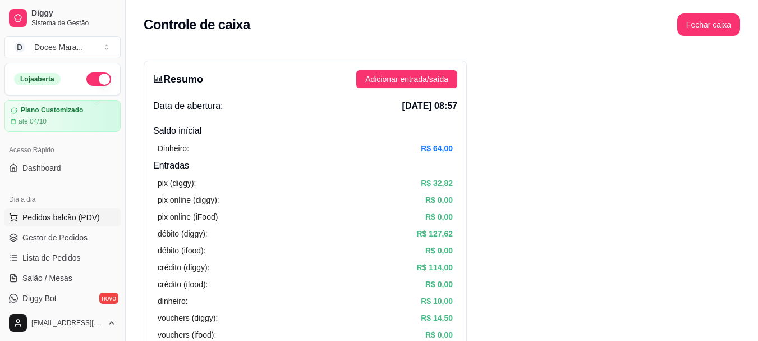
click at [85, 222] on span "Pedidos balcão (PDV)" at bounding box center [60, 217] width 77 height 11
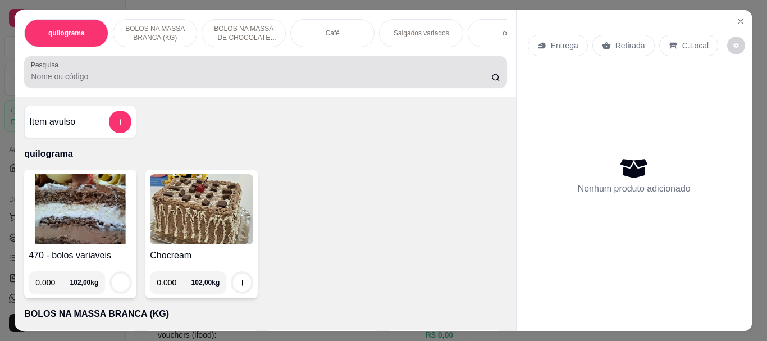
click at [146, 88] on div "Pesquisa" at bounding box center [265, 71] width 482 height 31
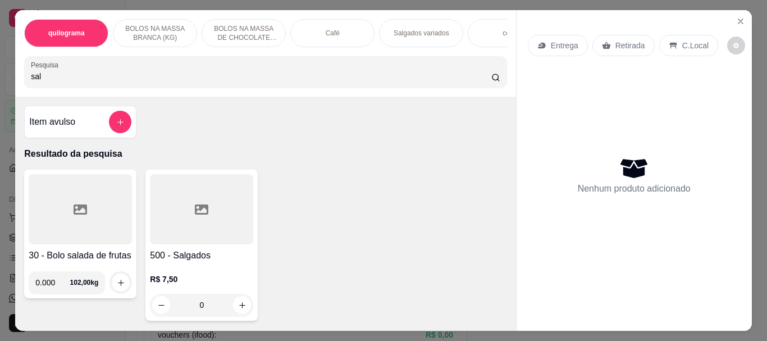
type input "sal"
click at [187, 203] on div at bounding box center [201, 209] width 103 height 70
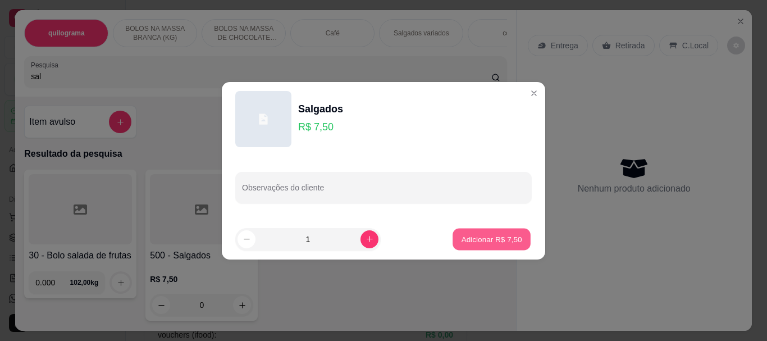
click at [486, 232] on button "Adicionar R$ 7,50" at bounding box center [491, 239] width 78 height 22
type input "1"
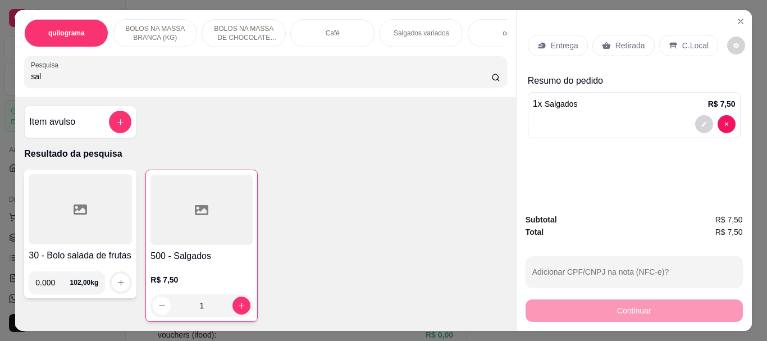
click at [623, 40] on p "Retirada" at bounding box center [630, 45] width 30 height 11
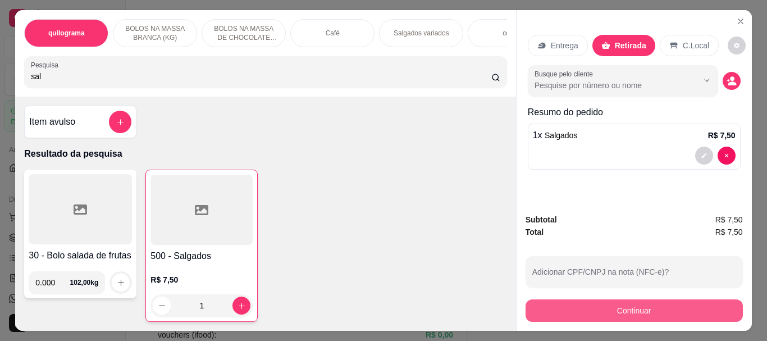
click at [577, 299] on button "Continuar" at bounding box center [633, 310] width 217 height 22
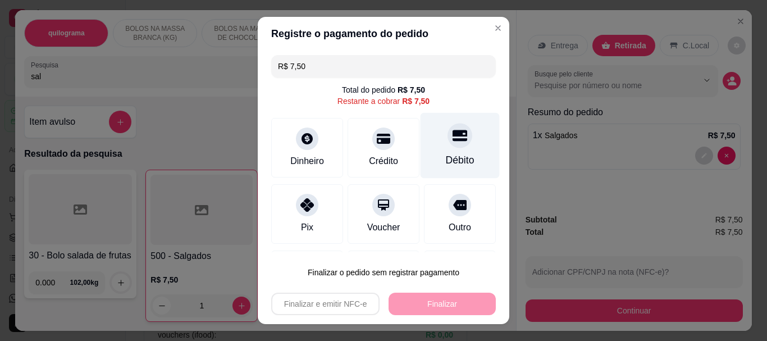
click at [452, 136] on icon at bounding box center [459, 135] width 15 height 11
type input "R$ 0,00"
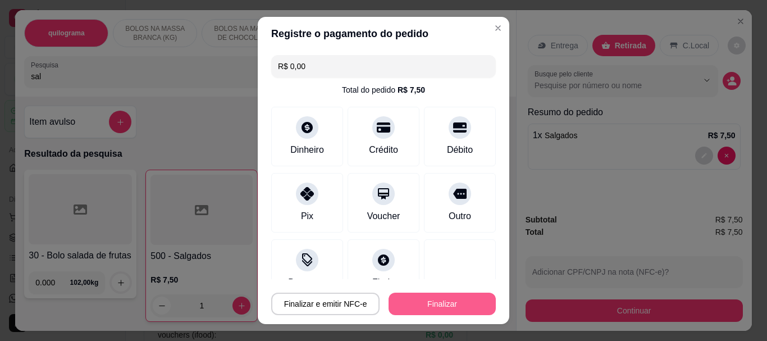
click at [428, 299] on button "Finalizar" at bounding box center [441, 303] width 107 height 22
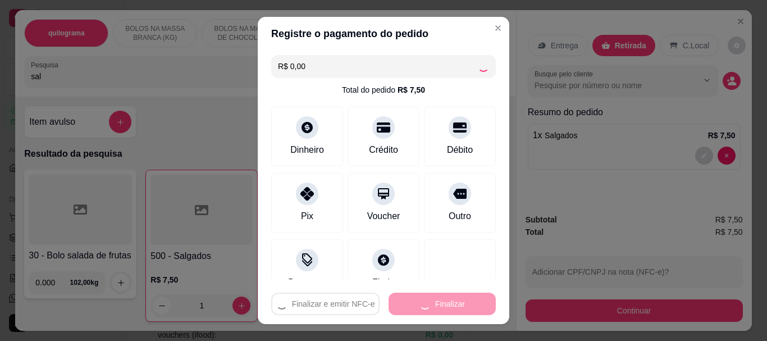
type input "0"
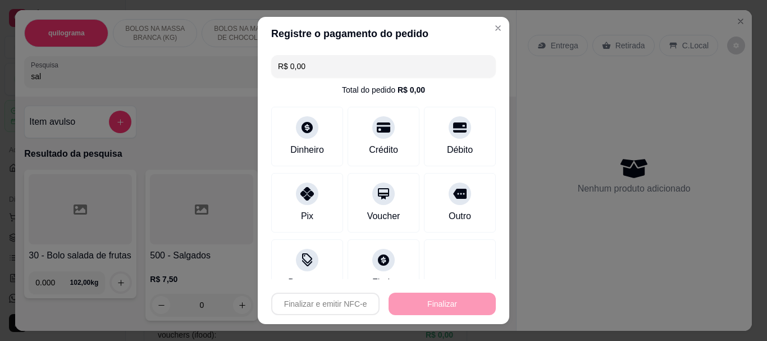
type input "-R$ 7,50"
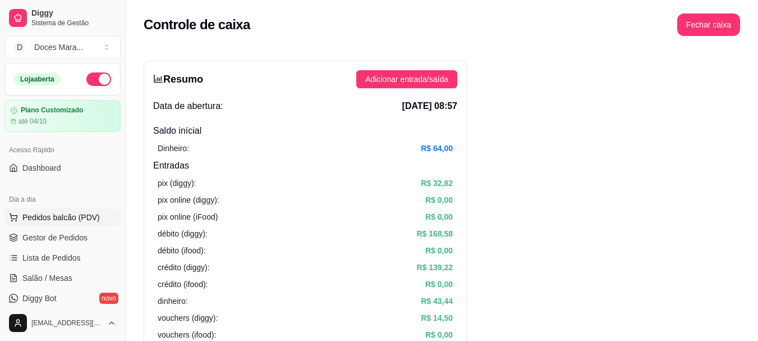
click at [66, 215] on span "Pedidos balcão (PDV)" at bounding box center [60, 217] width 77 height 11
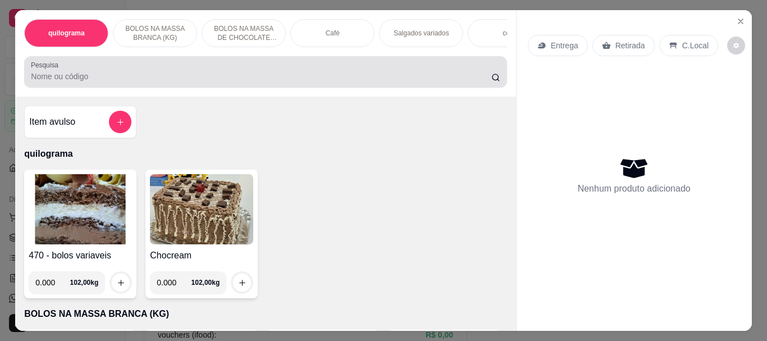
click at [110, 88] on div "Pesquisa" at bounding box center [265, 71] width 482 height 31
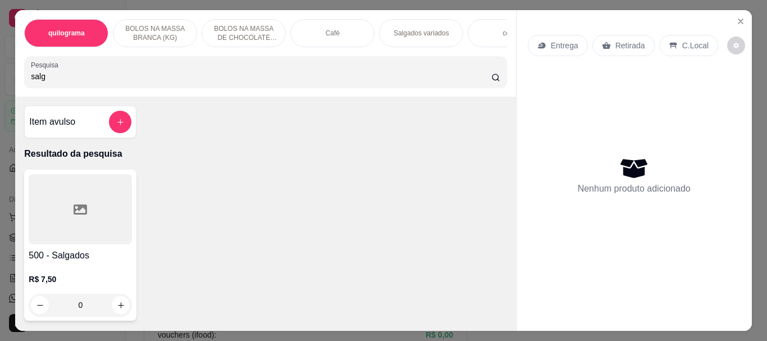
type input "salg"
click at [89, 235] on div at bounding box center [80, 209] width 103 height 70
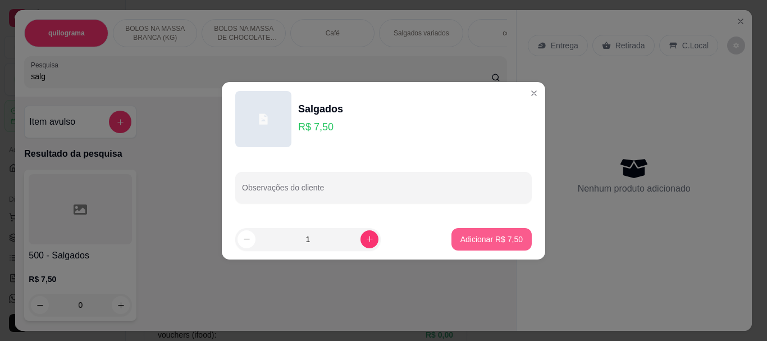
click at [492, 240] on p "Adicionar R$ 7,50" at bounding box center [491, 238] width 62 height 11
type input "1"
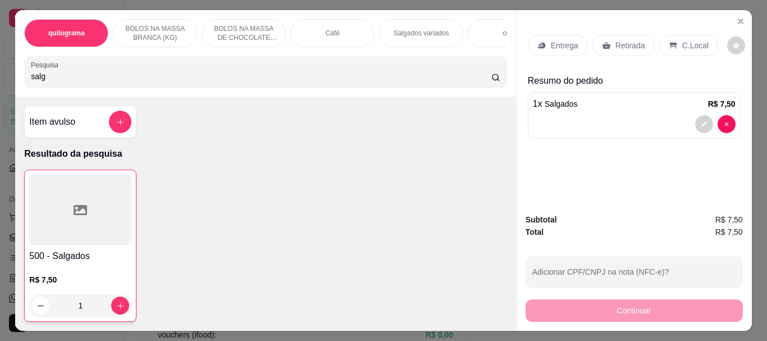
click at [633, 49] on div "Retirada" at bounding box center [623, 45] width 62 height 21
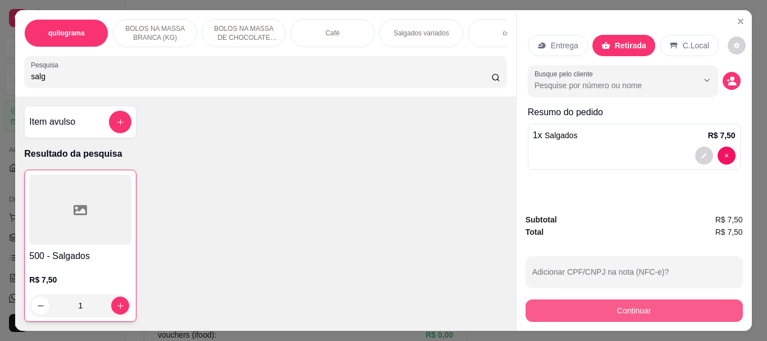
click at [649, 301] on button "Continuar" at bounding box center [633, 310] width 217 height 22
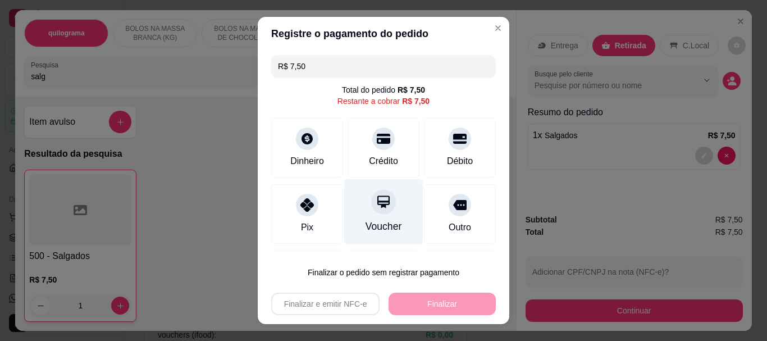
click at [364, 214] on div "Voucher" at bounding box center [383, 212] width 79 height 66
type input "R$ 0,00"
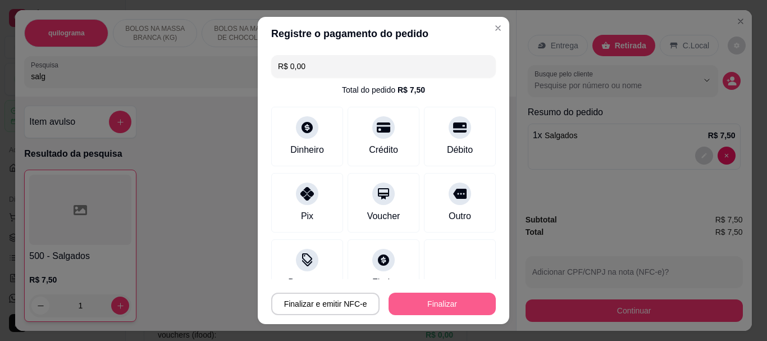
click at [443, 305] on button "Finalizar" at bounding box center [441, 303] width 107 height 22
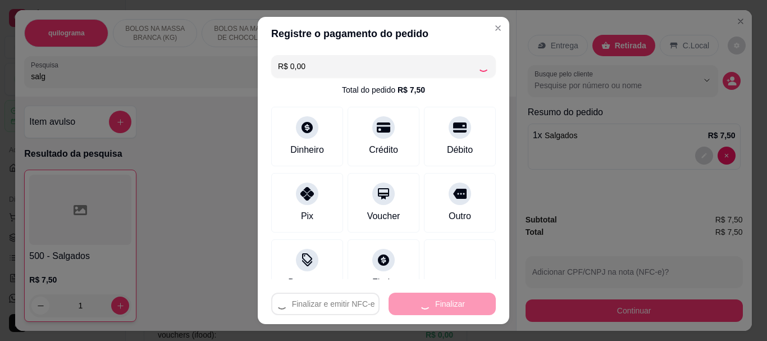
type input "0"
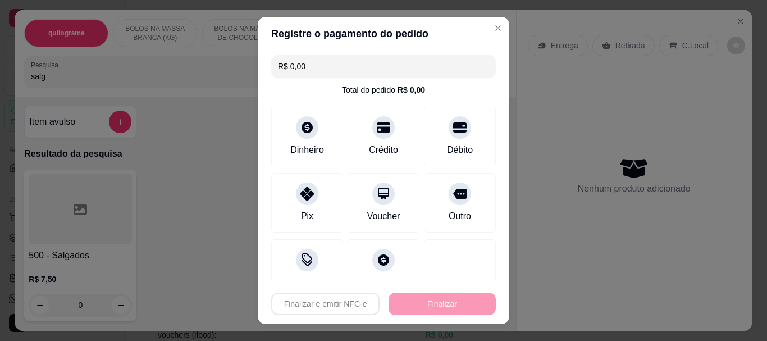
type input "-R$ 7,50"
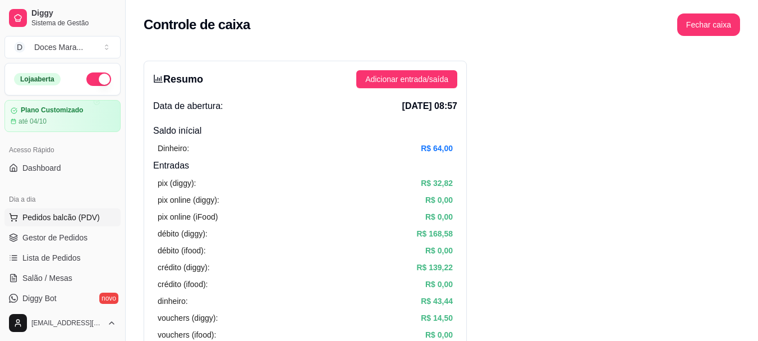
click at [39, 214] on span "Pedidos balcão (PDV)" at bounding box center [60, 217] width 77 height 11
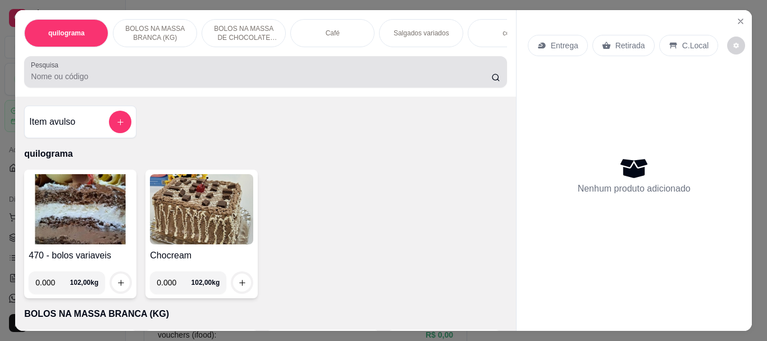
click at [308, 88] on div "Pesquisa" at bounding box center [265, 71] width 482 height 31
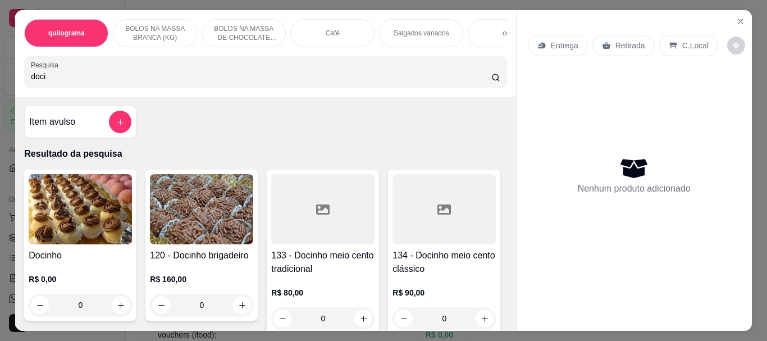
type input "doci"
click at [99, 202] on img at bounding box center [80, 209] width 103 height 70
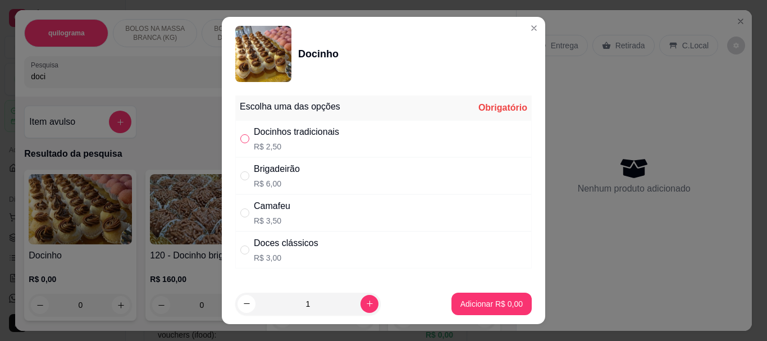
click at [240, 138] on input "" at bounding box center [244, 138] width 9 height 9
radio input "true"
click at [508, 308] on p "Adicionar R$ 2,50" at bounding box center [491, 303] width 62 height 11
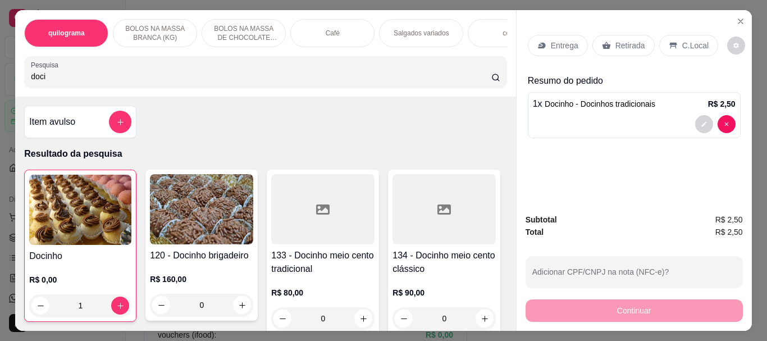
type input "1"
click at [113, 213] on img at bounding box center [80, 210] width 102 height 70
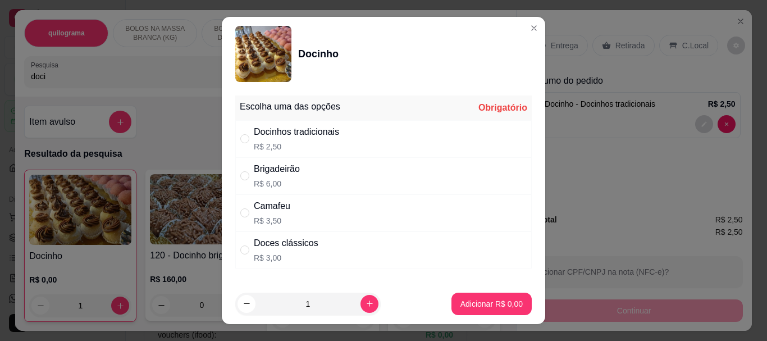
drag, startPoint x: 243, startPoint y: 247, endPoint x: 249, endPoint y: 247, distance: 5.6
click at [244, 247] on input "" at bounding box center [244, 249] width 9 height 9
radio input "true"
click at [495, 314] on button "Adicionar R$ 3,00" at bounding box center [491, 303] width 80 height 22
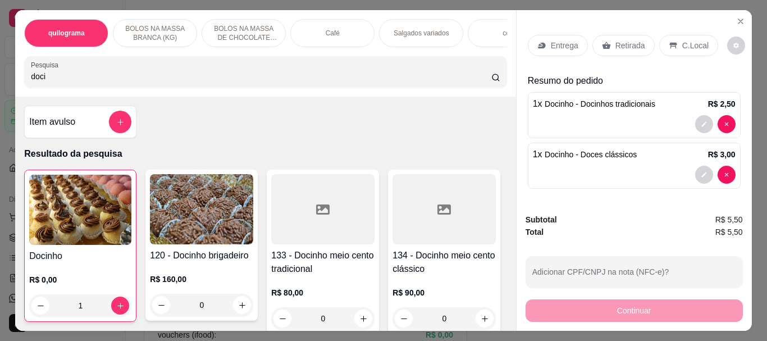
click at [626, 42] on p "Retirada" at bounding box center [630, 45] width 30 height 11
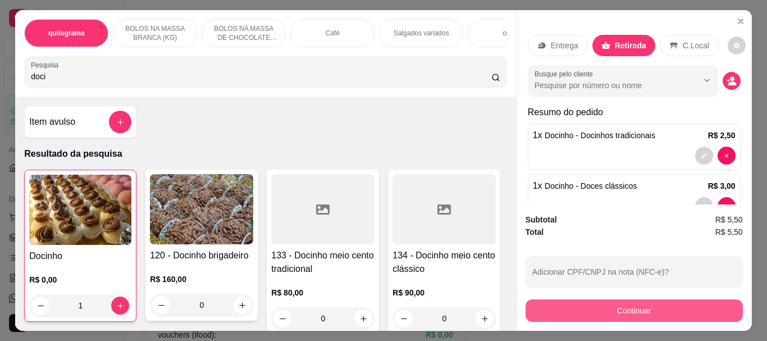
click at [635, 300] on button "Continuar" at bounding box center [633, 310] width 217 height 22
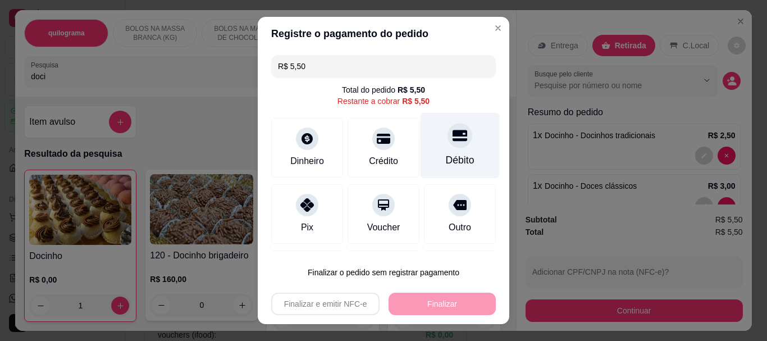
click at [447, 146] on div at bounding box center [459, 135] width 25 height 25
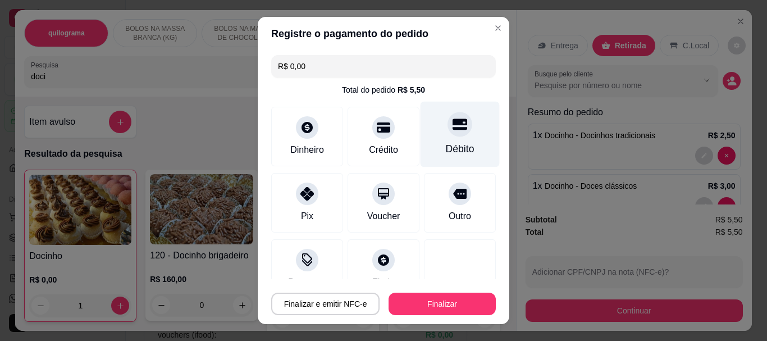
type input "R$ 0,00"
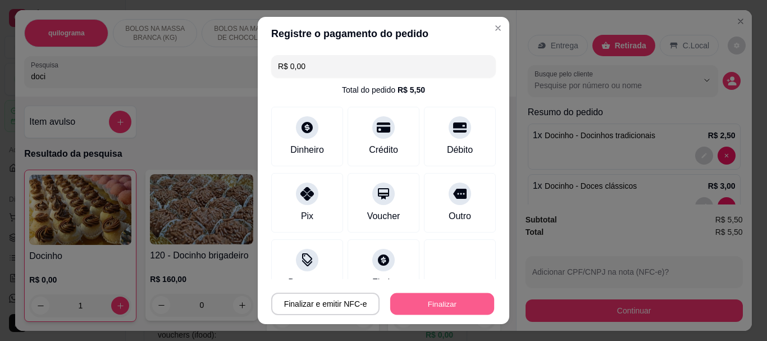
click at [434, 306] on button "Finalizar" at bounding box center [442, 303] width 104 height 22
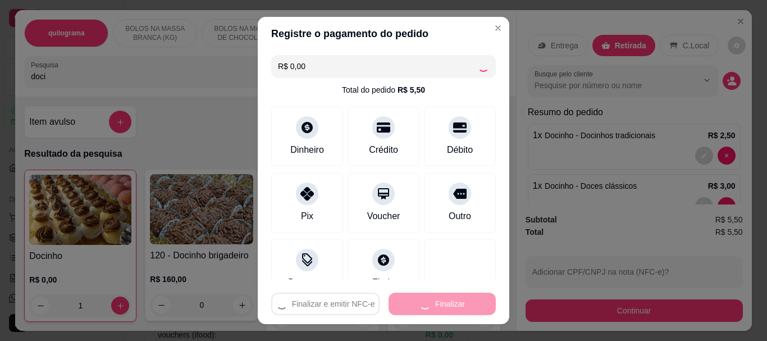
type input "0"
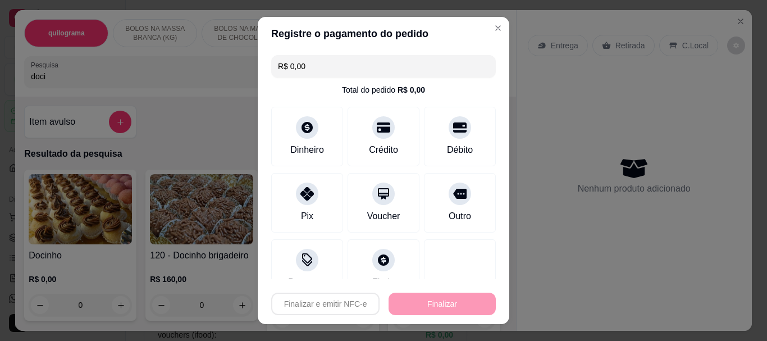
type input "-R$ 5,50"
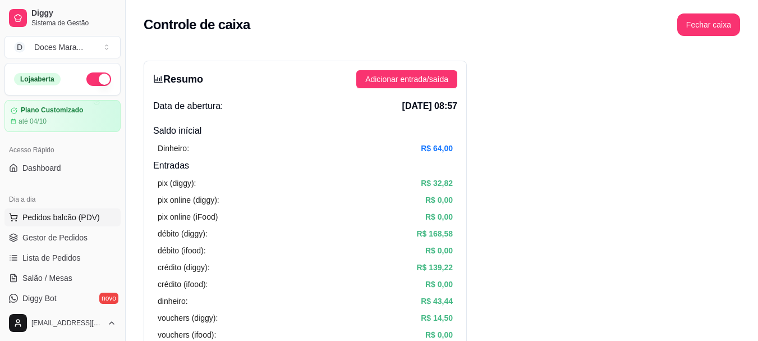
click at [57, 215] on span "Pedidos balcão (PDV)" at bounding box center [60, 217] width 77 height 11
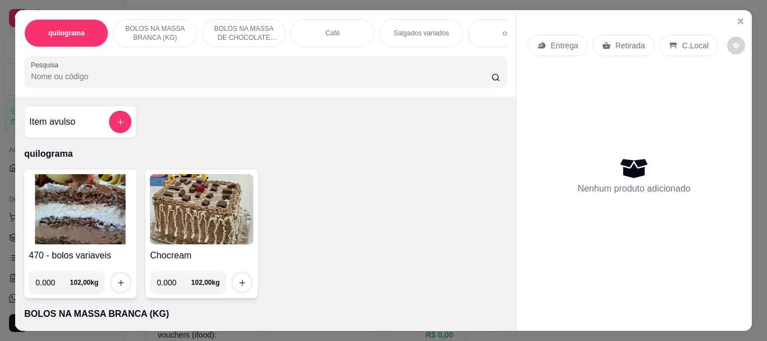
click at [74, 227] on img at bounding box center [80, 209] width 103 height 70
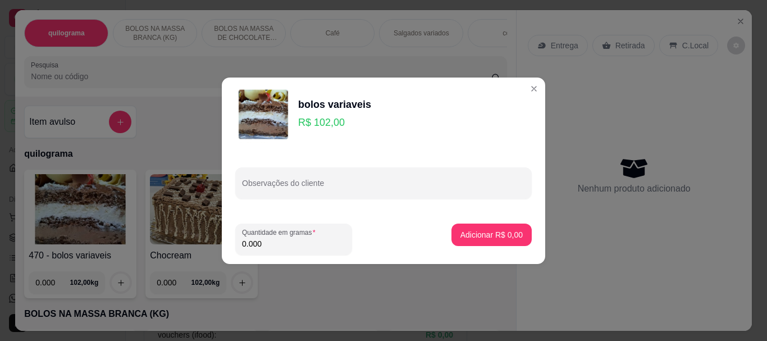
click at [272, 239] on input "0.000" at bounding box center [293, 243] width 103 height 11
type input "1.180"
click at [471, 237] on p "Adicionar R$ 120,36" at bounding box center [486, 234] width 71 height 11
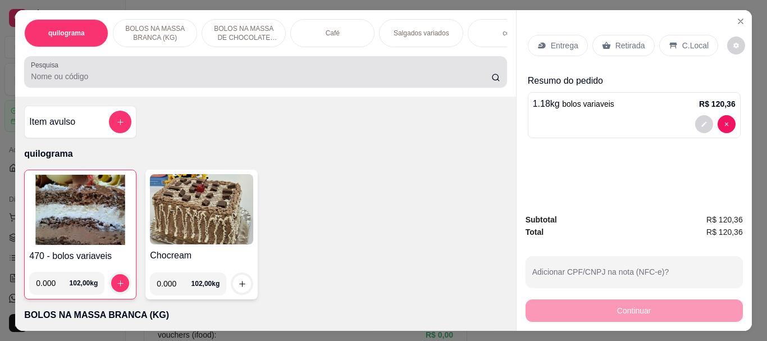
click at [103, 83] on div at bounding box center [265, 72] width 469 height 22
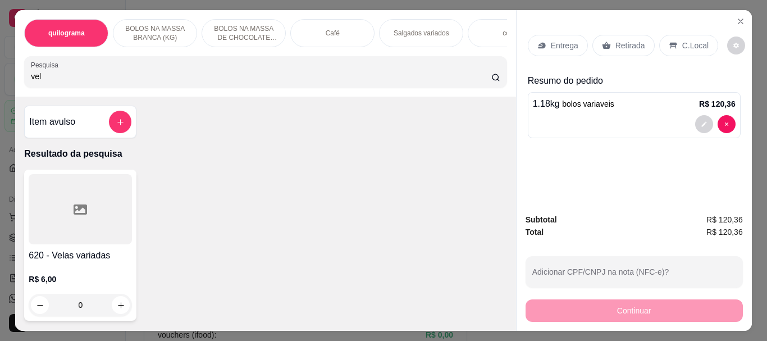
type input "vel"
click at [80, 204] on div at bounding box center [80, 209] width 103 height 70
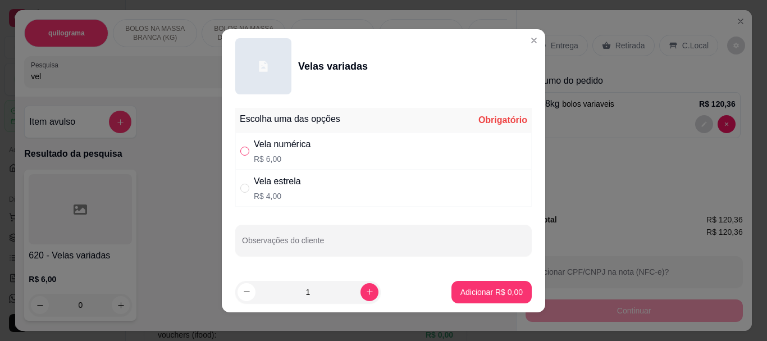
click at [240, 153] on input "" at bounding box center [244, 150] width 9 height 9
radio input "true"
click at [461, 286] on button "Adicionar R$ 6,00" at bounding box center [491, 292] width 80 height 22
type input "1"
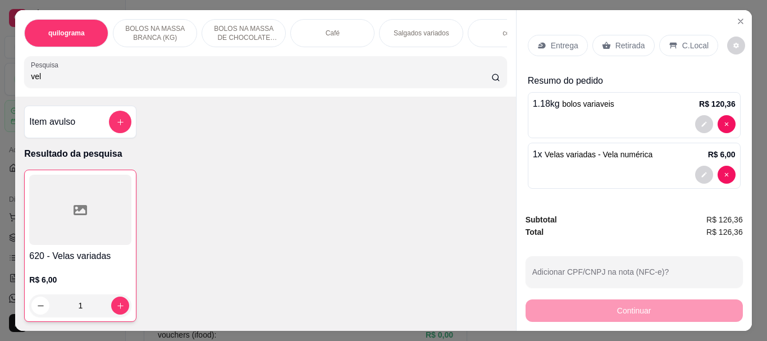
click at [622, 40] on p "Retirada" at bounding box center [630, 45] width 30 height 11
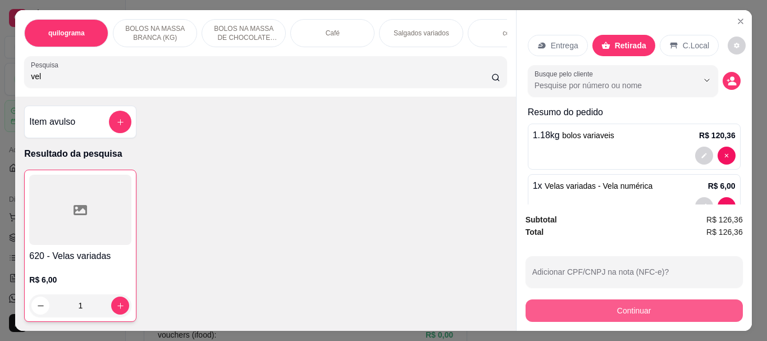
click at [619, 315] on button "Continuar" at bounding box center [633, 310] width 217 height 22
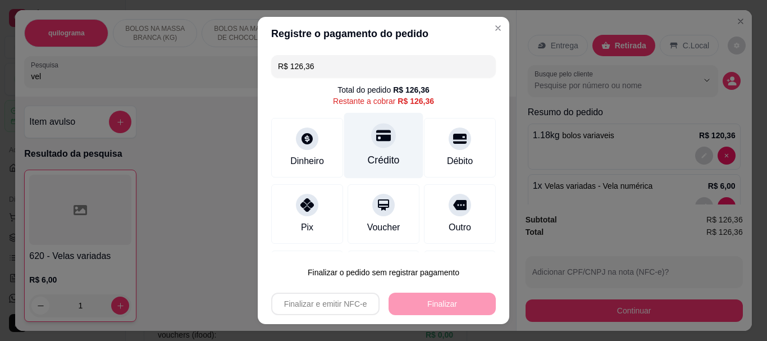
click at [376, 137] on icon at bounding box center [383, 135] width 15 height 11
type input "R$ 0,00"
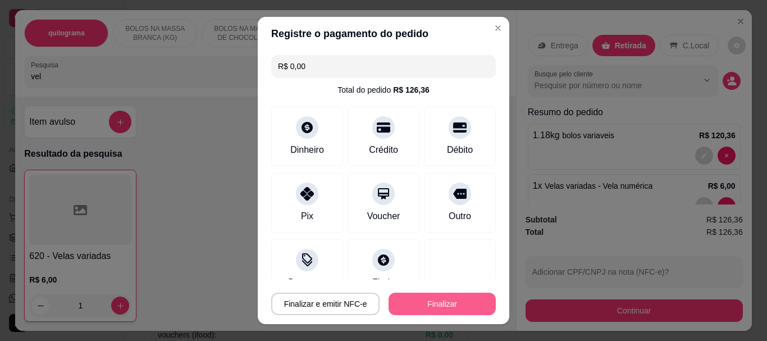
click at [459, 303] on button "Finalizar" at bounding box center [441, 303] width 107 height 22
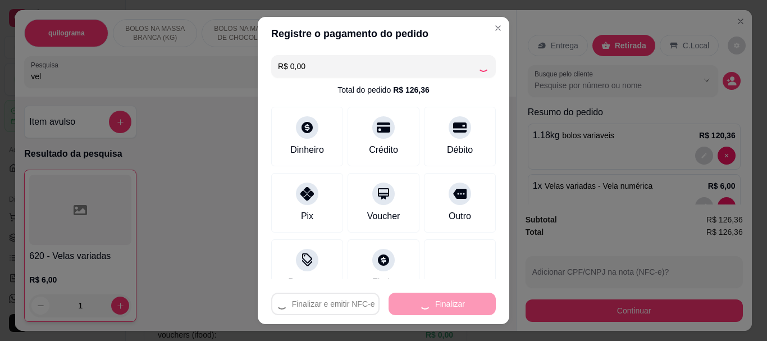
type input "0"
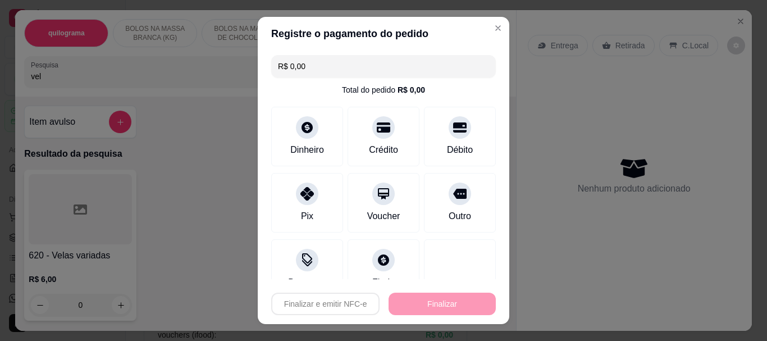
type input "-R$ 126,36"
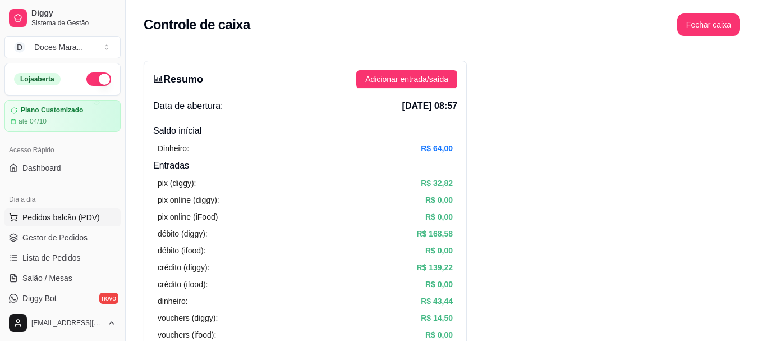
click at [72, 215] on span "Pedidos balcão (PDV)" at bounding box center [60, 217] width 77 height 11
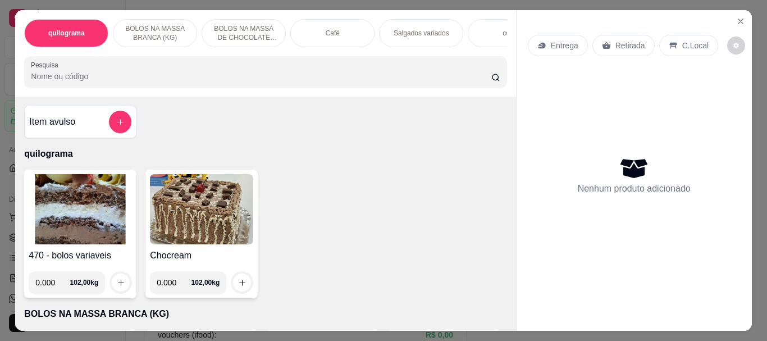
click at [66, 79] on input "Pesquisa" at bounding box center [261, 76] width 460 height 11
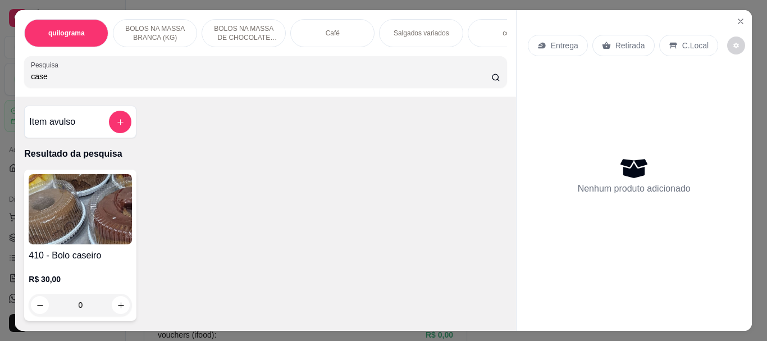
click at [58, 216] on img at bounding box center [80, 209] width 103 height 70
drag, startPoint x: 50, startPoint y: 82, endPoint x: 0, endPoint y: 76, distance: 50.3
click at [0, 76] on div "quilograma BOLOS NA MASSA BRANCA (KG) BOLOS NA MASSA DE CHOCOLATE preço por (KG…" at bounding box center [383, 170] width 767 height 341
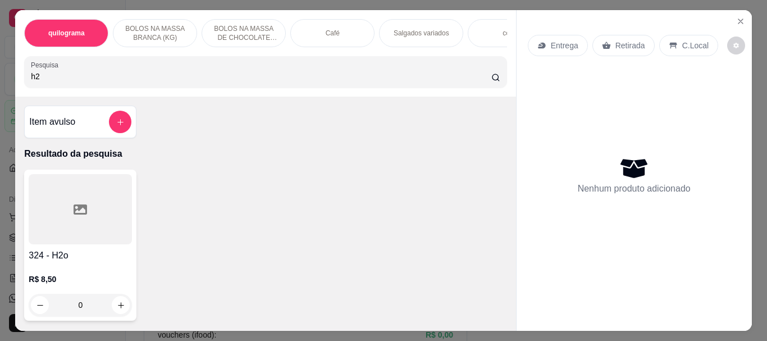
type input "h2"
click at [79, 196] on div at bounding box center [80, 209] width 103 height 70
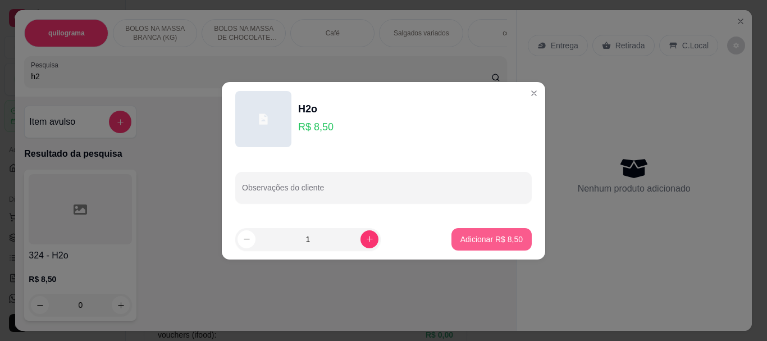
click at [497, 245] on button "Adicionar R$ 8,50" at bounding box center [491, 239] width 80 height 22
type input "1"
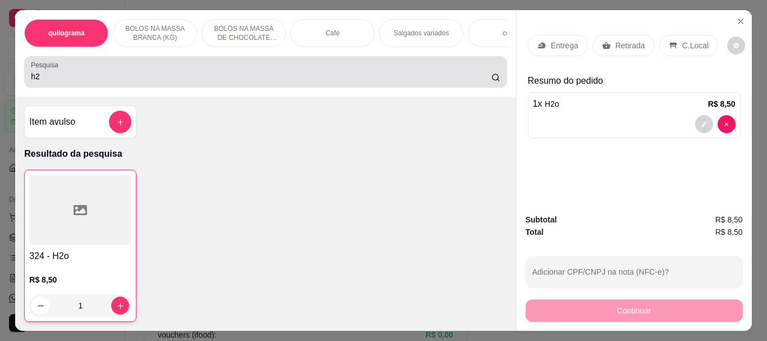
click at [66, 80] on input "h2" at bounding box center [261, 76] width 460 height 11
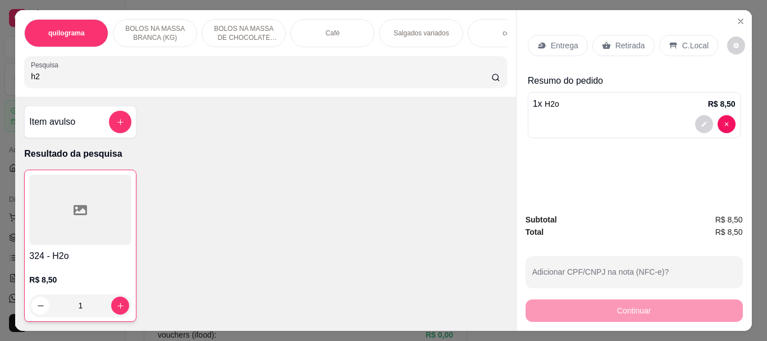
type input "h"
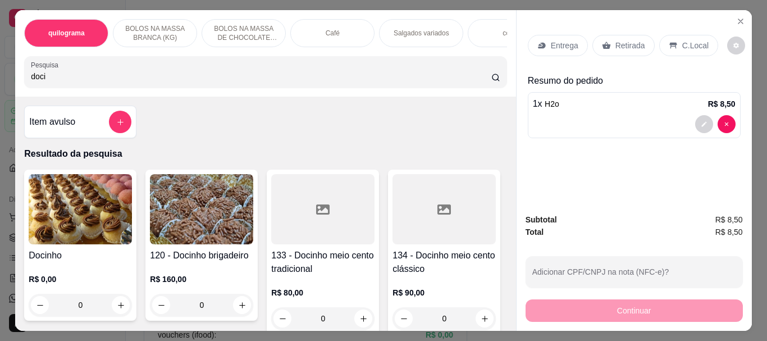
type input "doci"
click at [97, 202] on img at bounding box center [80, 209] width 103 height 70
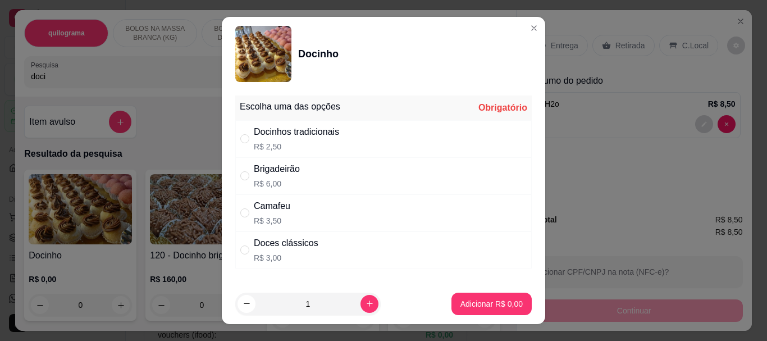
click at [235, 249] on div "Doces clássicos R$ 3,00" at bounding box center [383, 249] width 296 height 37
radio input "true"
click at [468, 306] on p "Adicionar R$ 3,00" at bounding box center [491, 303] width 62 height 11
type input "1"
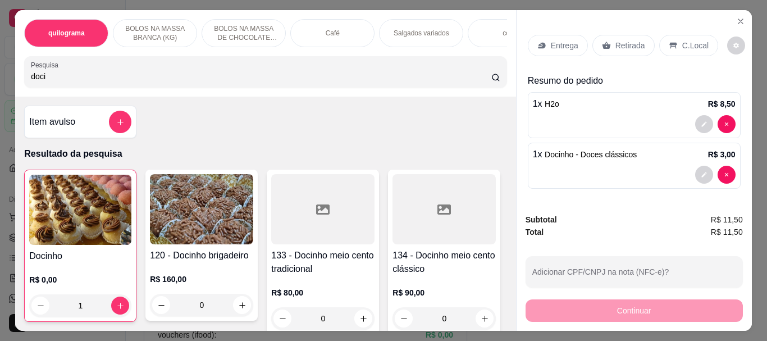
click at [0, 80] on div "quilograma BOLOS NA MASSA BRANCA (KG) BOLOS NA MASSA DE CHOCOLATE preço por (KG…" at bounding box center [383, 170] width 767 height 341
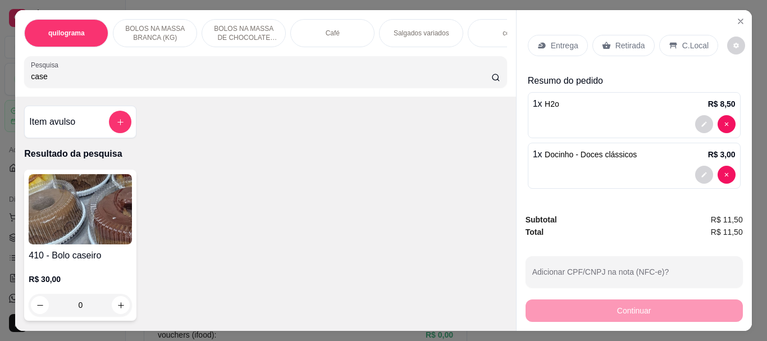
type input "case"
click at [87, 213] on img at bounding box center [80, 209] width 103 height 70
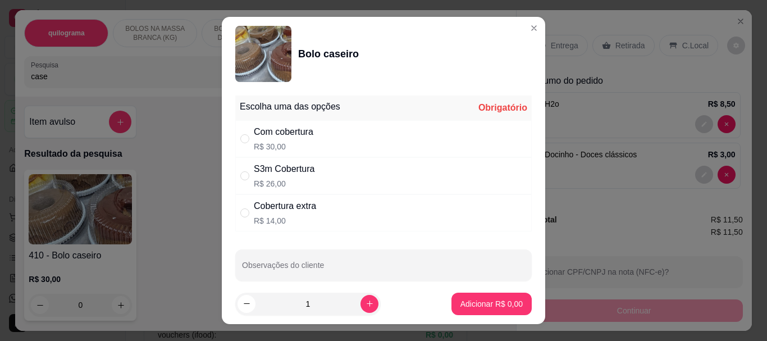
drag, startPoint x: 240, startPoint y: 176, endPoint x: 319, endPoint y: 213, distance: 87.6
click at [240, 177] on input "" at bounding box center [244, 175] width 9 height 9
radio input "true"
click at [463, 304] on p "Adicionar R$ 26,00" at bounding box center [489, 303] width 65 height 11
type input "1"
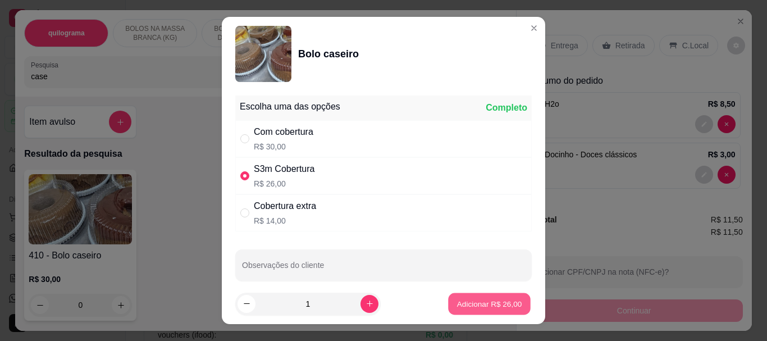
type input "1"
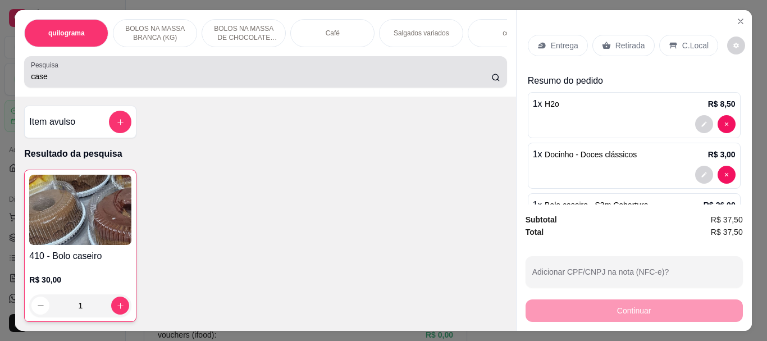
click at [93, 88] on div "Pesquisa case" at bounding box center [265, 71] width 482 height 31
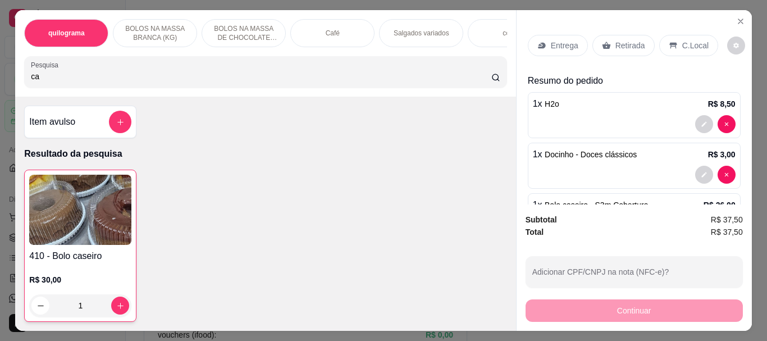
type input "c"
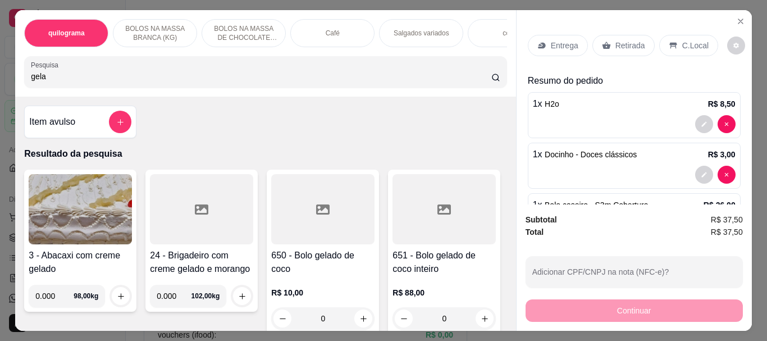
type input "gela"
click at [292, 239] on div at bounding box center [322, 209] width 103 height 70
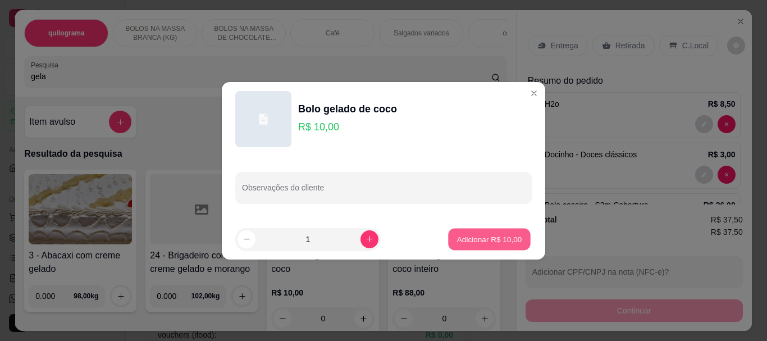
click at [474, 242] on p "Adicionar R$ 10,00" at bounding box center [489, 238] width 65 height 11
type input "1"
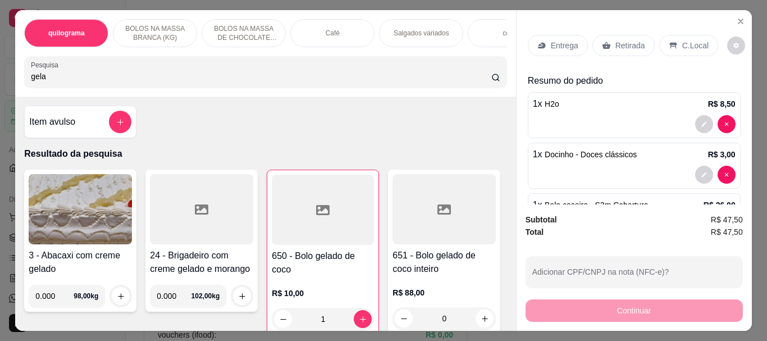
click at [607, 47] on div "Retirada" at bounding box center [623, 45] width 62 height 21
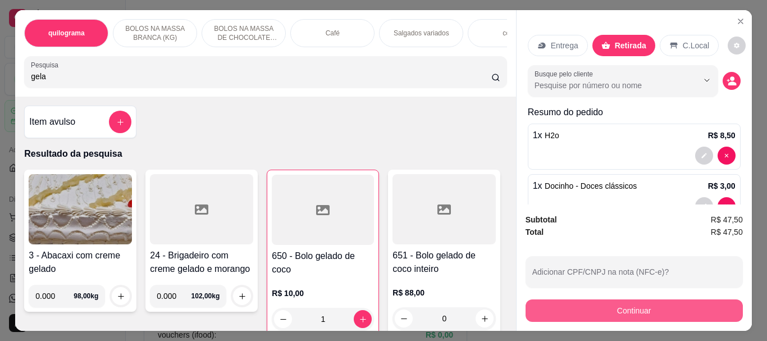
click at [598, 309] on button "Continuar" at bounding box center [633, 310] width 217 height 22
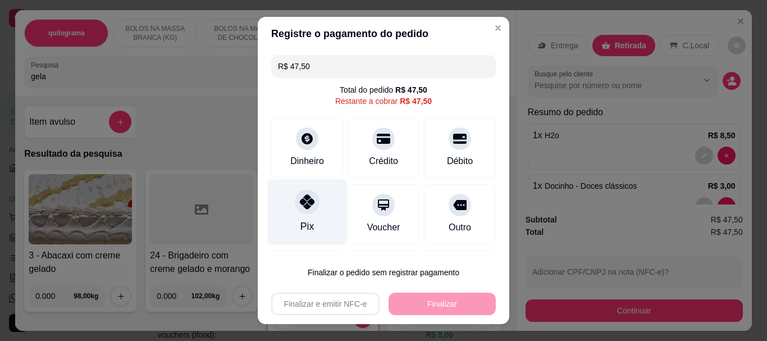
click at [304, 208] on icon at bounding box center [307, 202] width 15 height 15
type input "R$ 0,00"
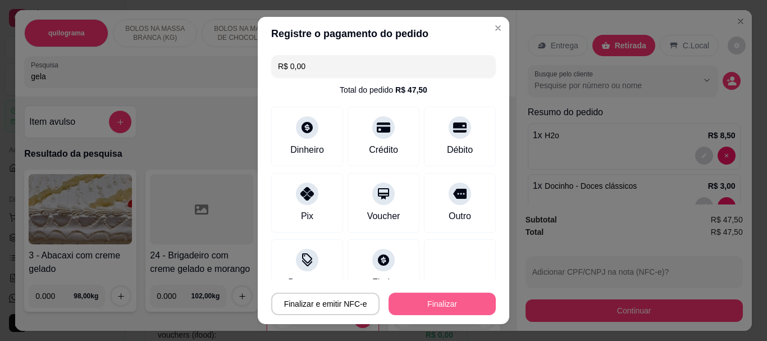
click at [473, 301] on button "Finalizar" at bounding box center [441, 303] width 107 height 22
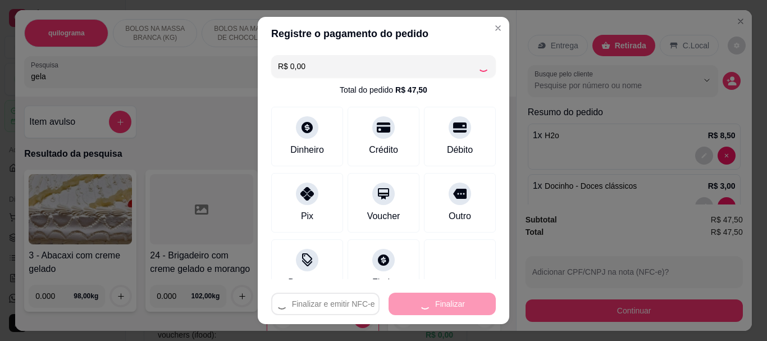
type input "0"
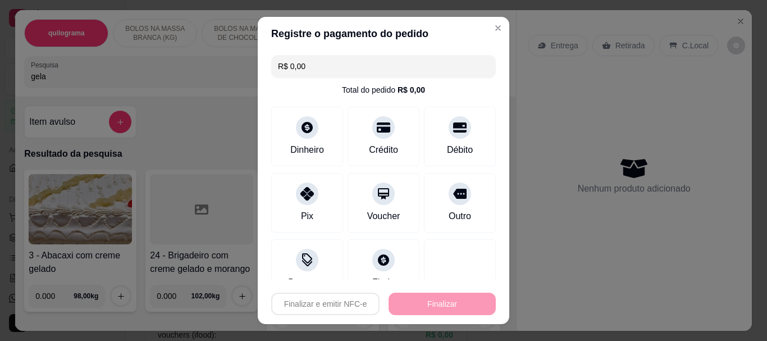
type input "-R$ 47,50"
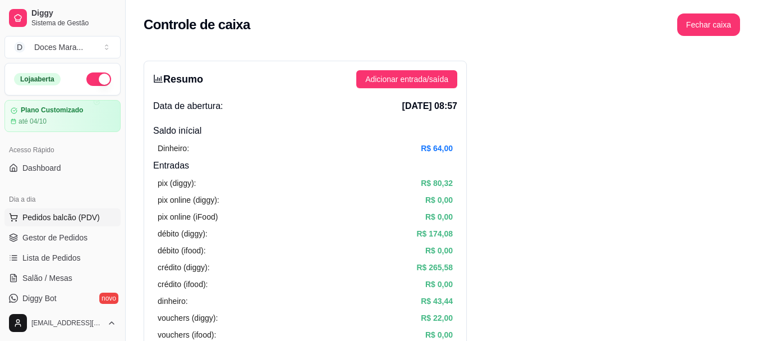
click at [74, 219] on span "Pedidos balcão (PDV)" at bounding box center [60, 217] width 77 height 11
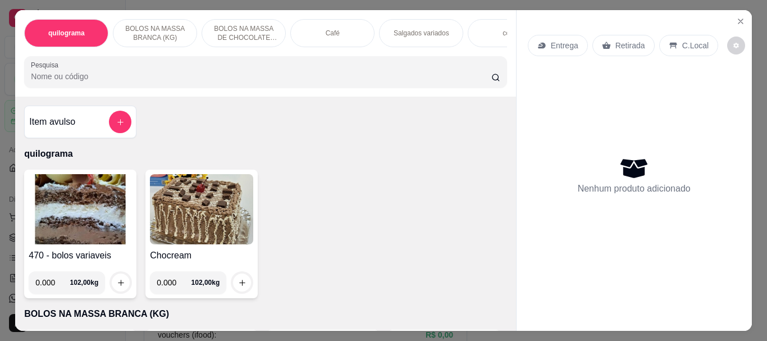
click at [61, 225] on img at bounding box center [80, 209] width 103 height 70
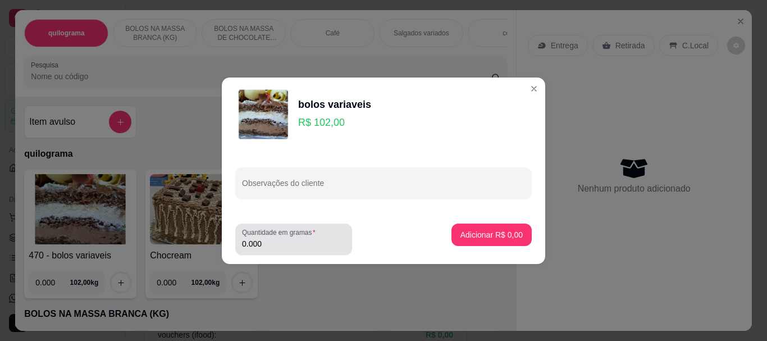
click at [276, 247] on input "0.000" at bounding box center [293, 243] width 103 height 11
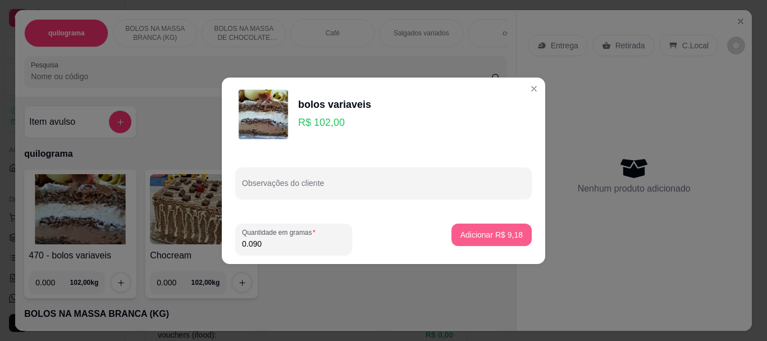
type input "0.090"
click at [483, 232] on p "Adicionar R$ 9,18" at bounding box center [491, 234] width 62 height 11
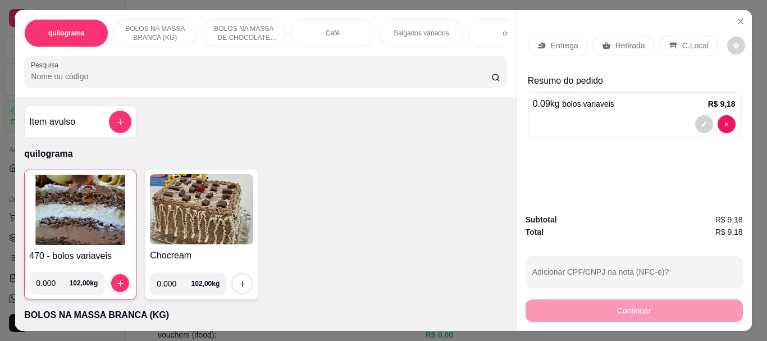
click at [621, 43] on p "Retirada" at bounding box center [630, 45] width 30 height 11
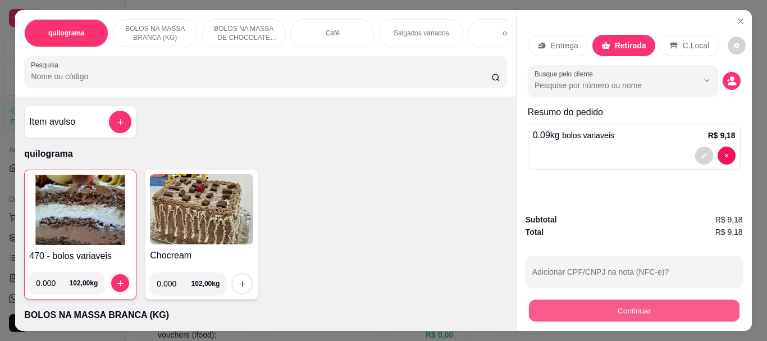
click at [632, 306] on button "Continuar" at bounding box center [633, 310] width 210 height 22
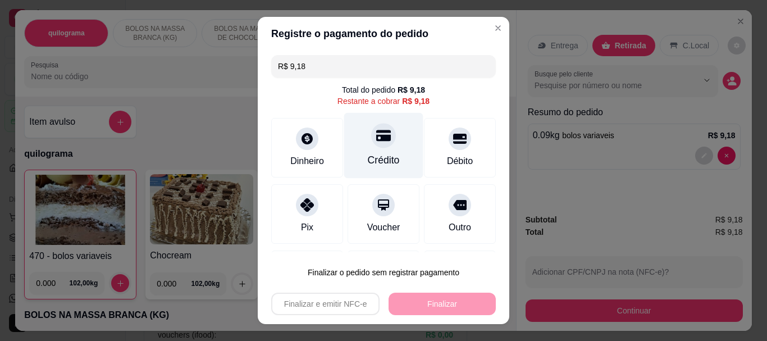
click at [382, 145] on div "Crédito" at bounding box center [383, 146] width 79 height 66
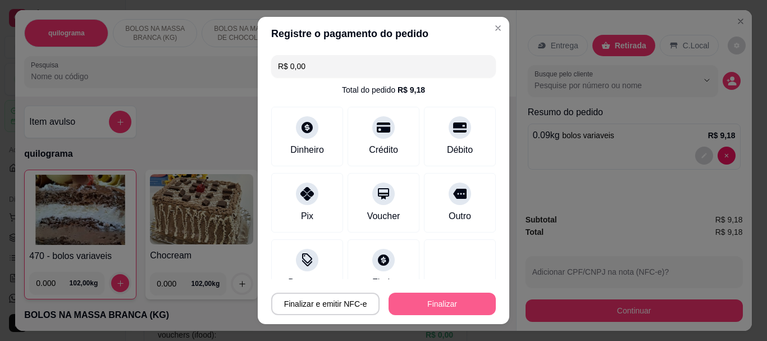
click at [453, 295] on button "Finalizar" at bounding box center [441, 303] width 107 height 22
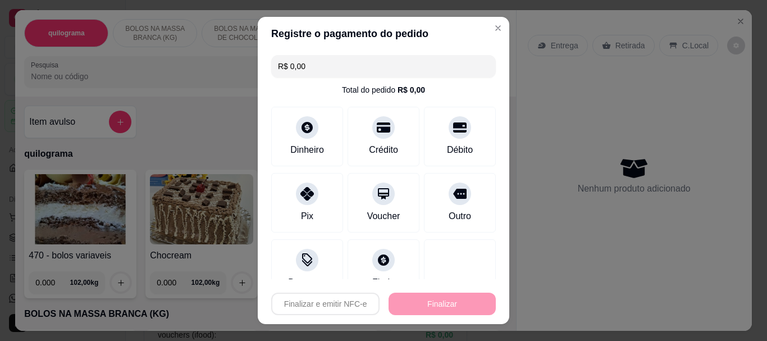
type input "-R$ 9,18"
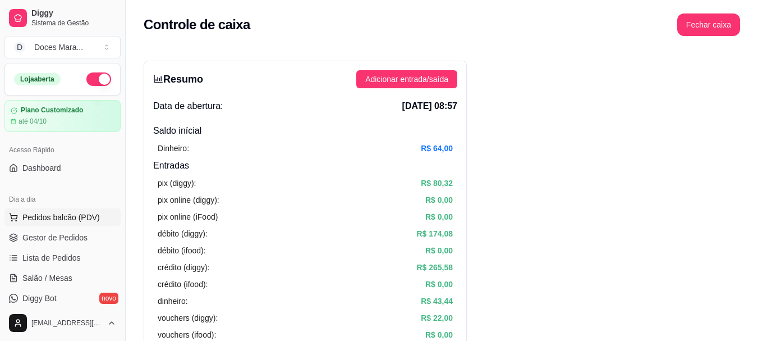
click at [41, 217] on span "Pedidos balcão (PDV)" at bounding box center [60, 217] width 77 height 11
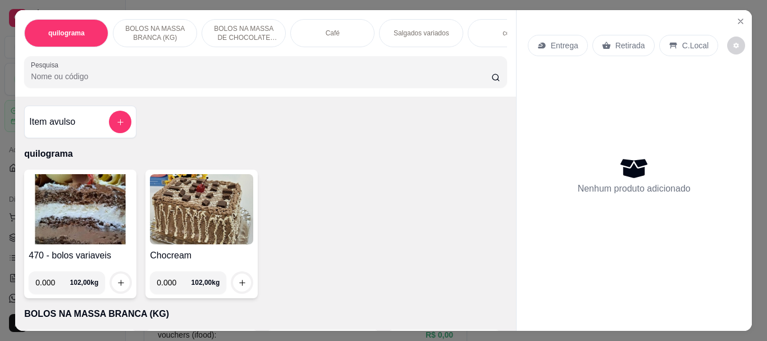
click at [79, 205] on img at bounding box center [80, 209] width 103 height 70
click at [337, 27] on div "Café" at bounding box center [332, 33] width 84 height 28
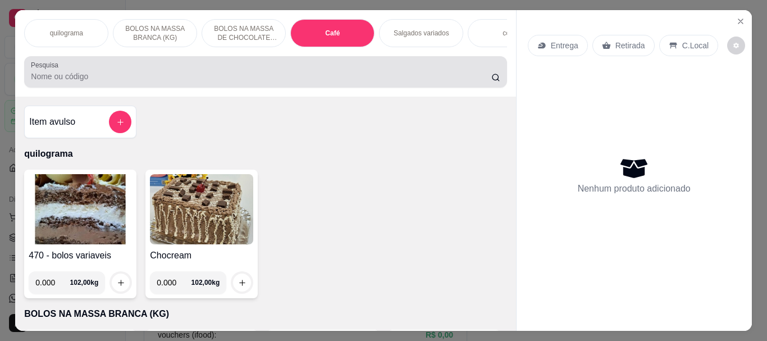
scroll to position [30, 0]
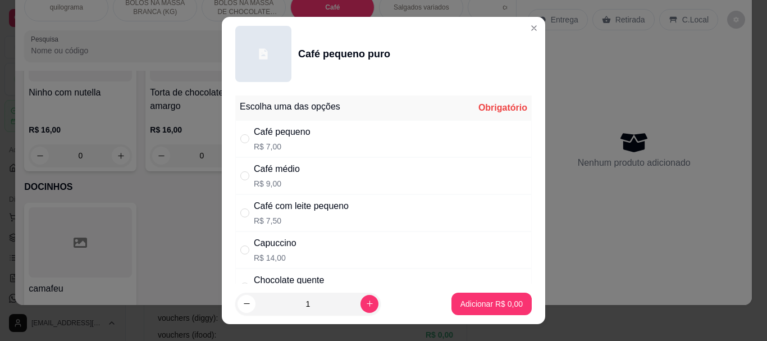
drag, startPoint x: 244, startPoint y: 143, endPoint x: 261, endPoint y: 150, distance: 18.9
click at [243, 143] on input "" at bounding box center [244, 138] width 9 height 9
radio input "true"
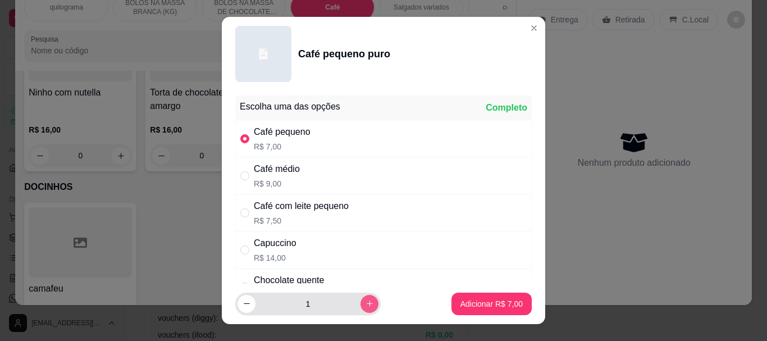
click at [360, 298] on button "increase-product-quantity" at bounding box center [369, 304] width 18 height 18
type input "2"
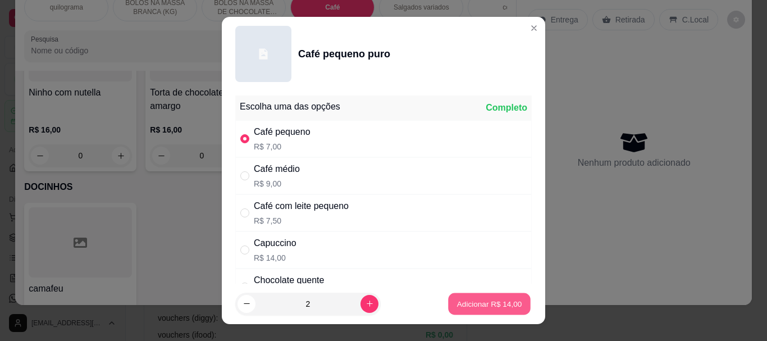
click at [462, 307] on p "Adicionar R$ 14,00" at bounding box center [489, 303] width 65 height 11
type input "2"
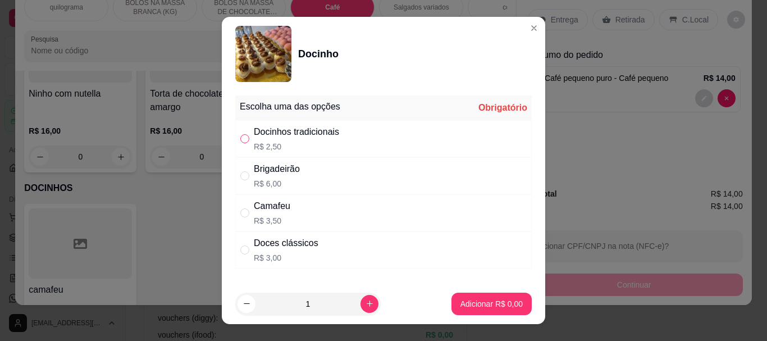
click at [240, 140] on input "" at bounding box center [244, 138] width 9 height 9
radio input "true"
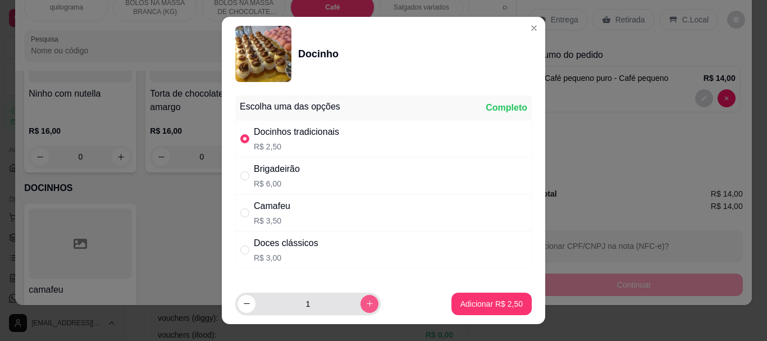
click at [365, 306] on icon "increase-product-quantity" at bounding box center [369, 303] width 8 height 8
type input "2"
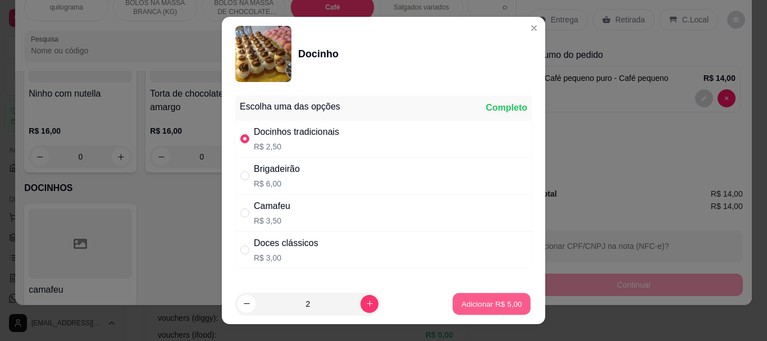
click at [506, 304] on p "Adicionar R$ 5,00" at bounding box center [491, 303] width 61 height 11
type input "2"
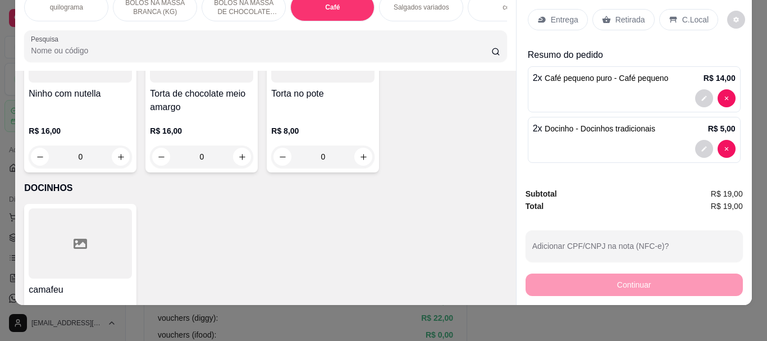
click at [625, 14] on p "Retirada" at bounding box center [630, 19] width 30 height 11
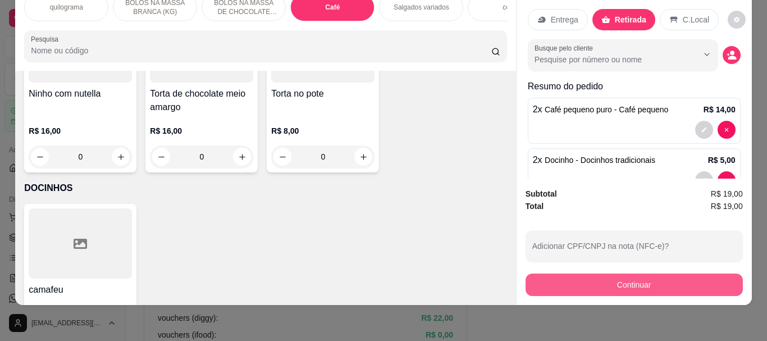
click at [645, 274] on button "Continuar" at bounding box center [633, 284] width 217 height 22
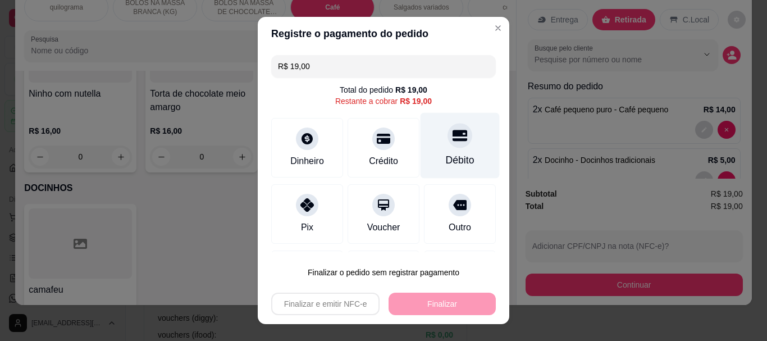
drag, startPoint x: 444, startPoint y: 134, endPoint x: 440, endPoint y: 151, distance: 18.0
click at [452, 133] on icon at bounding box center [459, 136] width 15 height 15
type input "R$ 0,00"
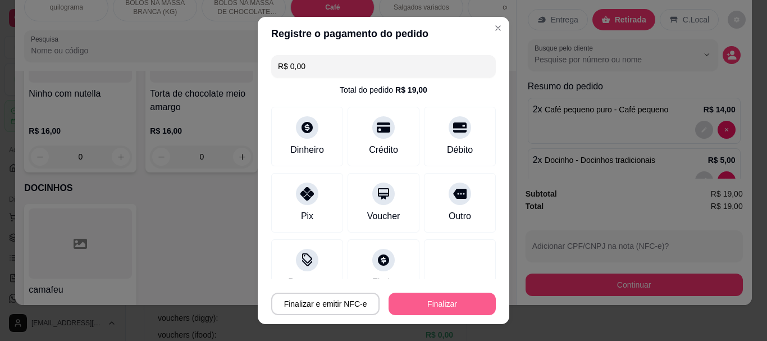
click at [431, 297] on button "Finalizar" at bounding box center [441, 303] width 107 height 22
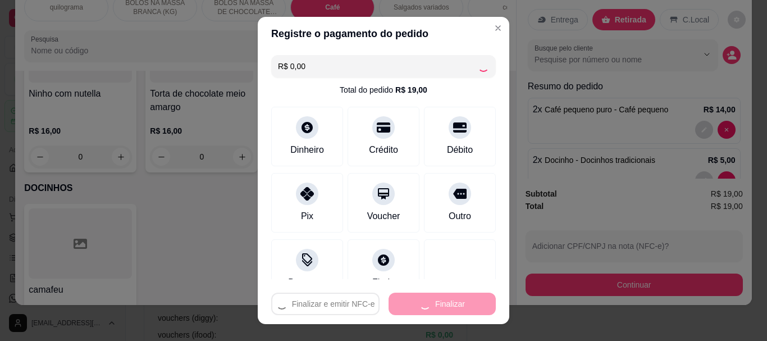
type input "0"
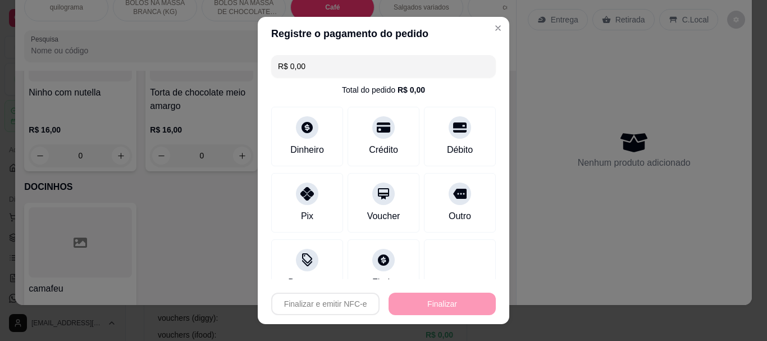
type input "-R$ 19,00"
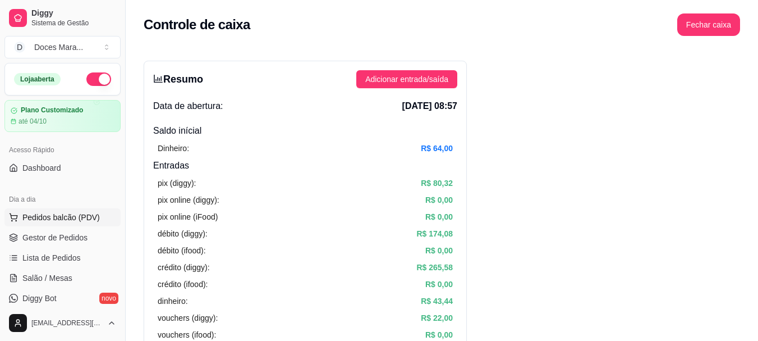
click at [72, 217] on span "Pedidos balcão (PDV)" at bounding box center [60, 217] width 77 height 11
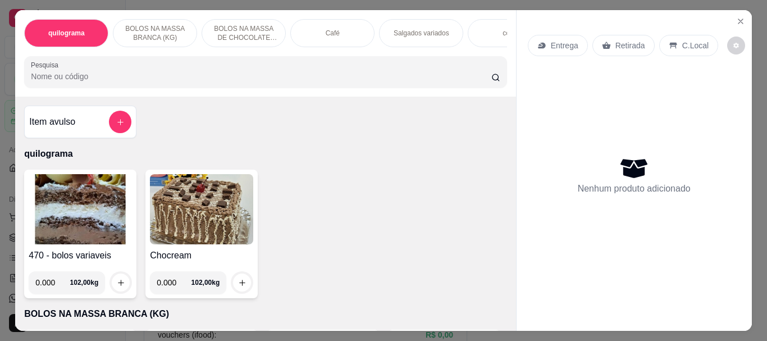
click at [105, 199] on img at bounding box center [80, 209] width 103 height 70
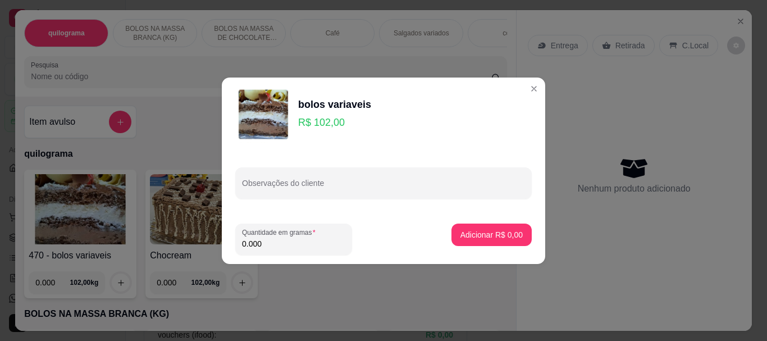
click at [276, 238] on input "0.000" at bounding box center [293, 243] width 103 height 11
type input "0.680"
click at [479, 231] on p "Adicionar R$ 69,36" at bounding box center [489, 234] width 65 height 11
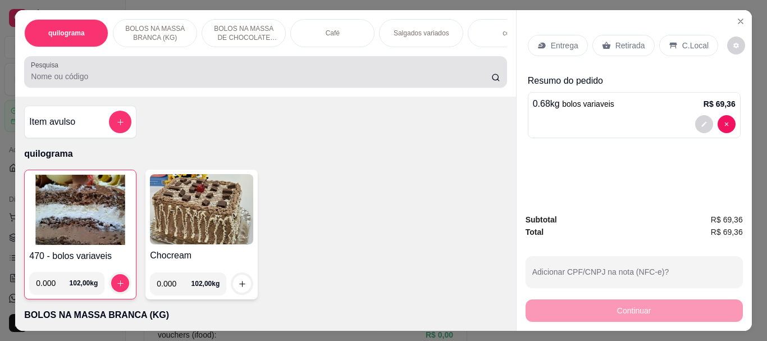
click at [84, 77] on input "Pesquisa" at bounding box center [261, 76] width 460 height 11
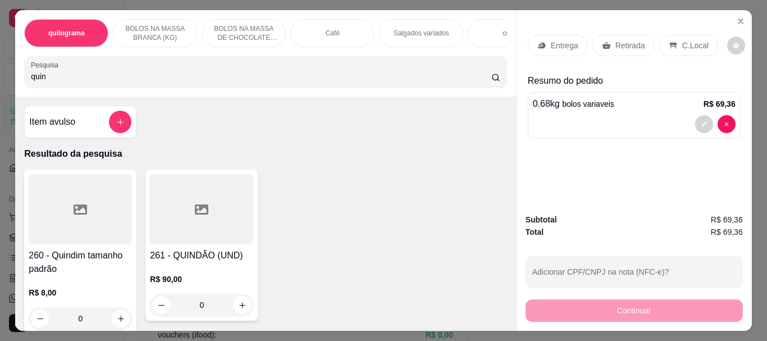
type input "quin"
click at [58, 210] on div at bounding box center [80, 209] width 103 height 70
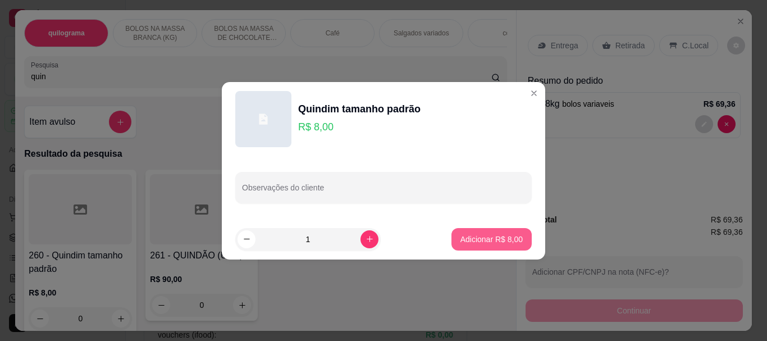
click at [483, 244] on p "Adicionar R$ 8,00" at bounding box center [491, 238] width 62 height 11
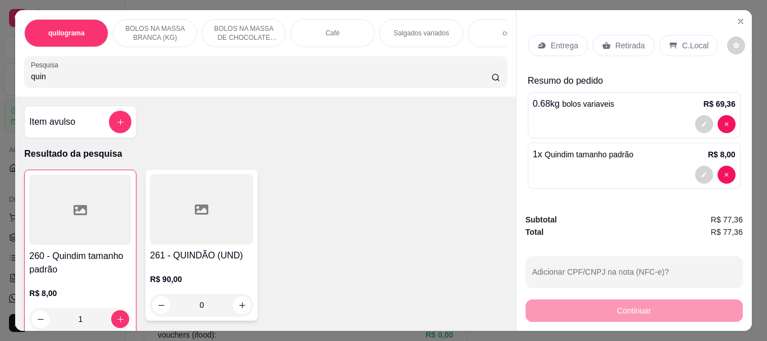
click at [615, 43] on p "Retirada" at bounding box center [630, 45] width 30 height 11
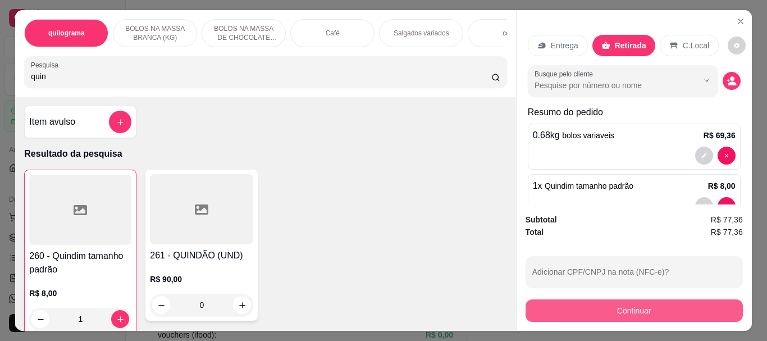
click at [588, 299] on button "Continuar" at bounding box center [633, 310] width 217 height 22
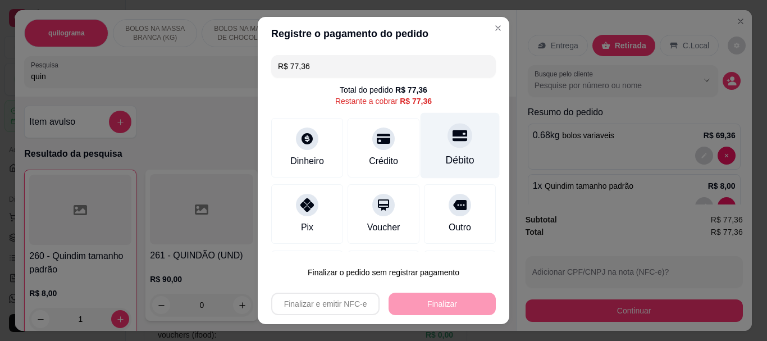
click at [439, 149] on div "Débito" at bounding box center [459, 146] width 79 height 66
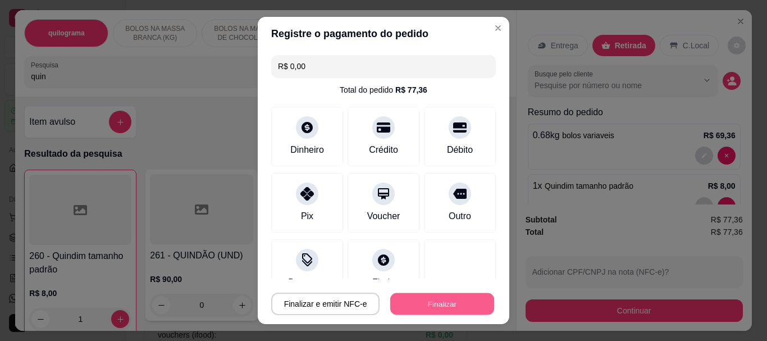
click at [425, 301] on button "Finalizar" at bounding box center [442, 303] width 104 height 22
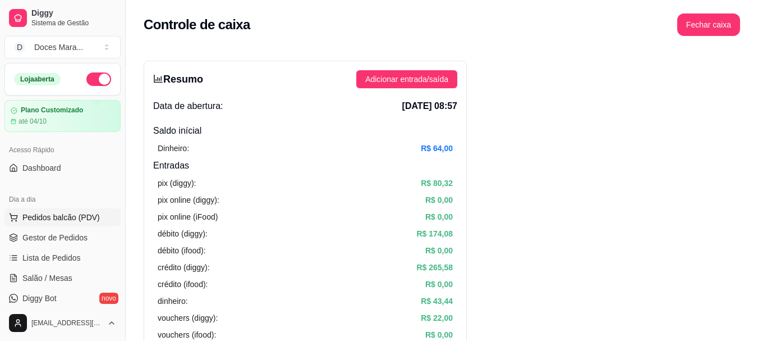
click at [50, 214] on span "Pedidos balcão (PDV)" at bounding box center [60, 217] width 77 height 11
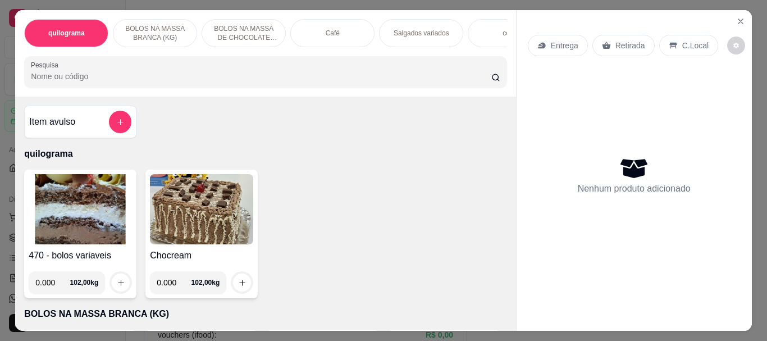
click at [81, 210] on img at bounding box center [80, 209] width 103 height 70
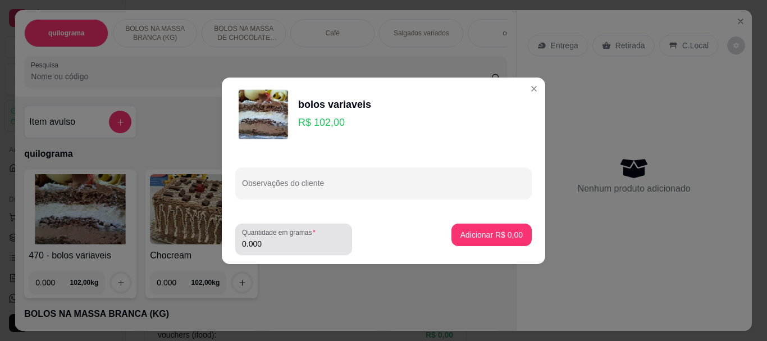
click at [260, 245] on input "0.000" at bounding box center [293, 243] width 103 height 11
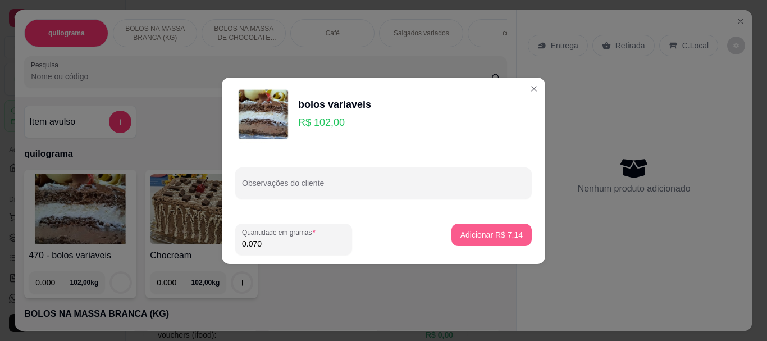
click at [463, 230] on p "Adicionar R$ 7,14" at bounding box center [491, 234] width 62 height 11
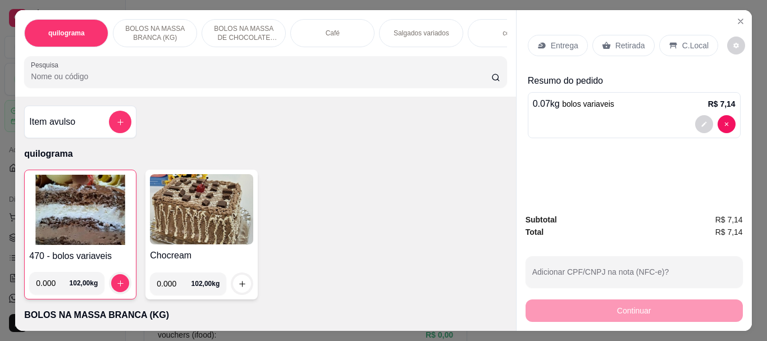
drag, startPoint x: 321, startPoint y: 25, endPoint x: 277, endPoint y: 55, distance: 53.2
click at [320, 24] on div "Café" at bounding box center [332, 33] width 84 height 28
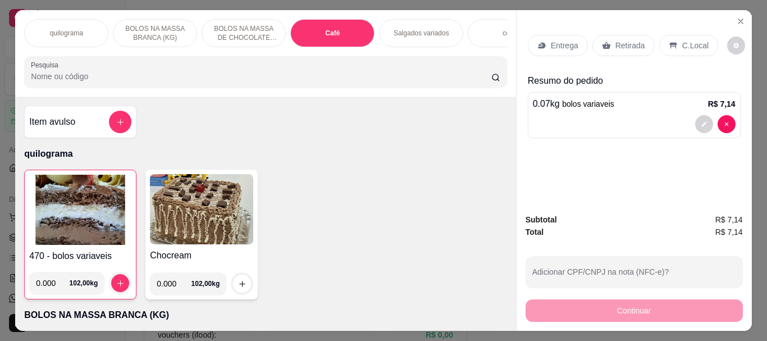
scroll to position [30, 0]
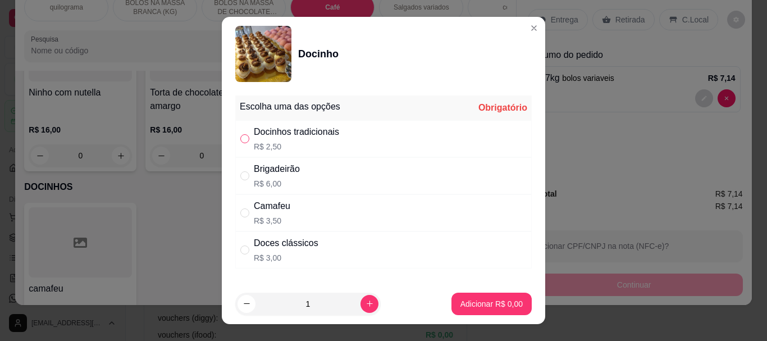
drag, startPoint x: 239, startPoint y: 140, endPoint x: 342, endPoint y: 251, distance: 151.7
click at [240, 140] on input "" at bounding box center [244, 138] width 9 height 9
click at [474, 297] on button "Adicionar R$ 2,50" at bounding box center [491, 303] width 80 height 22
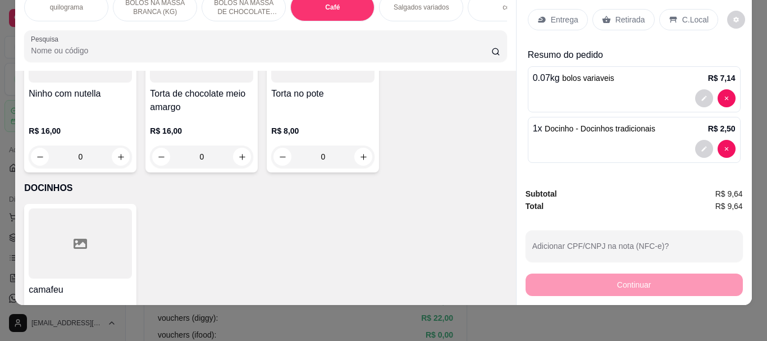
click at [616, 16] on p "Retirada" at bounding box center [630, 19] width 30 height 11
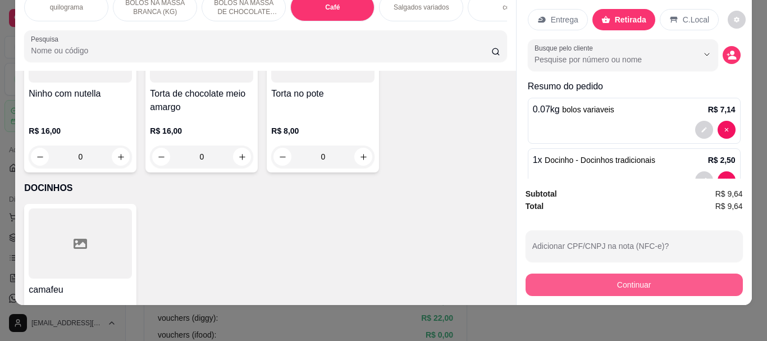
click at [626, 276] on button "Continuar" at bounding box center [633, 284] width 217 height 22
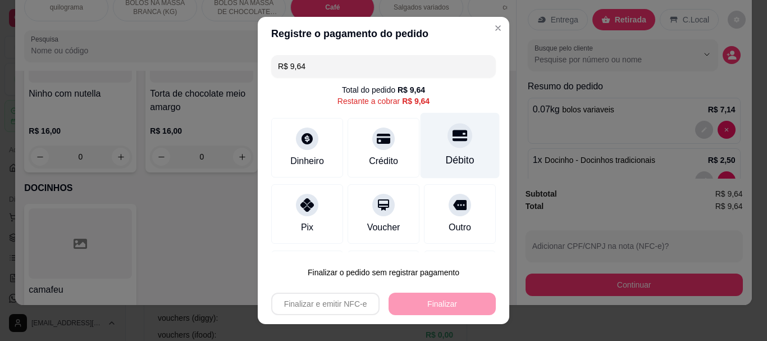
click at [452, 136] on icon at bounding box center [459, 136] width 15 height 15
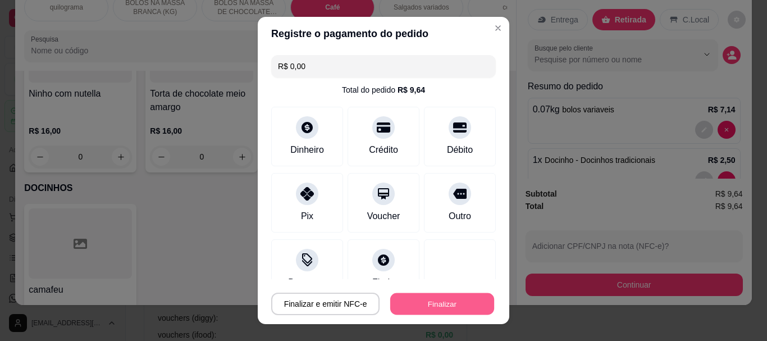
click at [436, 304] on button "Finalizar" at bounding box center [442, 303] width 104 height 22
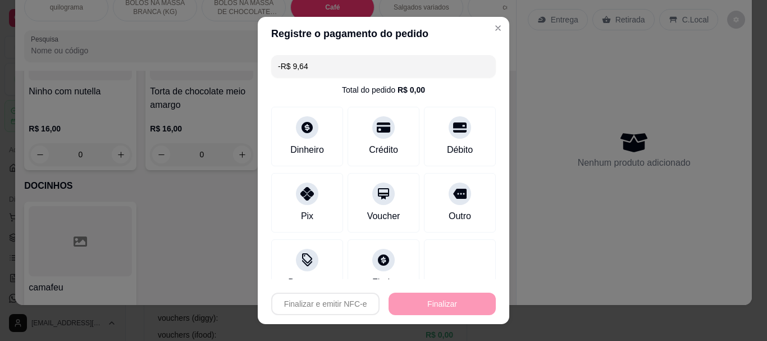
scroll to position [3975, 0]
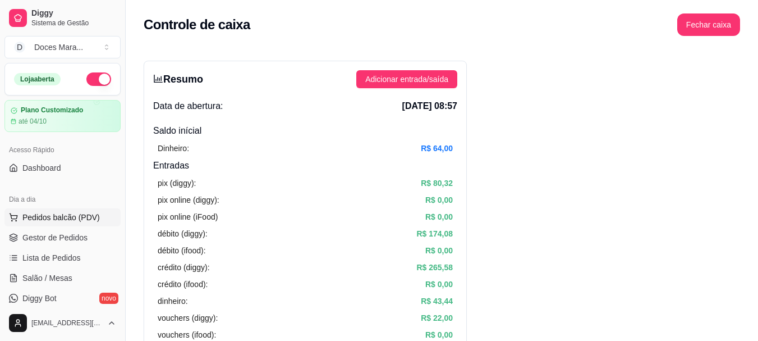
click at [35, 217] on span "Pedidos balcão (PDV)" at bounding box center [60, 217] width 77 height 11
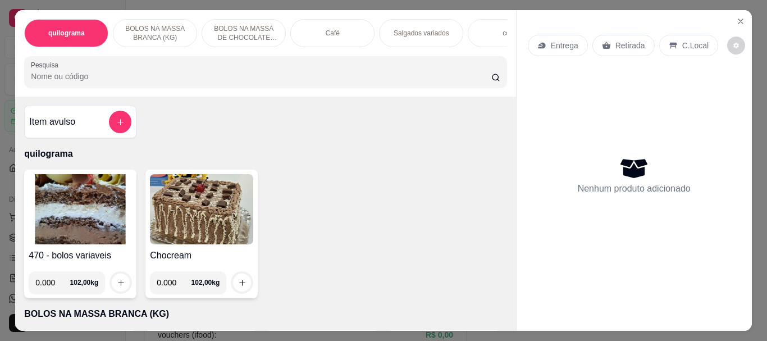
click at [60, 201] on img at bounding box center [80, 209] width 103 height 70
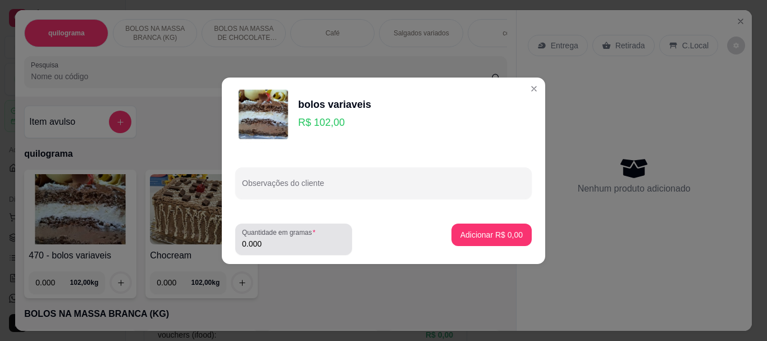
click at [275, 247] on input "0.000" at bounding box center [293, 243] width 103 height 11
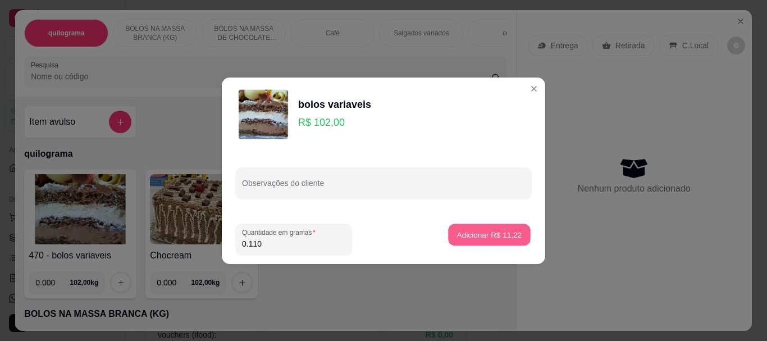
click at [505, 235] on p "Adicionar R$ 11,22" at bounding box center [489, 234] width 65 height 11
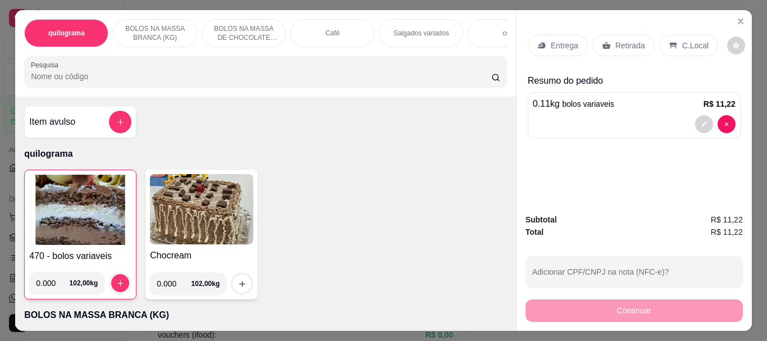
click at [331, 29] on p "Café" at bounding box center [332, 33] width 14 height 9
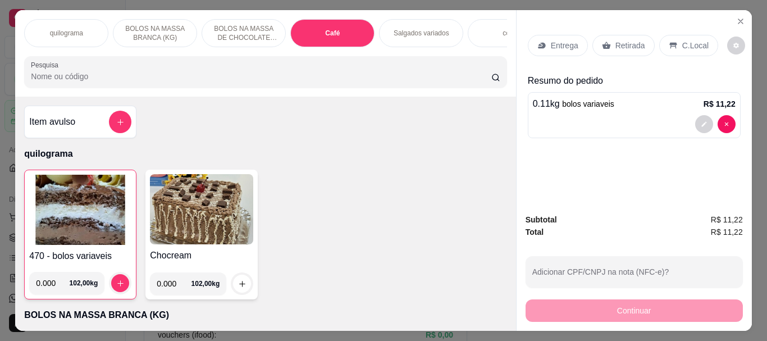
scroll to position [30, 0]
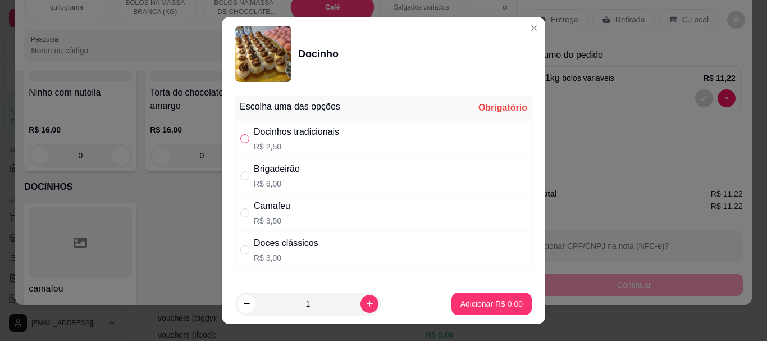
click at [240, 139] on input "" at bounding box center [244, 138] width 9 height 9
click at [452, 298] on button "Adicionar R$ 2,50" at bounding box center [491, 303] width 78 height 22
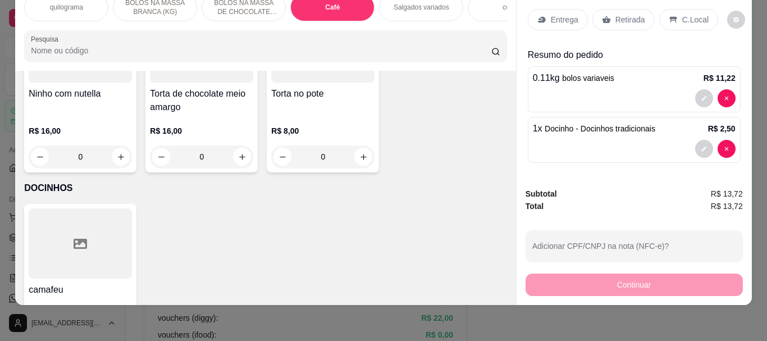
click at [620, 14] on p "Retirada" at bounding box center [630, 19] width 30 height 11
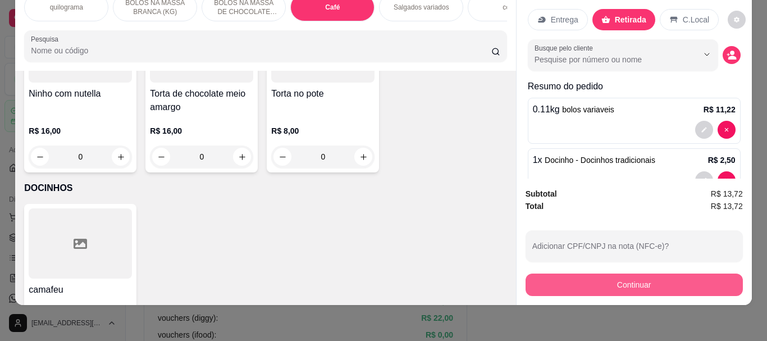
click at [640, 285] on button "Continuar" at bounding box center [633, 284] width 217 height 22
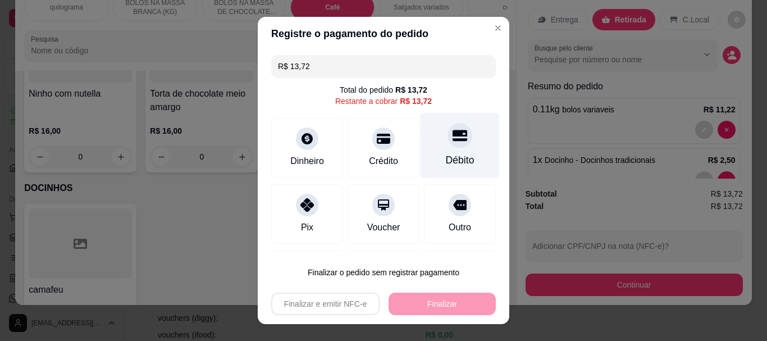
click at [447, 139] on div at bounding box center [459, 135] width 25 height 25
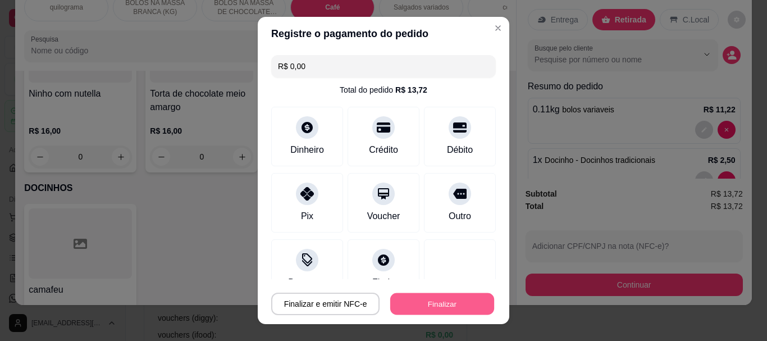
click at [438, 304] on button "Finalizar" at bounding box center [442, 303] width 104 height 22
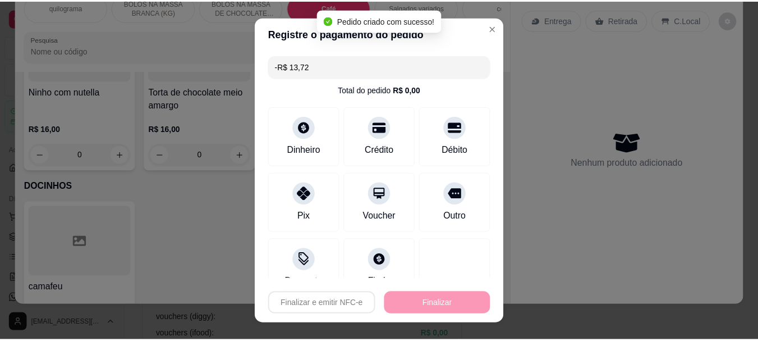
scroll to position [3975, 0]
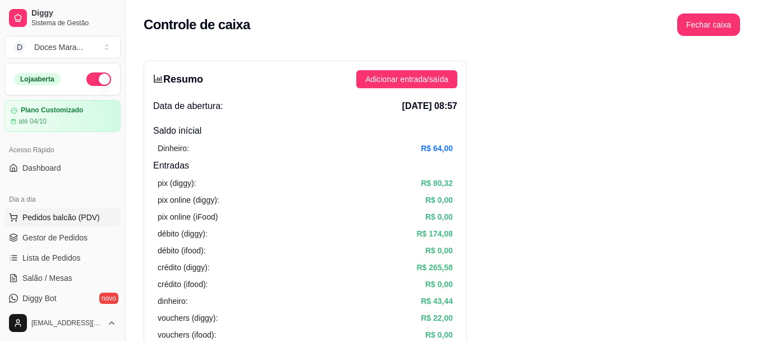
click at [82, 221] on span "Pedidos balcão (PDV)" at bounding box center [60, 217] width 77 height 11
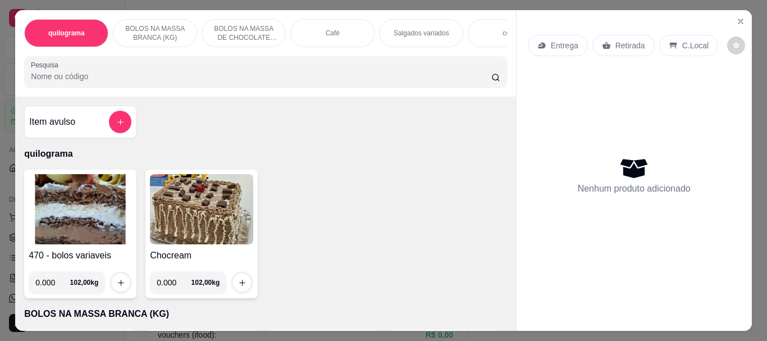
click at [92, 82] on input "Pesquisa" at bounding box center [261, 76] width 460 height 11
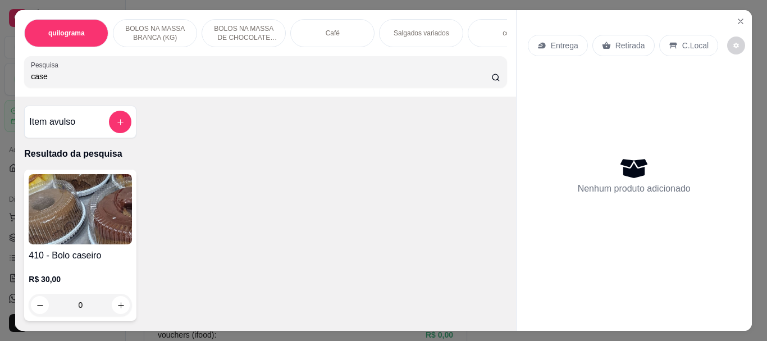
click at [49, 206] on img at bounding box center [80, 209] width 103 height 70
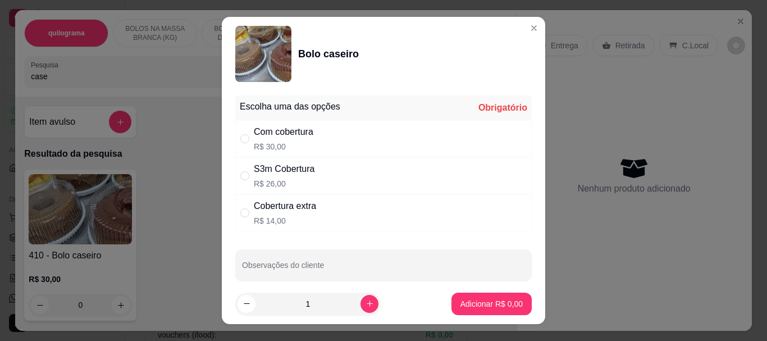
drag, startPoint x: 240, startPoint y: 175, endPoint x: 257, endPoint y: 181, distance: 17.9
click at [242, 175] on input "" at bounding box center [244, 175] width 9 height 9
click at [464, 295] on button "Adicionar R$ 26,00" at bounding box center [489, 303] width 82 height 22
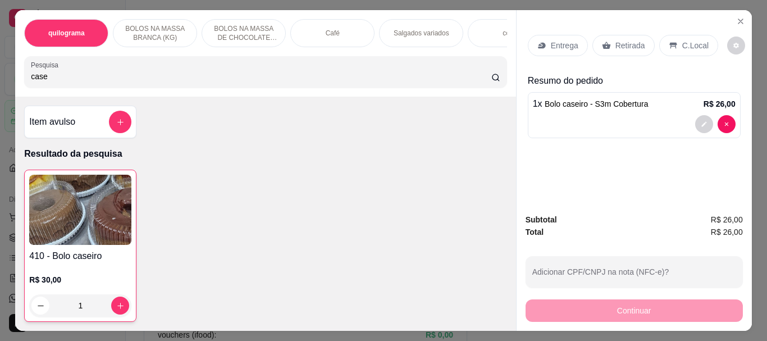
click at [635, 40] on p "Retirada" at bounding box center [630, 45] width 30 height 11
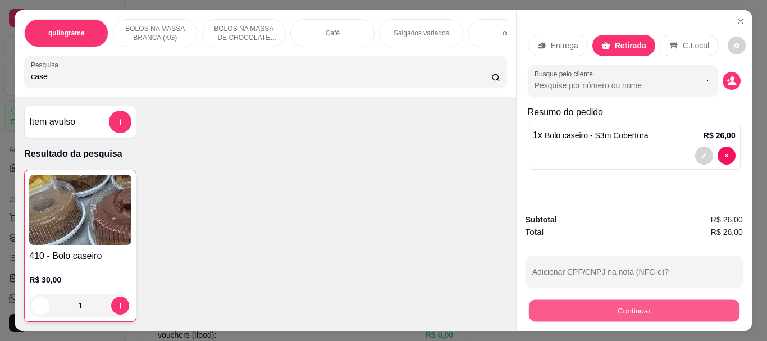
click at [620, 307] on button "Continuar" at bounding box center [633, 310] width 210 height 22
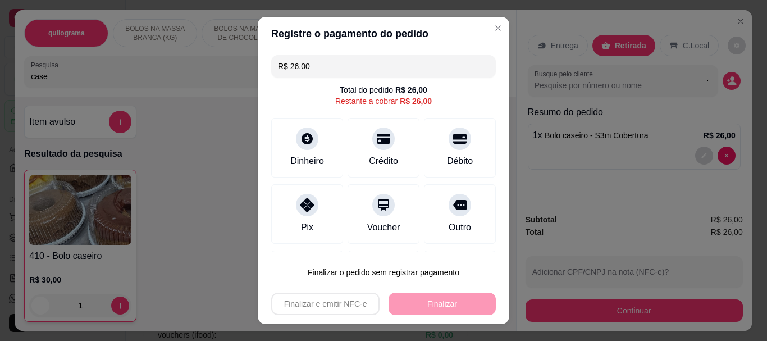
drag, startPoint x: 377, startPoint y: 143, endPoint x: 545, endPoint y: 280, distance: 217.4
click at [377, 143] on icon at bounding box center [383, 138] width 13 height 13
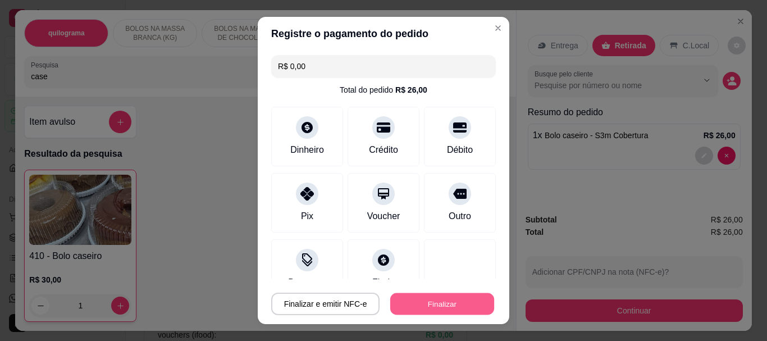
click at [471, 304] on button "Finalizar" at bounding box center [442, 303] width 104 height 22
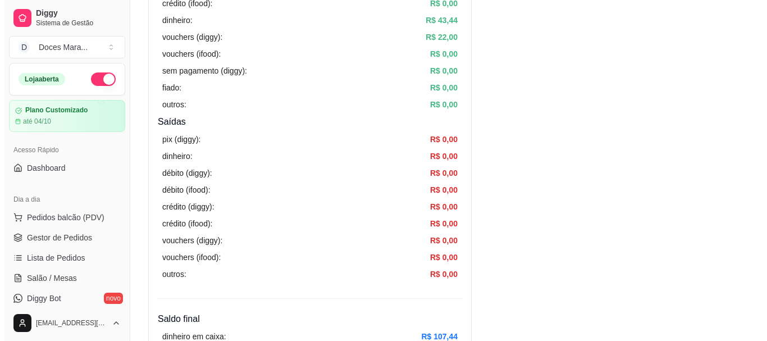
scroll to position [56, 0]
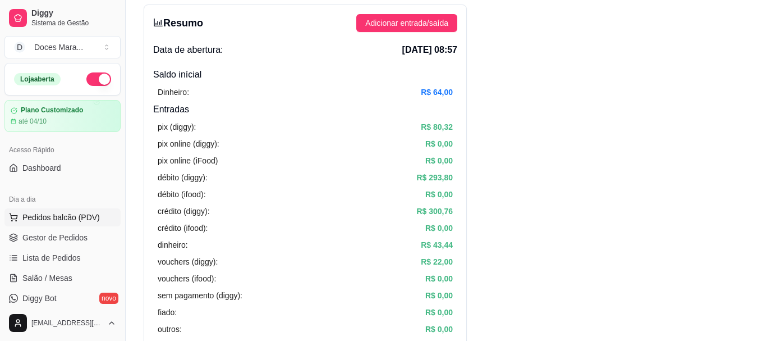
click at [72, 217] on span "Pedidos balcão (PDV)" at bounding box center [60, 217] width 77 height 11
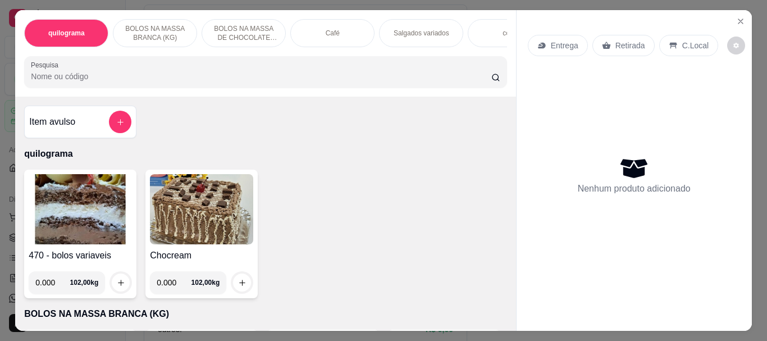
click at [80, 223] on img at bounding box center [80, 209] width 103 height 70
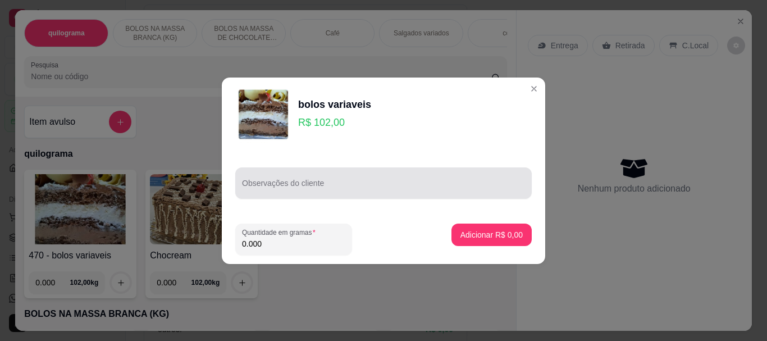
click at [286, 192] on input "Observações do cliente" at bounding box center [383, 187] width 283 height 11
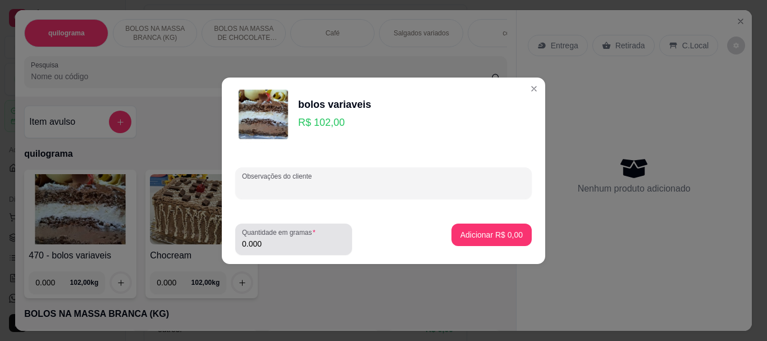
click at [265, 245] on input "0.000" at bounding box center [293, 243] width 103 height 11
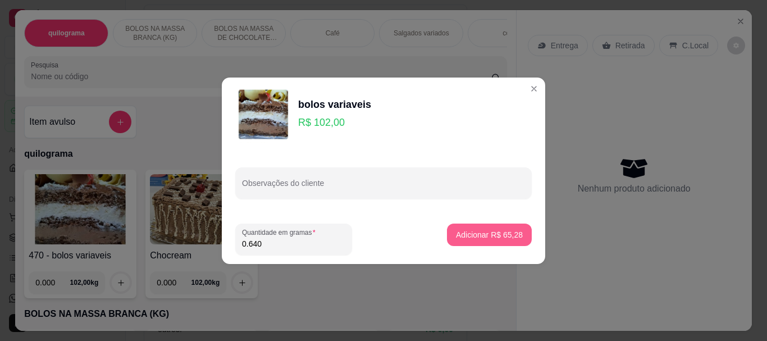
click at [515, 232] on button "Adicionar R$ 65,28" at bounding box center [489, 234] width 85 height 22
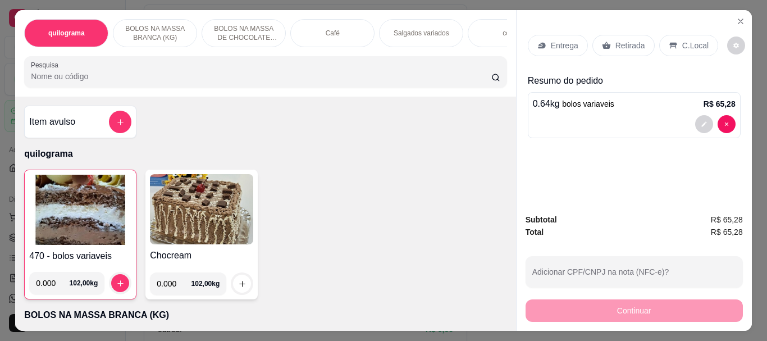
click at [616, 44] on p "Retirada" at bounding box center [630, 45] width 30 height 11
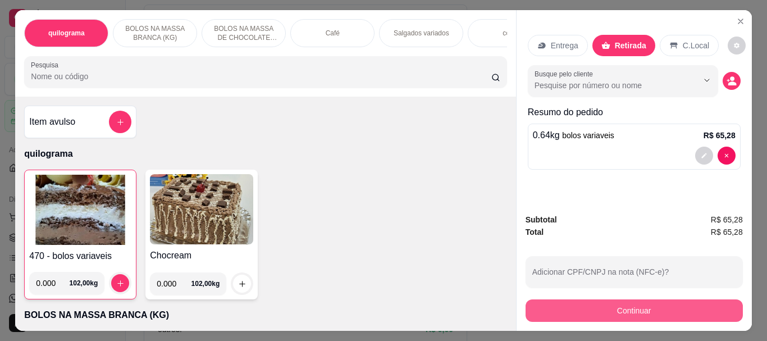
click at [620, 296] on div "Continuar" at bounding box center [633, 308] width 217 height 25
click at [620, 305] on button "Continuar" at bounding box center [633, 310] width 210 height 22
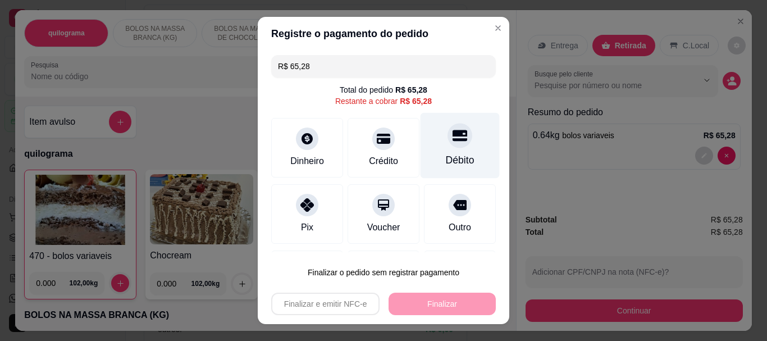
click at [451, 142] on div at bounding box center [459, 135] width 25 height 25
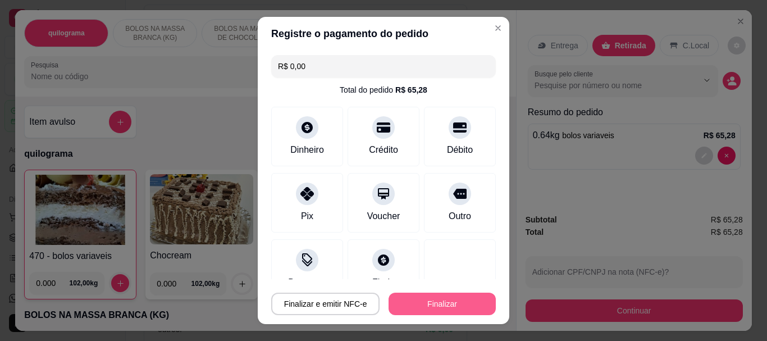
click at [416, 304] on button "Finalizar" at bounding box center [441, 303] width 107 height 22
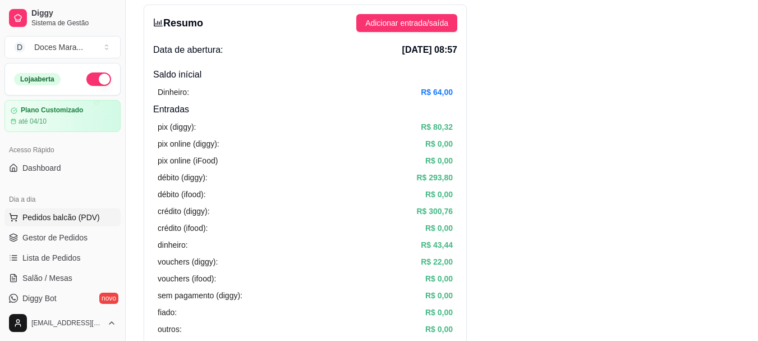
click at [71, 217] on span "Pedidos balcão (PDV)" at bounding box center [60, 217] width 77 height 11
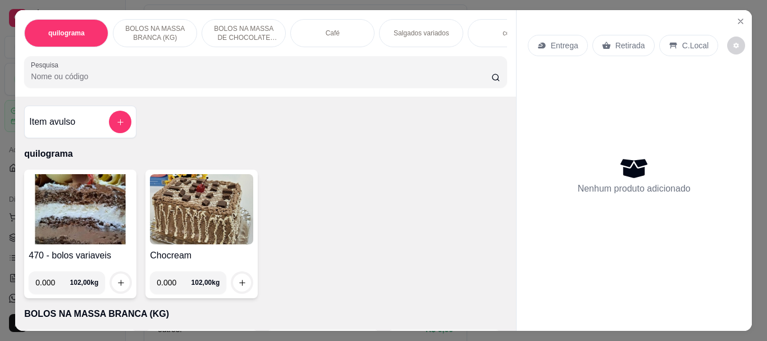
click at [106, 208] on img at bounding box center [80, 209] width 103 height 70
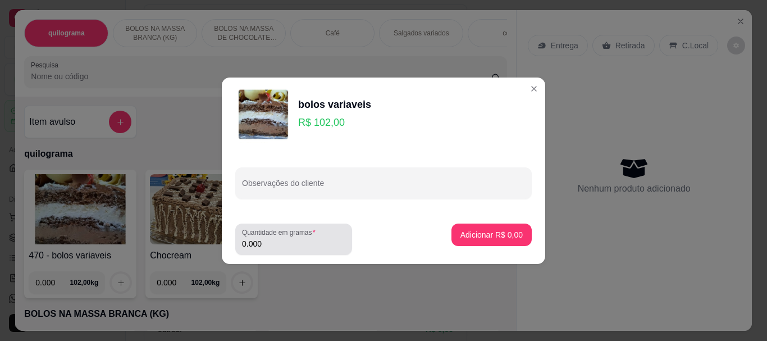
click at [277, 242] on input "0.000" at bounding box center [293, 243] width 103 height 11
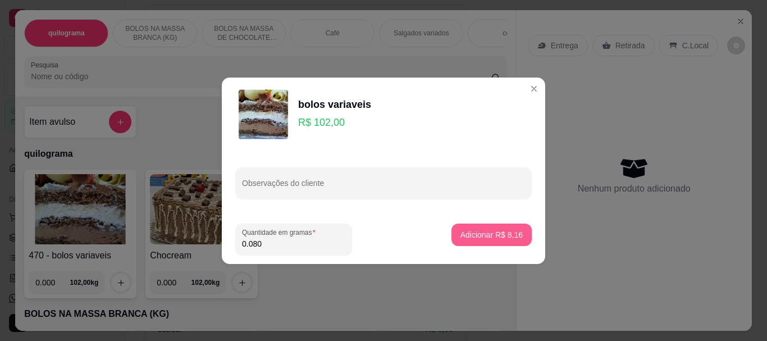
click at [484, 232] on p "Adicionar R$ 8,16" at bounding box center [491, 234] width 62 height 11
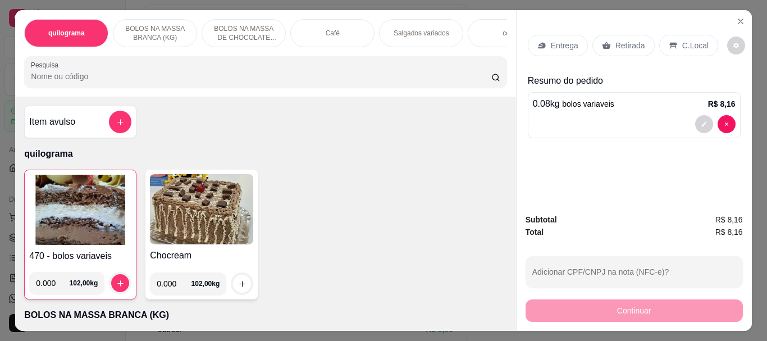
click at [615, 40] on p "Retirada" at bounding box center [630, 45] width 30 height 11
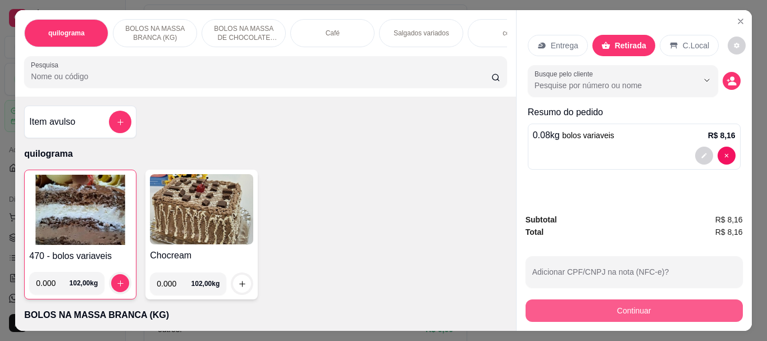
click at [664, 303] on button "Continuar" at bounding box center [633, 310] width 217 height 22
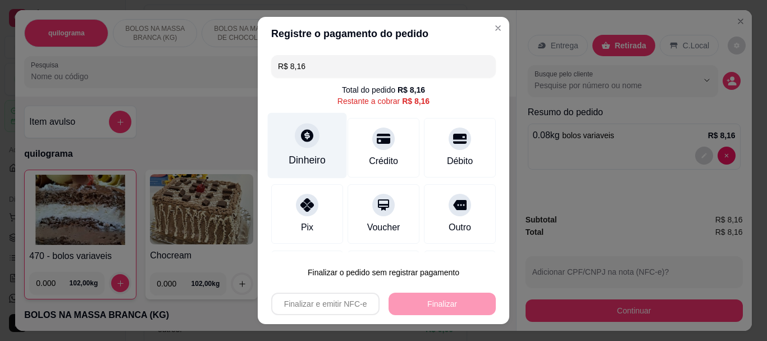
click at [300, 142] on icon at bounding box center [307, 136] width 15 height 15
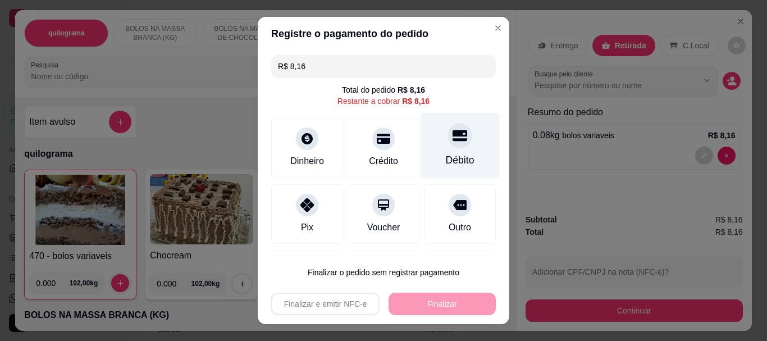
click at [448, 150] on div "Débito" at bounding box center [459, 146] width 79 height 66
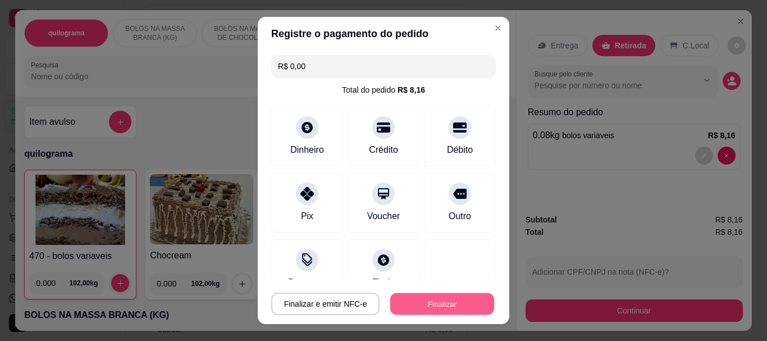
click at [446, 304] on button "Finalizar" at bounding box center [442, 303] width 104 height 22
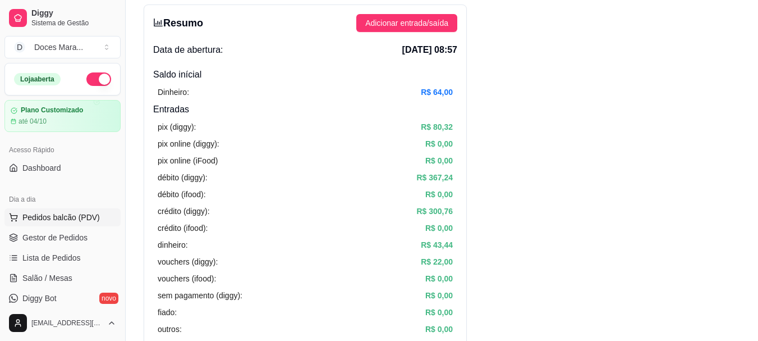
click at [80, 218] on span "Pedidos balcão (PDV)" at bounding box center [60, 217] width 77 height 11
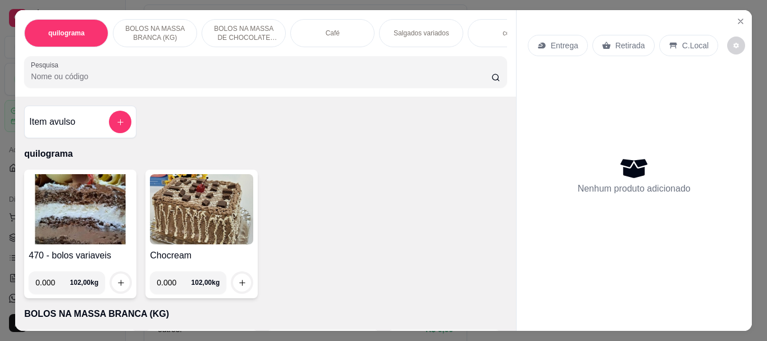
click at [87, 221] on img at bounding box center [80, 209] width 103 height 70
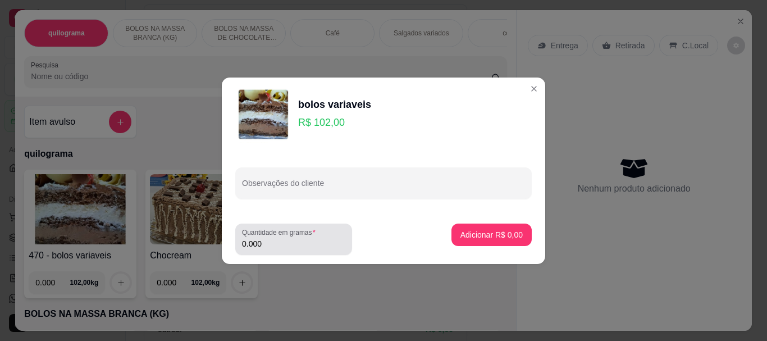
click at [270, 242] on input "0.000" at bounding box center [293, 243] width 103 height 11
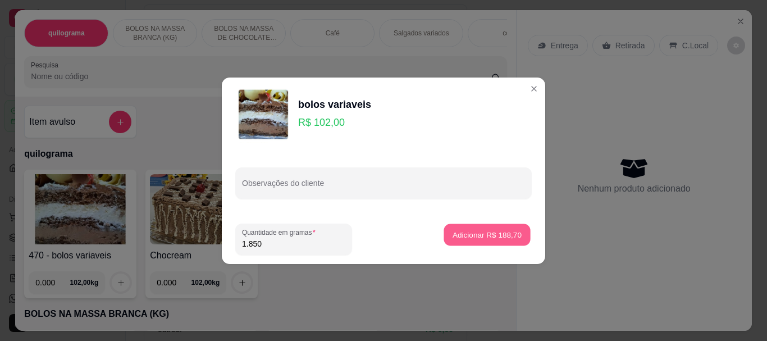
click at [465, 231] on p "Adicionar R$ 188,70" at bounding box center [486, 234] width 69 height 11
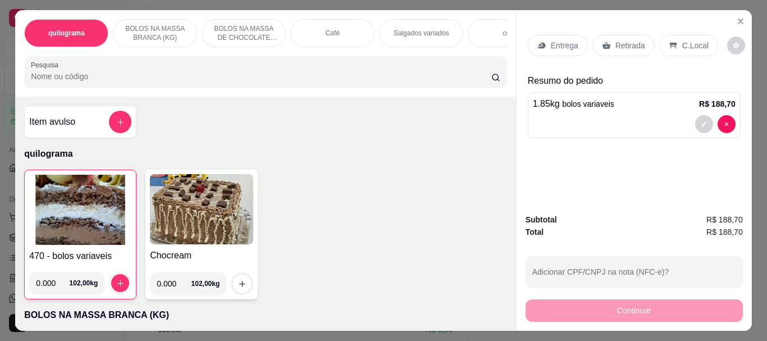
drag, startPoint x: 317, startPoint y: 28, endPoint x: 392, endPoint y: 173, distance: 163.4
click at [315, 28] on div "Café" at bounding box center [332, 33] width 84 height 28
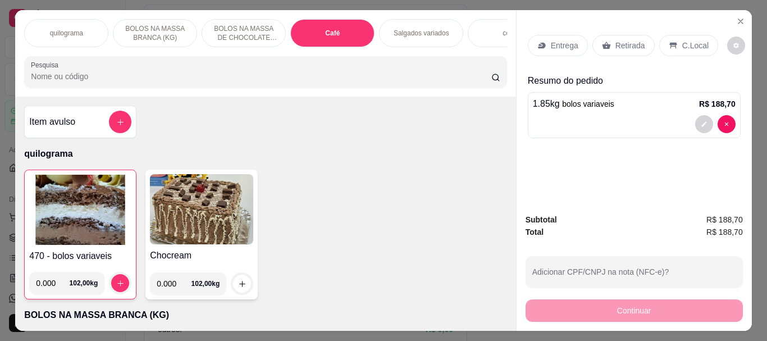
scroll to position [30, 0]
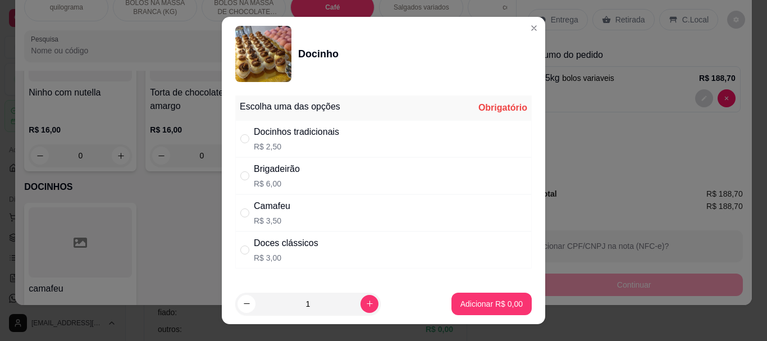
click at [235, 251] on div "Doces clássicos R$ 3,00" at bounding box center [383, 249] width 296 height 37
drag, startPoint x: 309, startPoint y: 303, endPoint x: 282, endPoint y: 305, distance: 26.4
click at [282, 305] on input "1" at bounding box center [307, 303] width 105 height 22
click at [470, 302] on p "Adicionar R$ 96,00" at bounding box center [489, 303] width 67 height 11
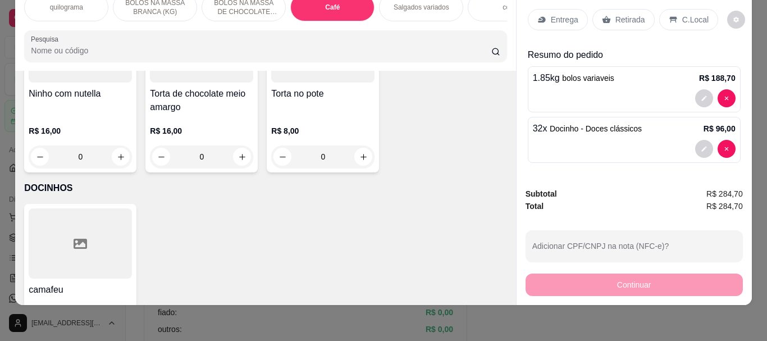
click at [625, 14] on p "Retirada" at bounding box center [630, 19] width 30 height 11
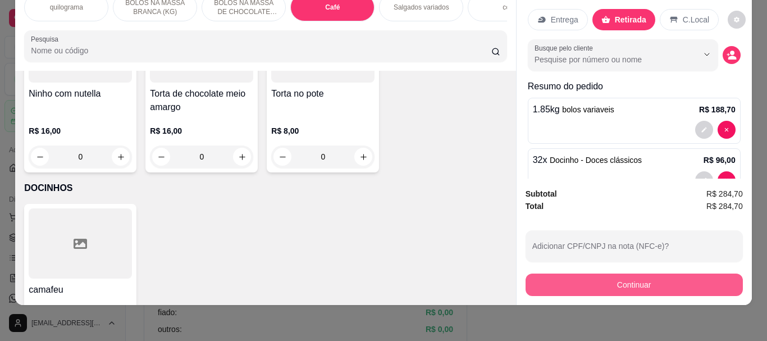
click at [653, 277] on button "Continuar" at bounding box center [633, 284] width 217 height 22
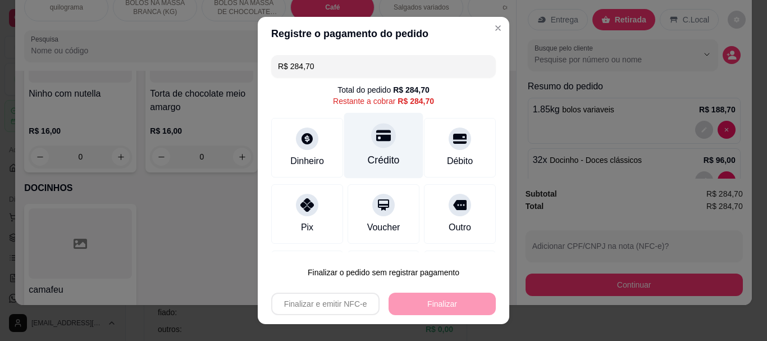
click at [374, 153] on div "Crédito" at bounding box center [384, 160] width 32 height 15
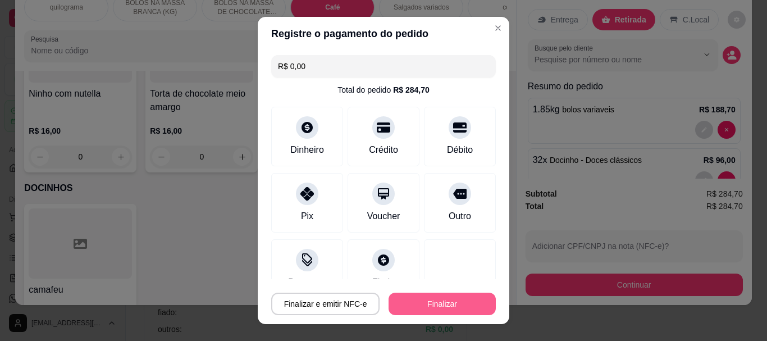
click at [425, 302] on button "Finalizar" at bounding box center [441, 303] width 107 height 22
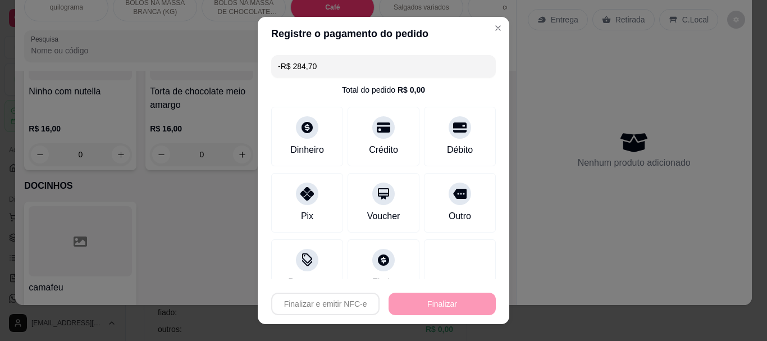
scroll to position [3975, 0]
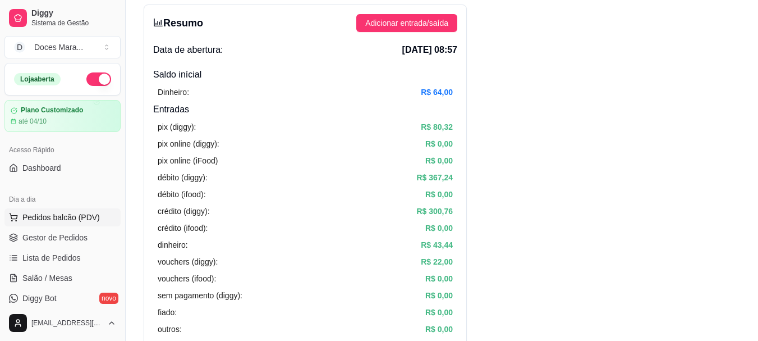
click at [65, 214] on span "Pedidos balcão (PDV)" at bounding box center [60, 217] width 77 height 11
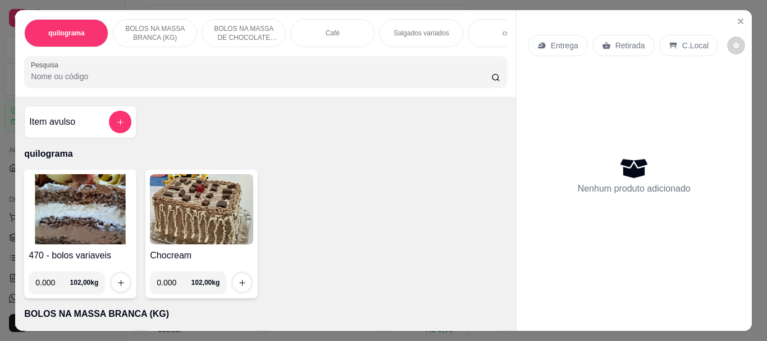
click at [64, 227] on img at bounding box center [80, 209] width 103 height 70
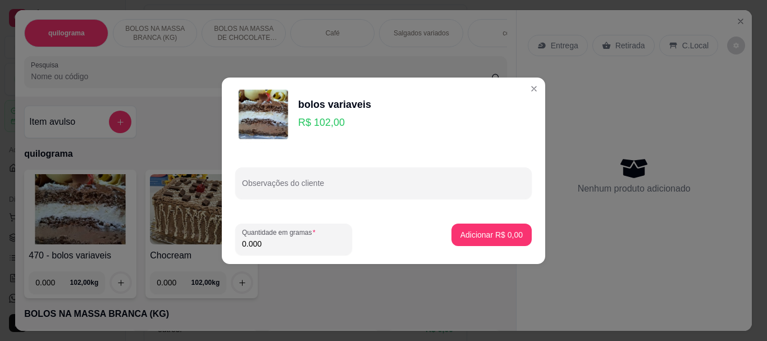
click at [290, 247] on input "0.000" at bounding box center [293, 243] width 103 height 11
click at [489, 235] on p "Adicionar R$ 200,94" at bounding box center [486, 234] width 69 height 11
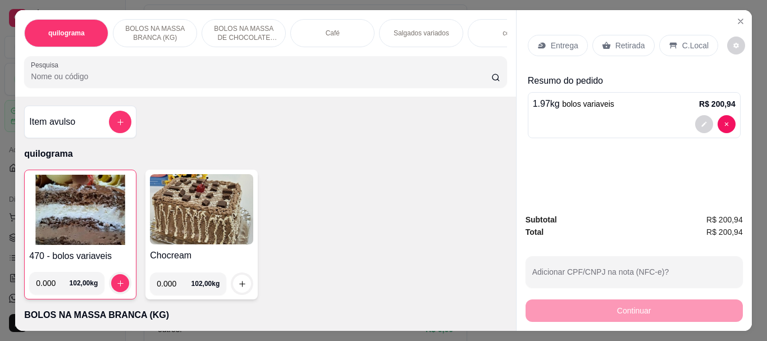
click at [620, 40] on p "Retirada" at bounding box center [630, 45] width 30 height 11
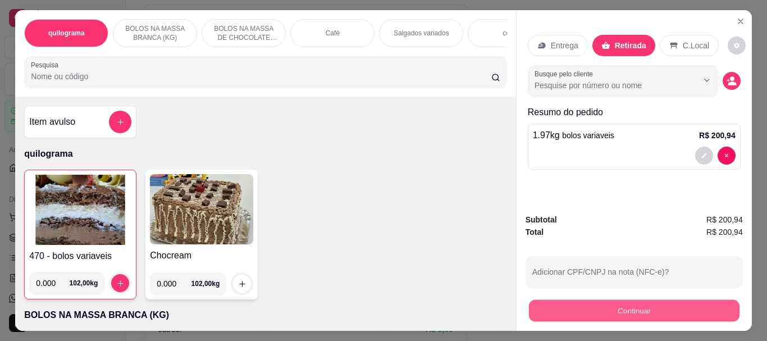
click at [624, 299] on button "Continuar" at bounding box center [633, 310] width 210 height 22
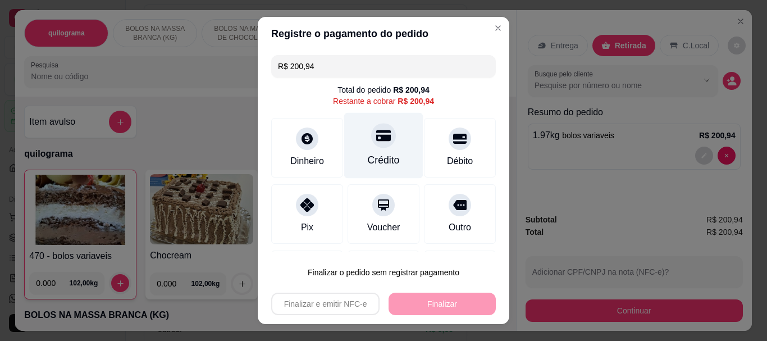
click at [376, 141] on icon at bounding box center [383, 136] width 15 height 15
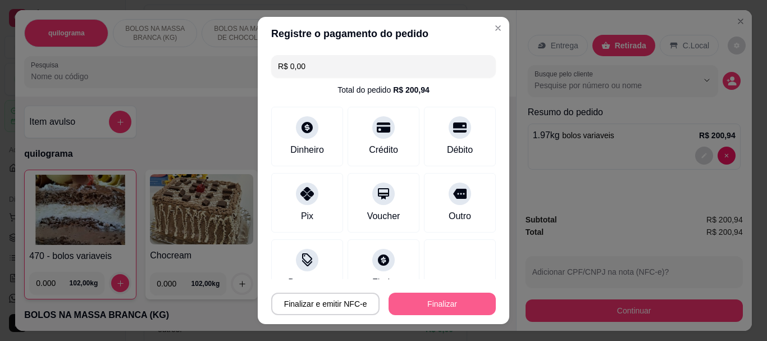
click at [447, 299] on button "Finalizar" at bounding box center [441, 303] width 107 height 22
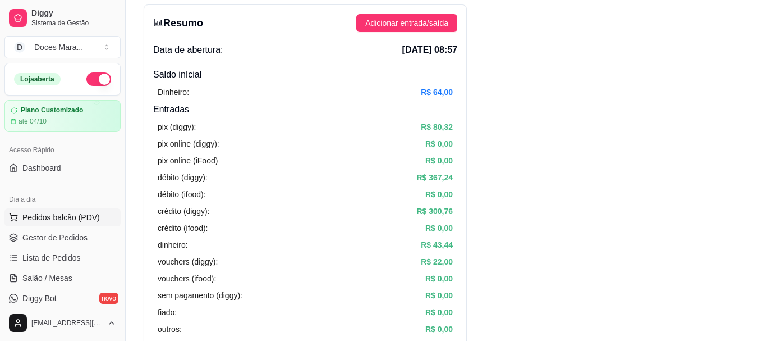
click at [49, 212] on span "Pedidos balcão (PDV)" at bounding box center [60, 217] width 77 height 11
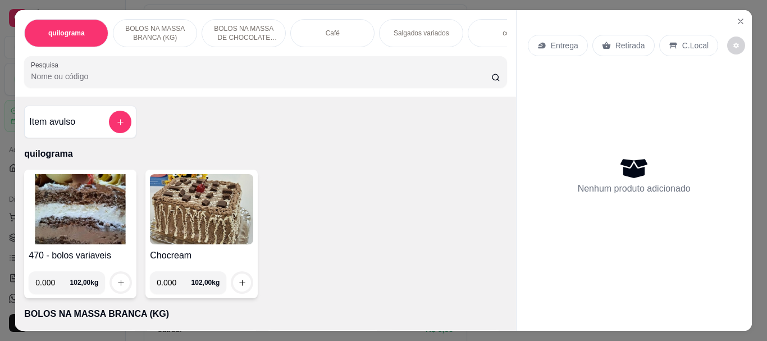
drag, startPoint x: 315, startPoint y: 29, endPoint x: 108, endPoint y: 100, distance: 219.0
click at [306, 30] on div "Café" at bounding box center [332, 33] width 84 height 28
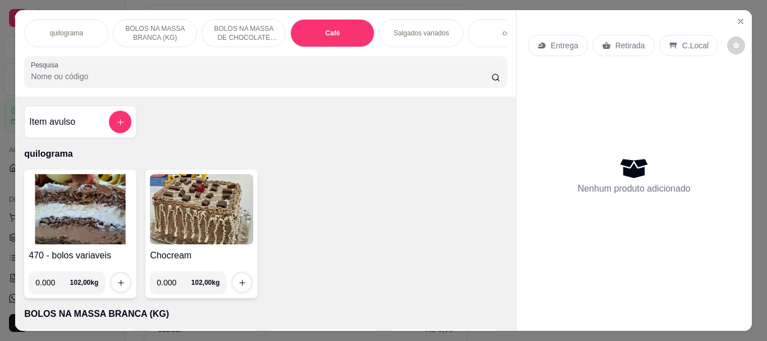
scroll to position [30, 0]
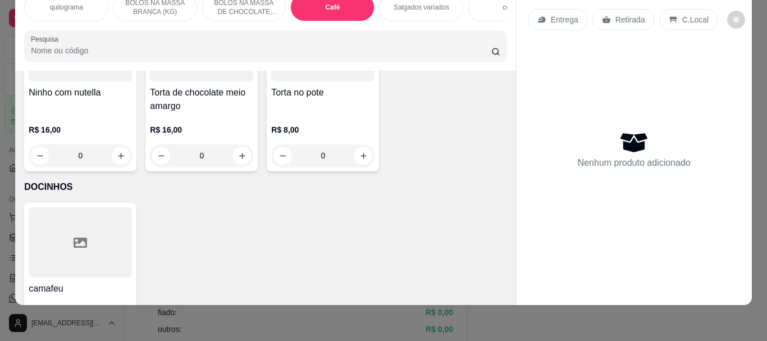
click at [77, 55] on input "Pesquisa" at bounding box center [261, 50] width 460 height 11
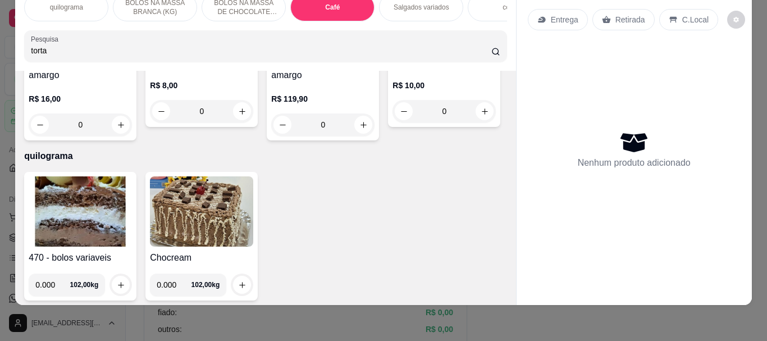
scroll to position [0, 0]
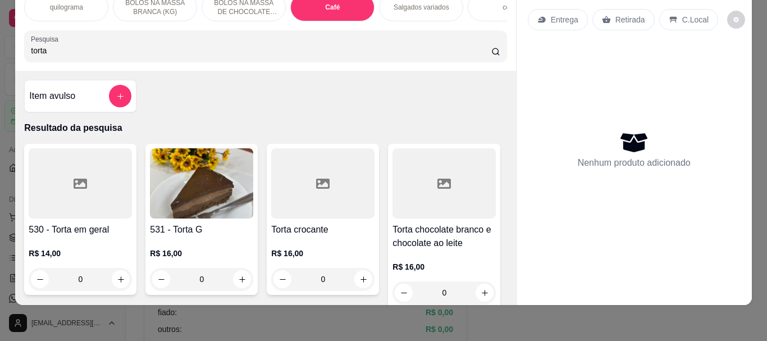
click at [192, 181] on img at bounding box center [201, 183] width 103 height 70
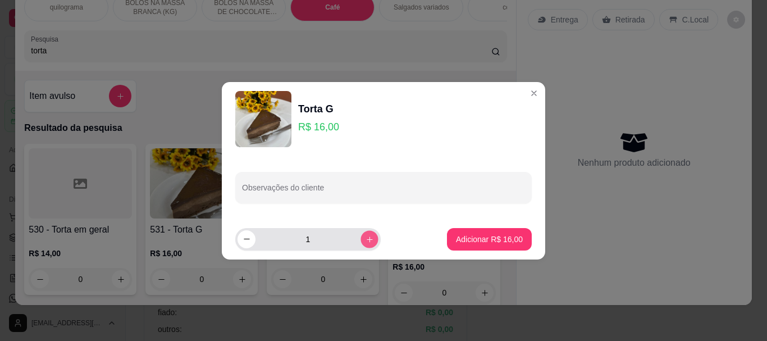
click at [365, 237] on icon "increase-product-quantity" at bounding box center [369, 239] width 8 height 8
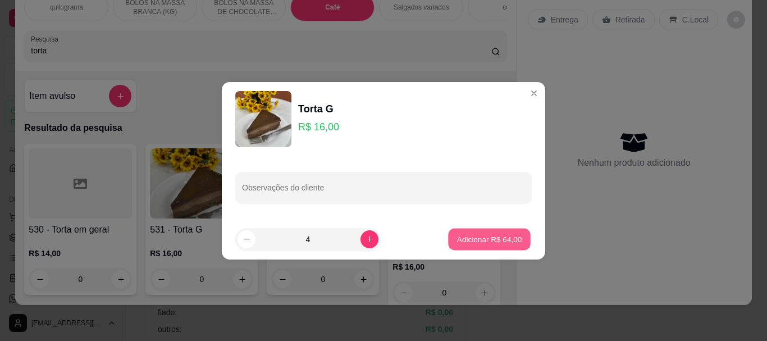
click at [477, 238] on p "Adicionar R$ 64,00" at bounding box center [489, 238] width 65 height 11
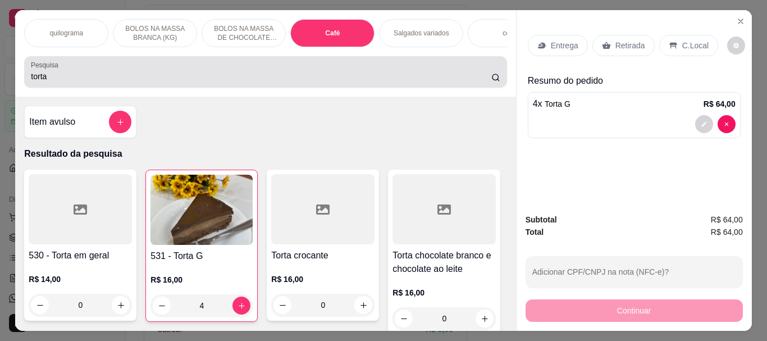
click at [207, 83] on div "torta" at bounding box center [265, 72] width 469 height 22
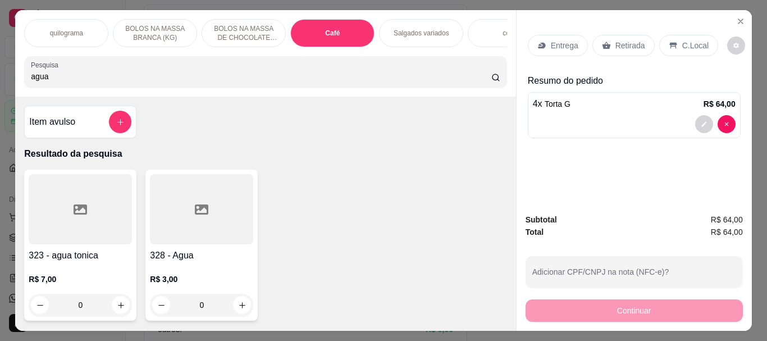
click at [171, 210] on div at bounding box center [201, 209] width 103 height 70
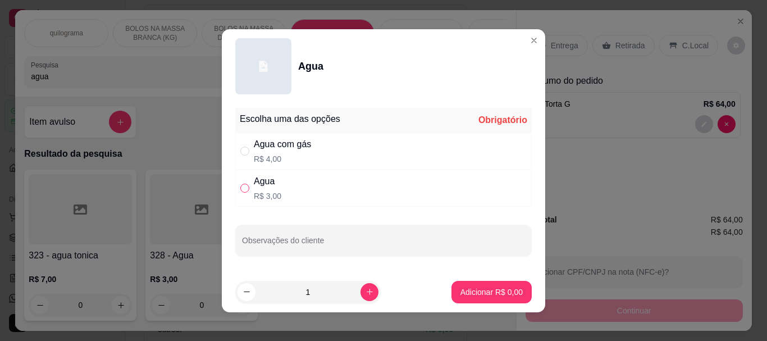
click at [240, 189] on input "" at bounding box center [244, 188] width 9 height 9
click at [478, 291] on p "Adicionar R$ 3,00" at bounding box center [491, 291] width 62 height 11
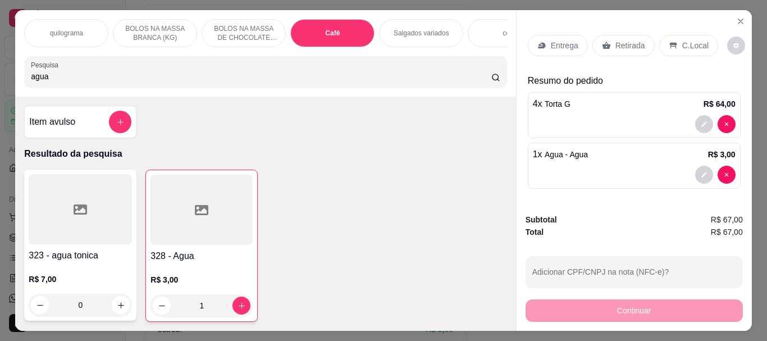
click at [623, 41] on p "Retirada" at bounding box center [630, 45] width 30 height 11
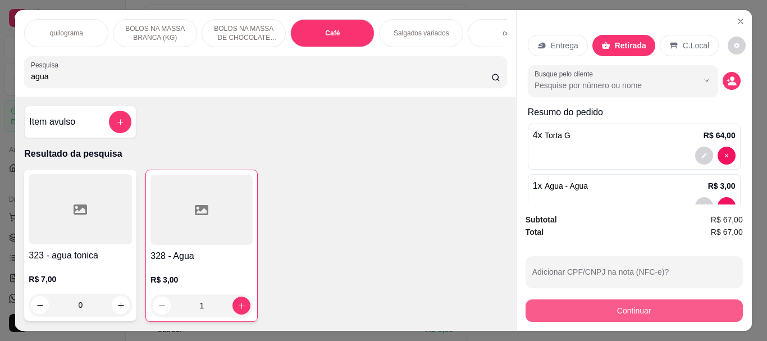
click at [648, 315] on button "Continuar" at bounding box center [633, 310] width 217 height 22
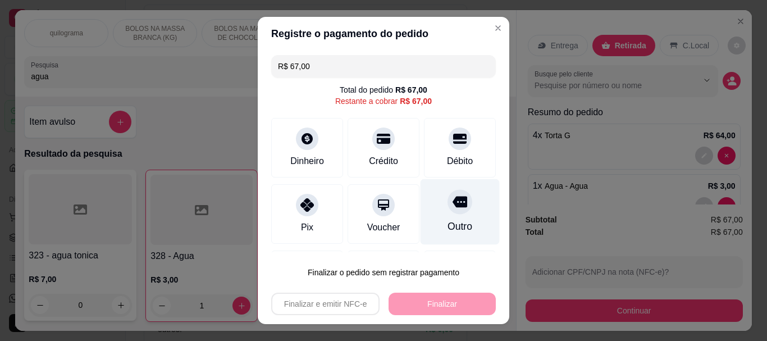
drag, startPoint x: 442, startPoint y: 136, endPoint x: 442, endPoint y: 212, distance: 75.2
click at [453, 136] on icon at bounding box center [459, 139] width 13 height 10
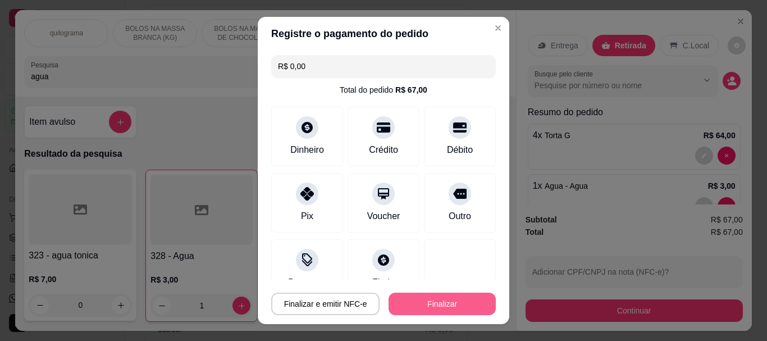
click at [429, 295] on button "Finalizar" at bounding box center [441, 303] width 107 height 22
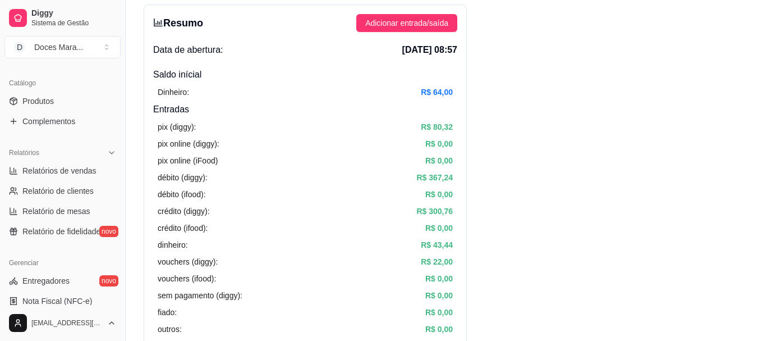
scroll to position [281, 0]
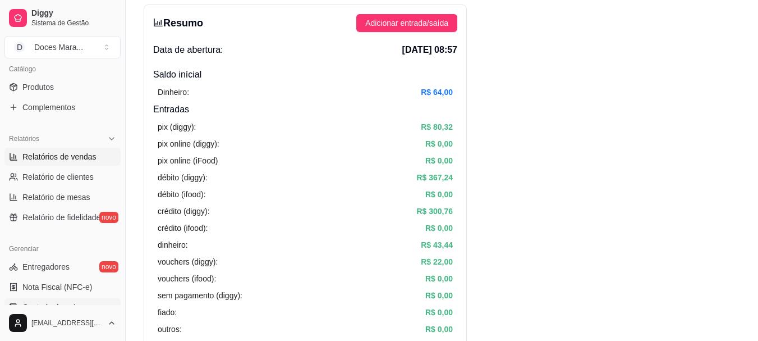
click at [71, 155] on span "Relatórios de vendas" at bounding box center [59, 156] width 74 height 11
